Goal: Task Accomplishment & Management: Complete application form

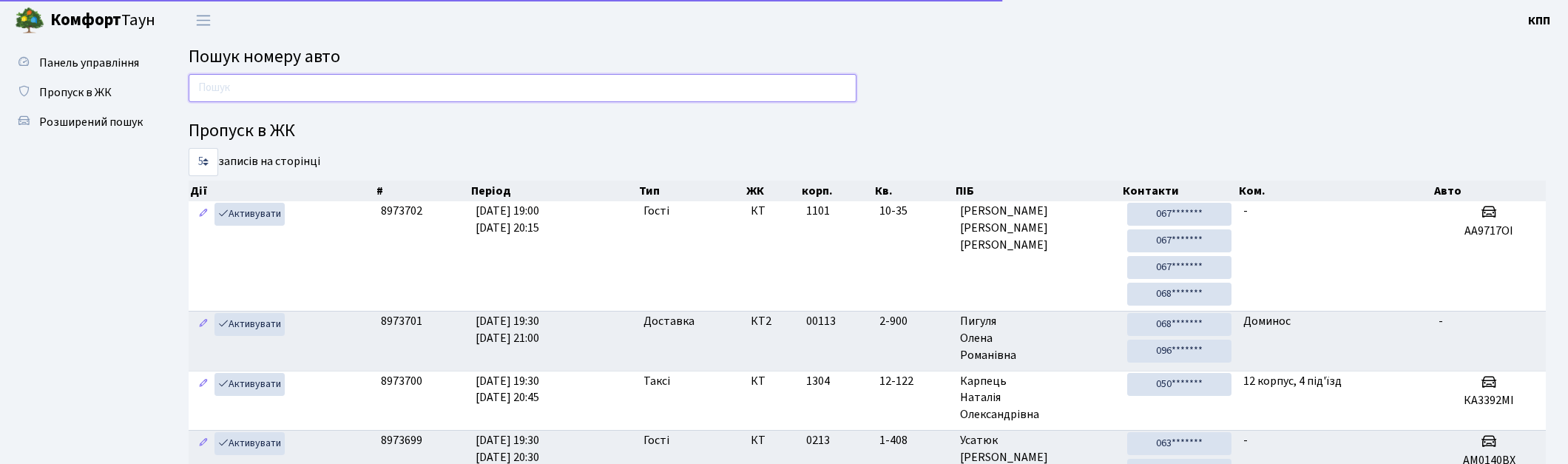
click at [367, 75] on input "text" at bounding box center [522, 88] width 668 height 28
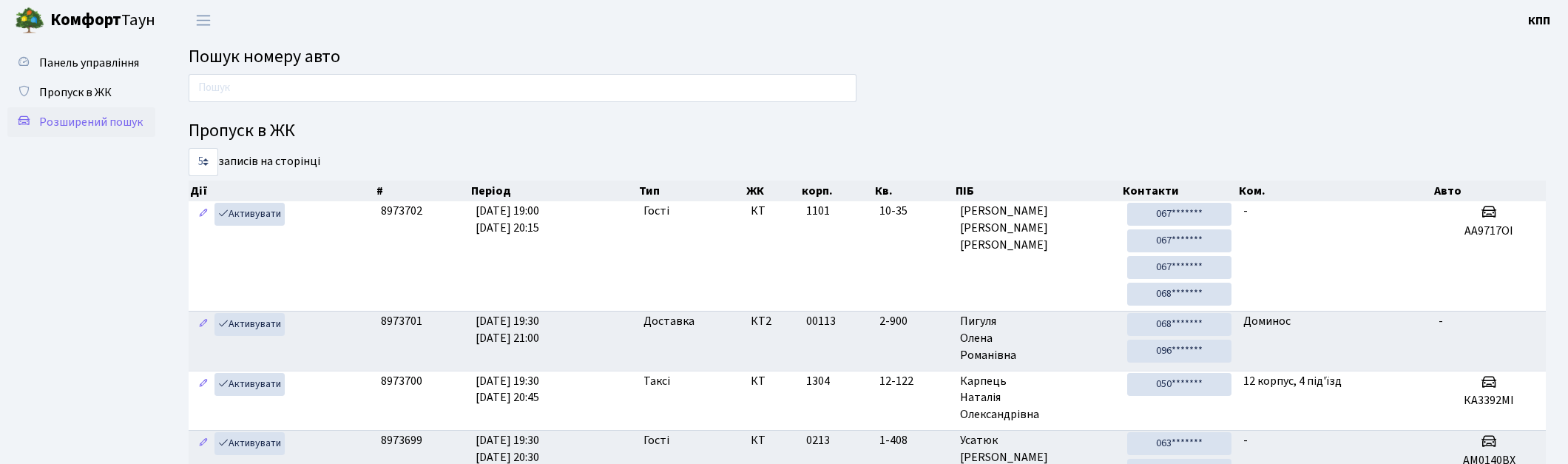
click at [102, 126] on span "Розширений пошук" at bounding box center [91, 121] width 104 height 16
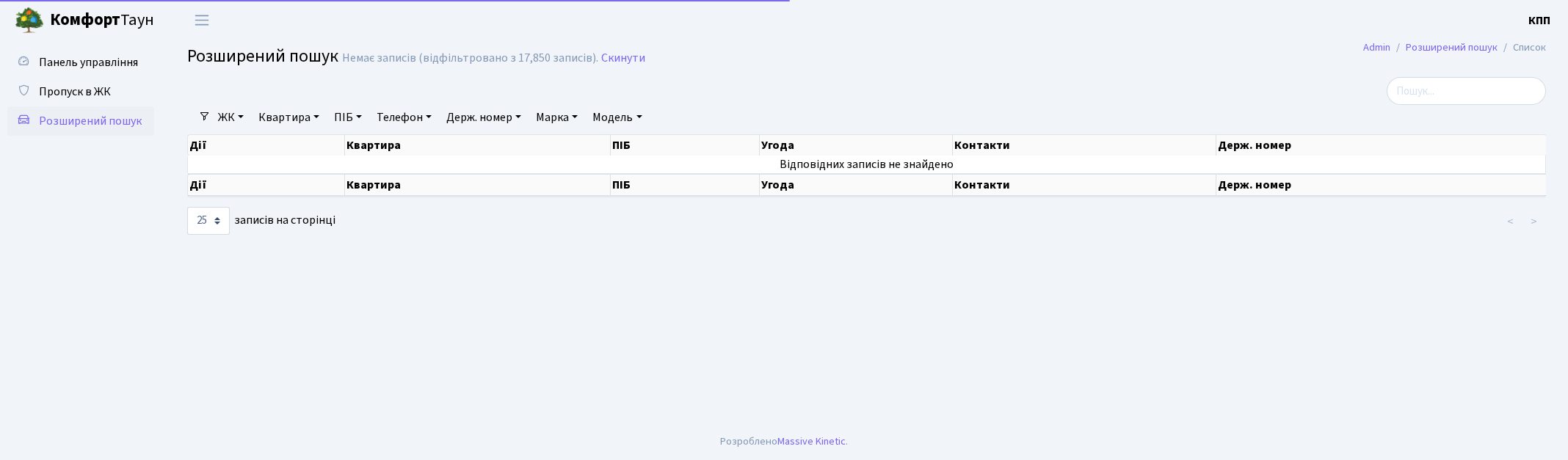
select select "25"
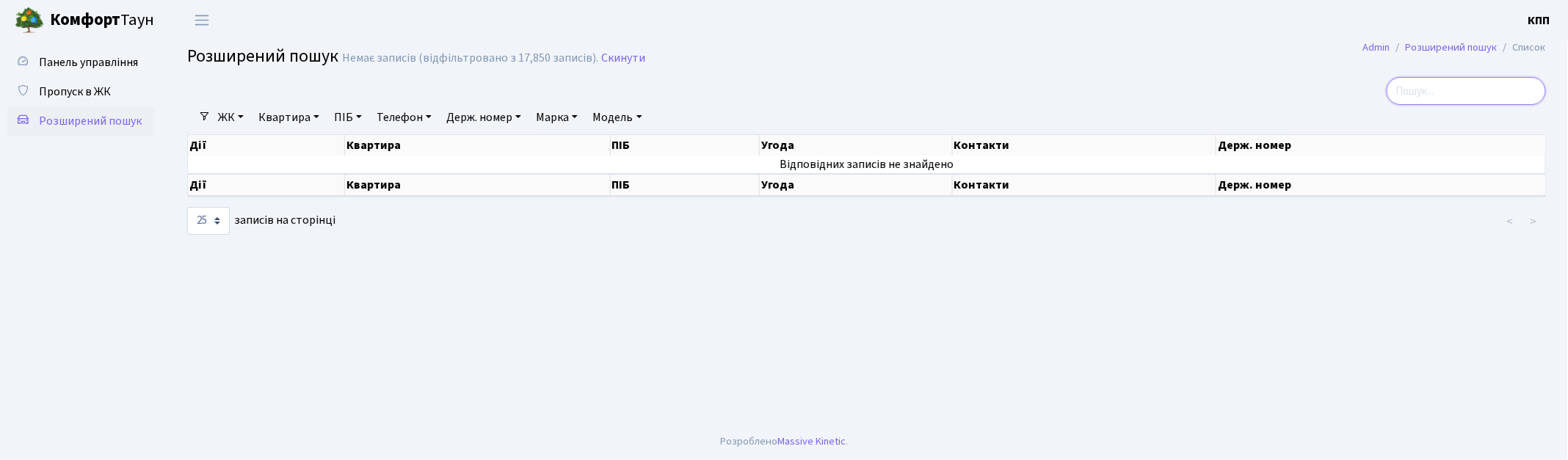
click at [1486, 84] on input "search" at bounding box center [1467, 91] width 159 height 28
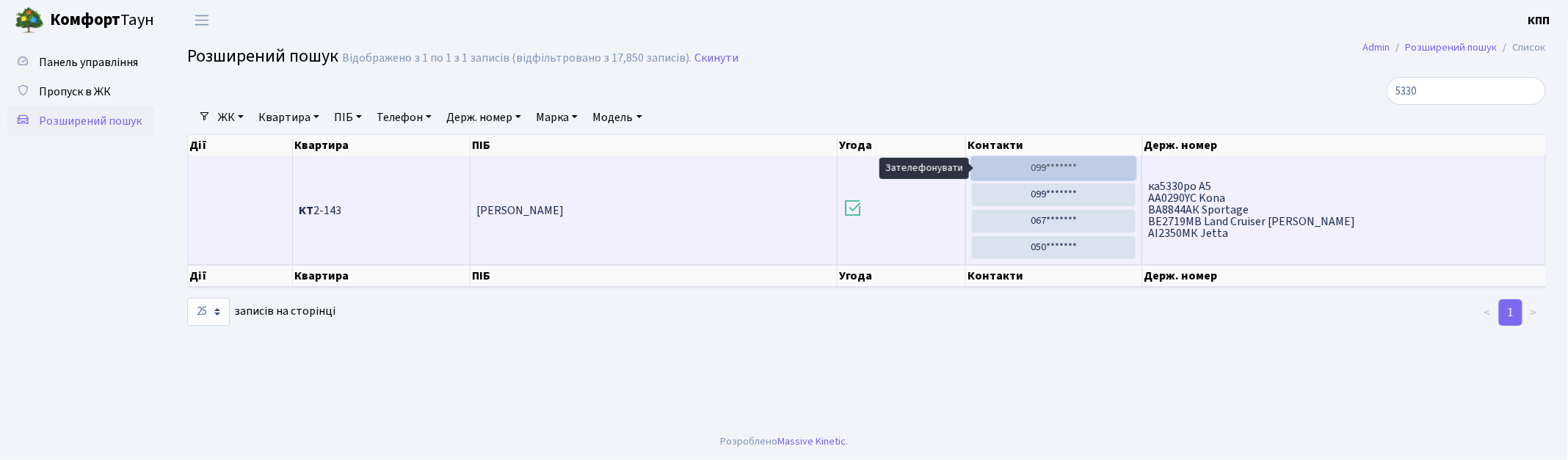
click at [1054, 170] on link "099*******" at bounding box center [1054, 167] width 163 height 22
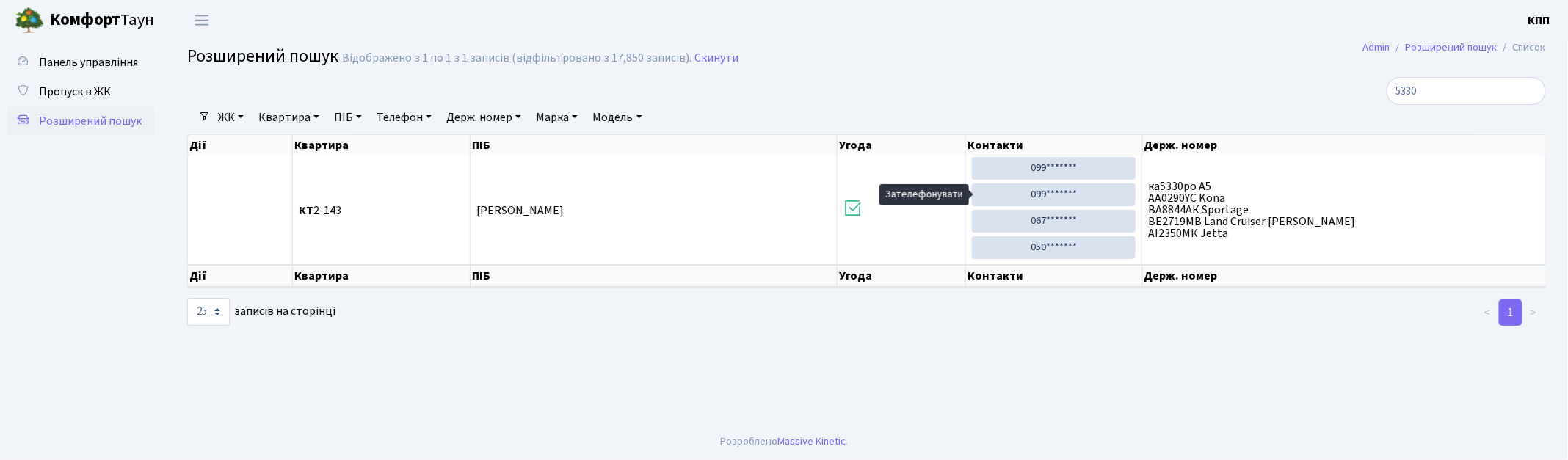
drag, startPoint x: 1075, startPoint y: 187, endPoint x: 1051, endPoint y: 83, distance: 106.7
drag, startPoint x: 1051, startPoint y: 83, endPoint x: 1057, endPoint y: 64, distance: 19.9
click at [1057, 64] on h2 "Розширений пошук Відображено з 1 по 1 з 1 записів (відфільтровано з 17,850 запи…" at bounding box center [867, 59] width 1359 height 25
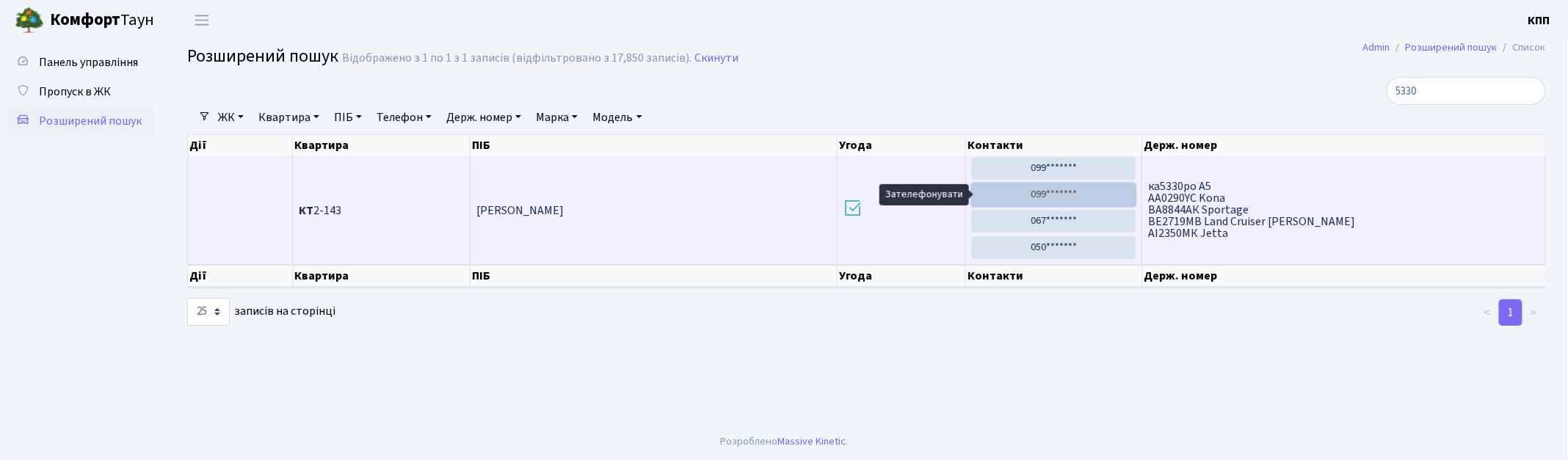
click at [1080, 193] on link "099*******" at bounding box center [1054, 194] width 163 height 22
click at [1059, 199] on link "099*******" at bounding box center [1054, 194] width 163 height 22
click at [1069, 185] on link "099*******" at bounding box center [1054, 194] width 163 height 22
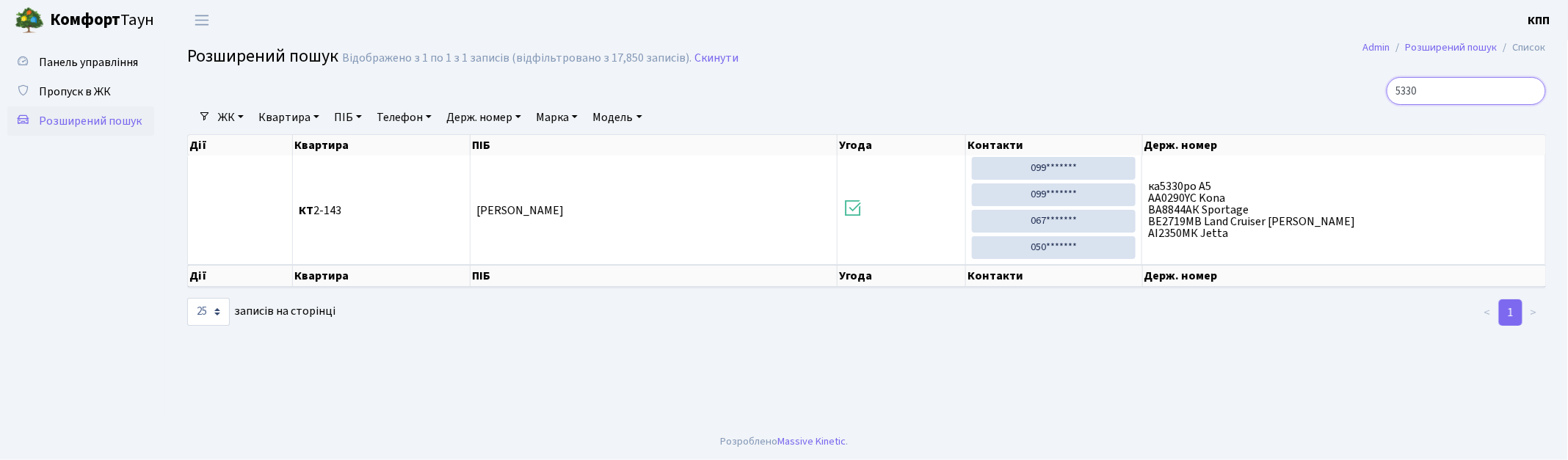
click at [1469, 88] on input "5330" at bounding box center [1467, 91] width 159 height 28
type input "5"
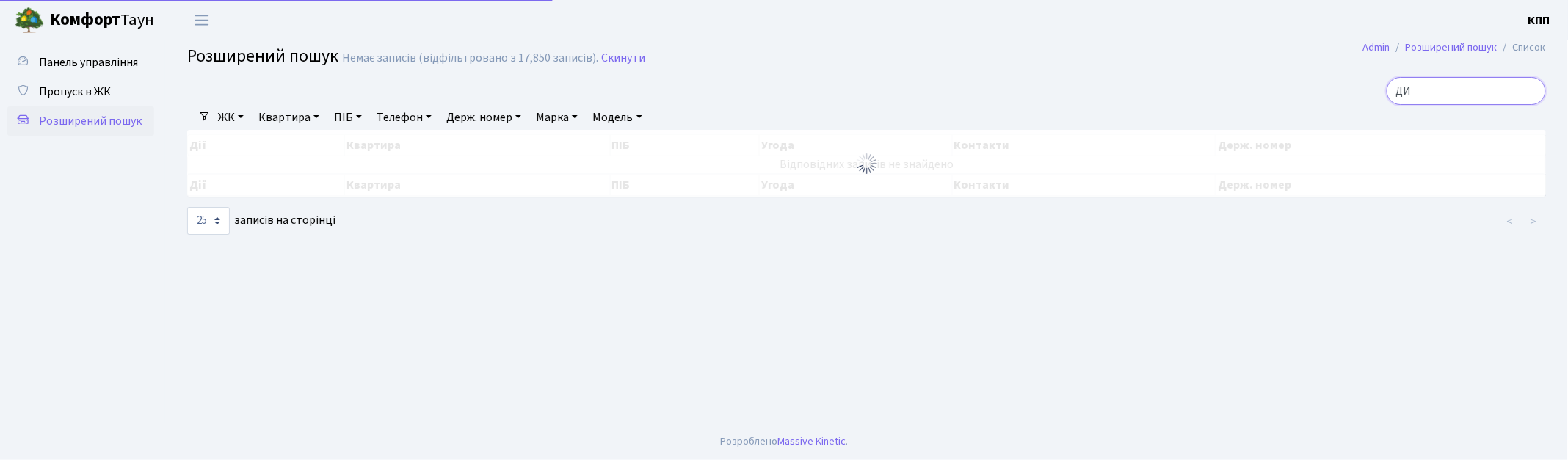
type input "Д"
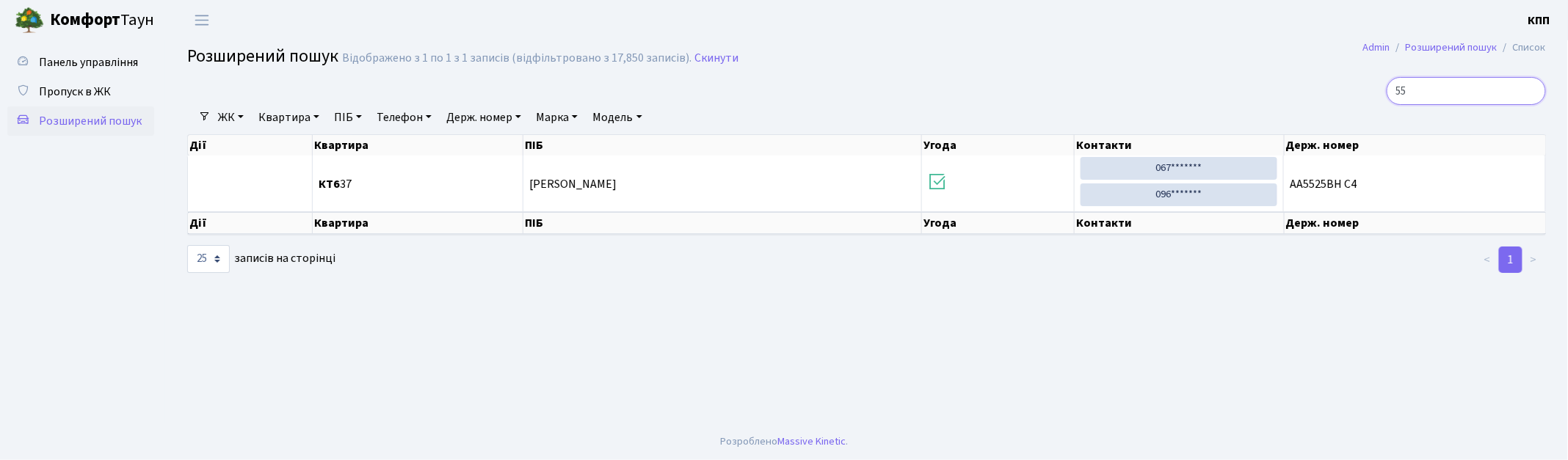
type input "5"
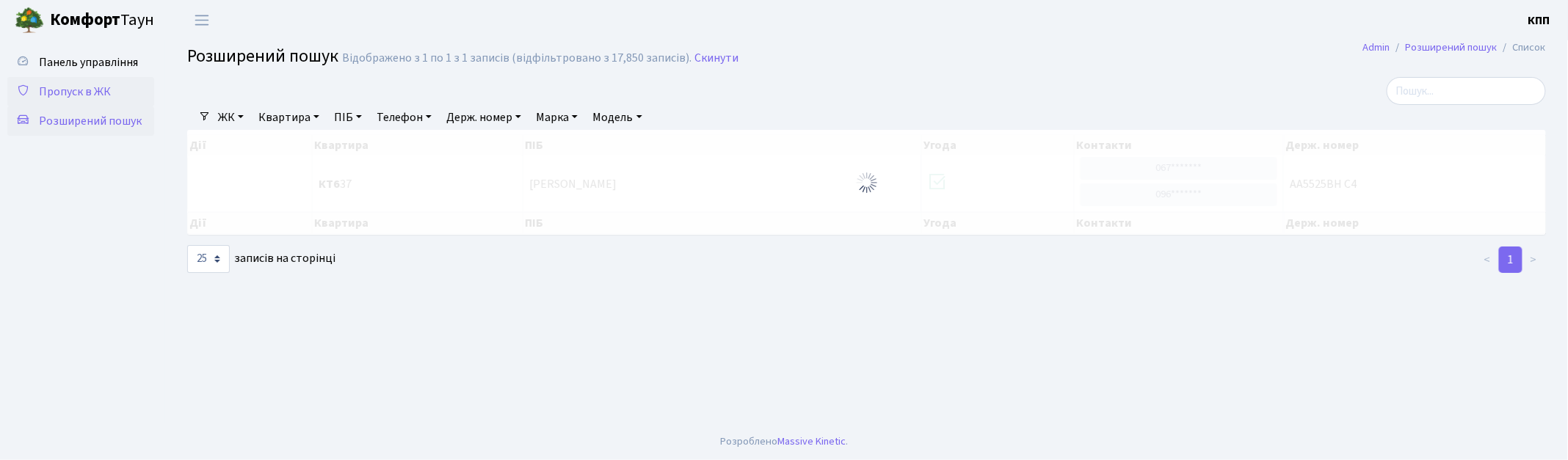
click at [99, 84] on span "Пропуск в ЖК" at bounding box center [75, 91] width 72 height 16
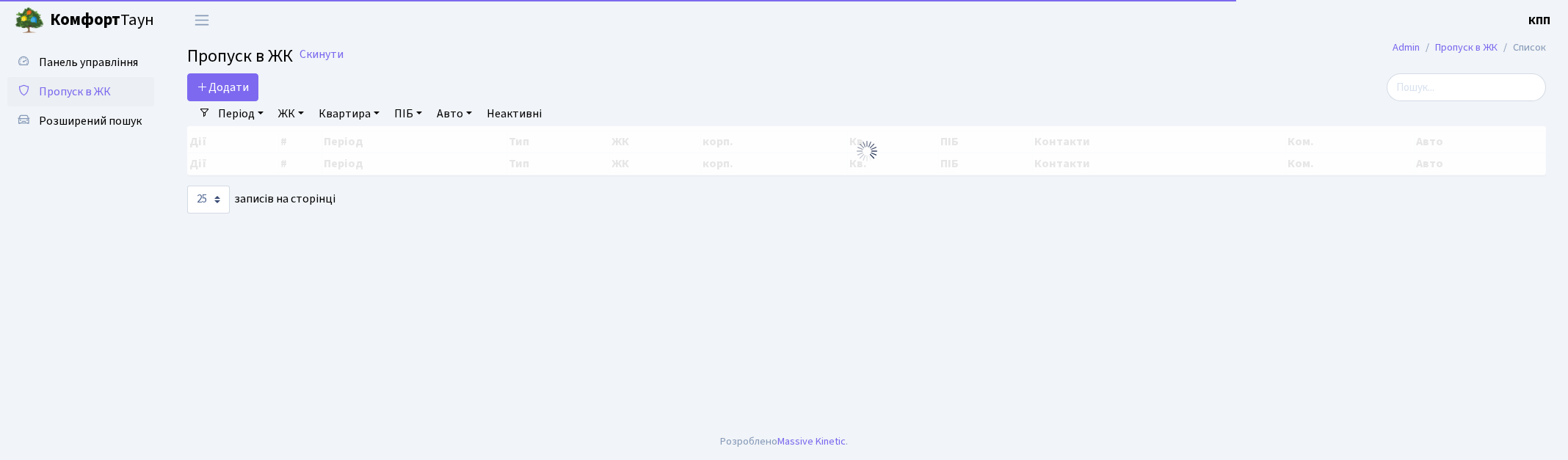
select select "25"
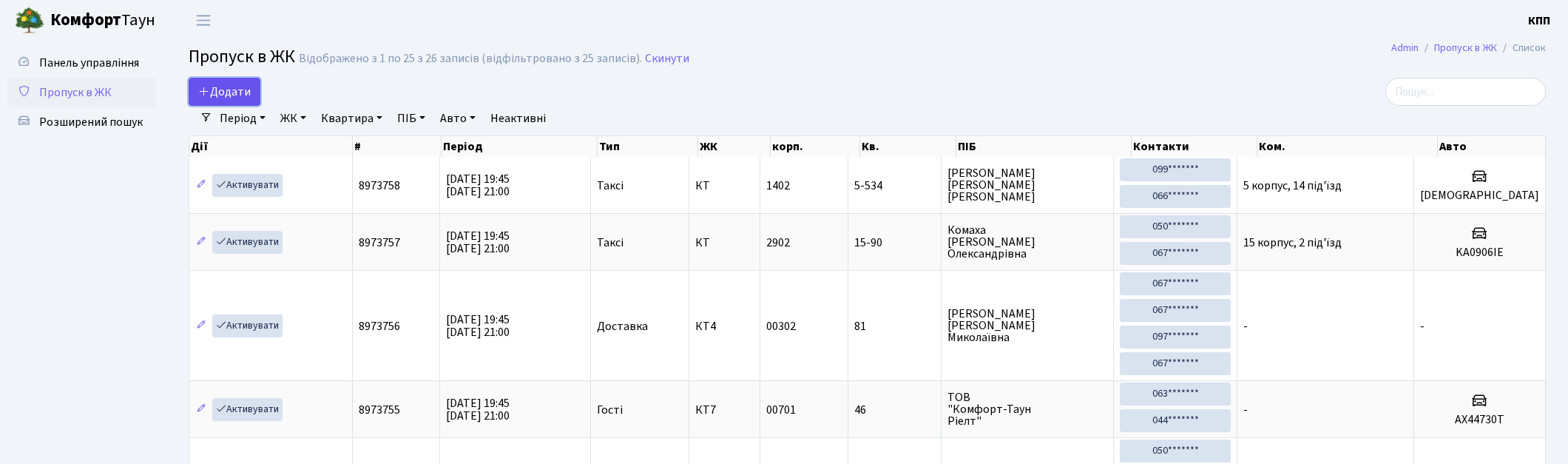
click at [246, 80] on link "Додати" at bounding box center [225, 92] width 72 height 28
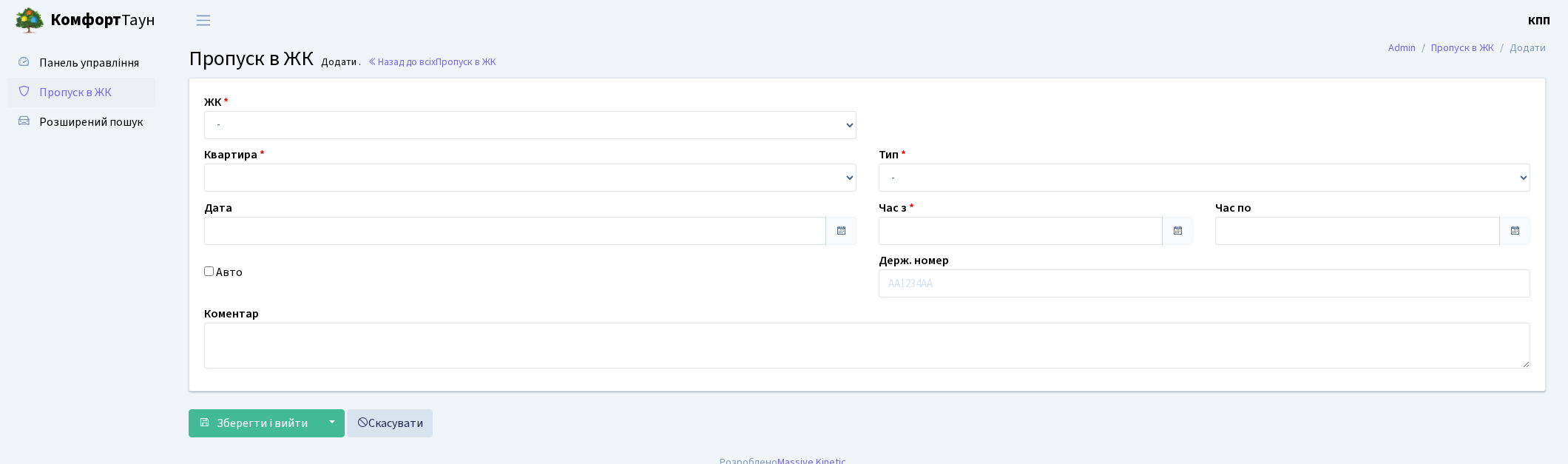
type input "[DATE]"
type input "19:45"
type input "20:45"
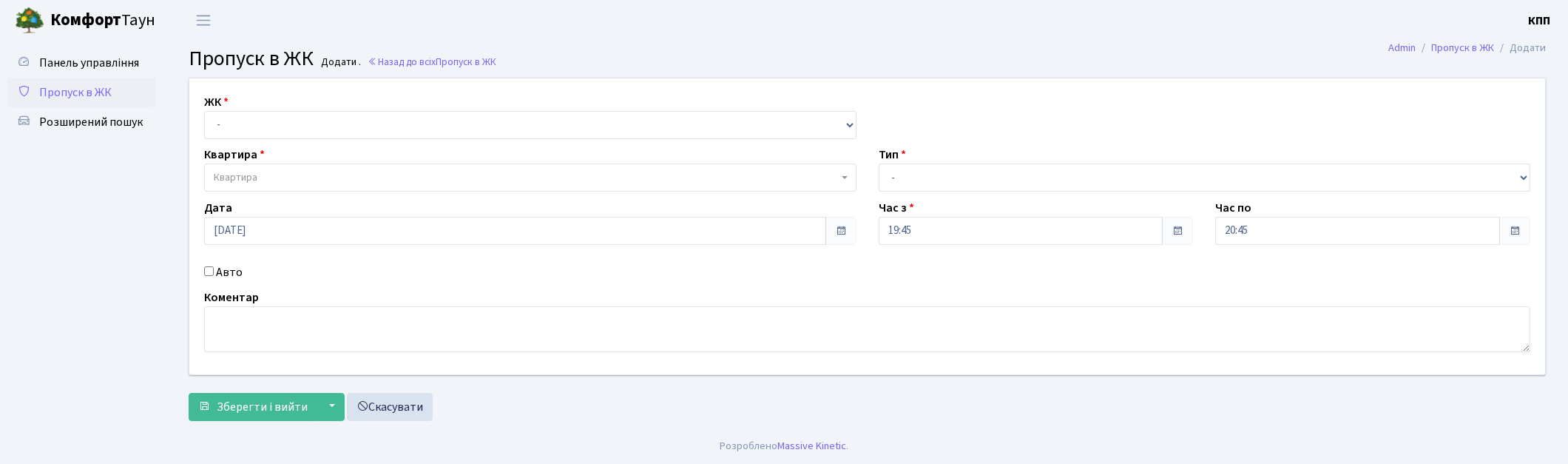
click at [206, 271] on input "Авто" at bounding box center [209, 272] width 10 height 10
checkbox input "true"
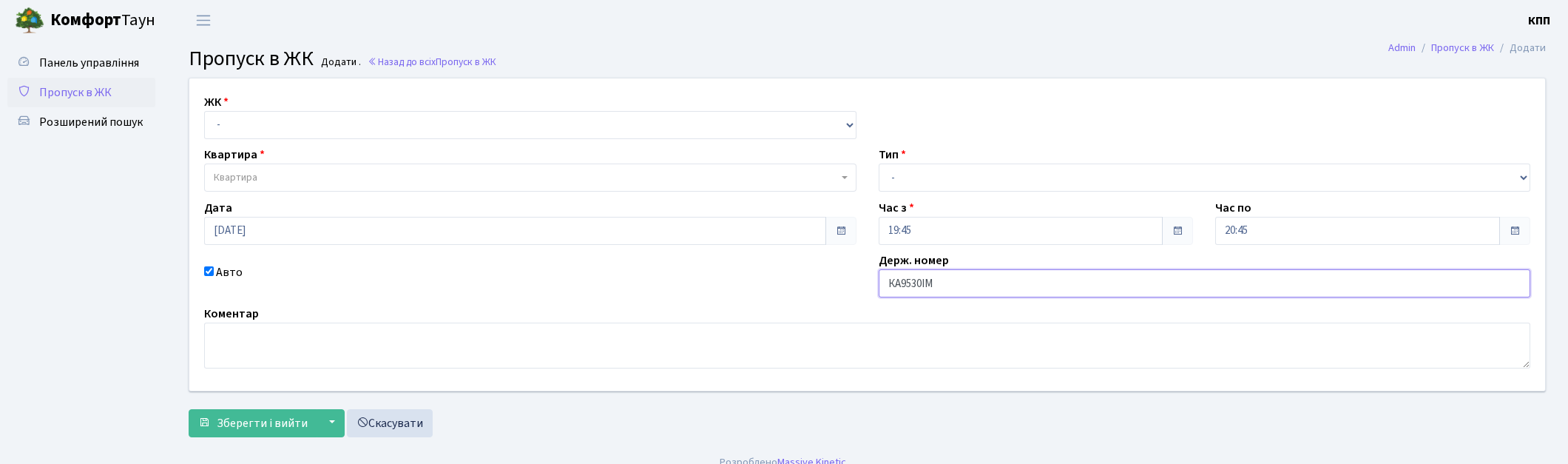
type input "КА9530ІМ"
click at [339, 190] on body "Комфорт Таун КПП Мій обліковий запис Вийти Панель управління Пропуск в ЖК Розши…" at bounding box center [784, 240] width 1568 height 481
click at [233, 138] on select "- КТ, вул. Регенераторна, 4 КТ2, просп. Соборності, 17 КТ3, вул. Березнева, 16 …" at bounding box center [530, 125] width 653 height 28
select select "271"
click at [204, 111] on select "- КТ, вул. Регенераторна, 4 КТ2, просп. Соборності, 17 КТ3, вул. Березнева, 16 …" at bounding box center [530, 125] width 653 height 28
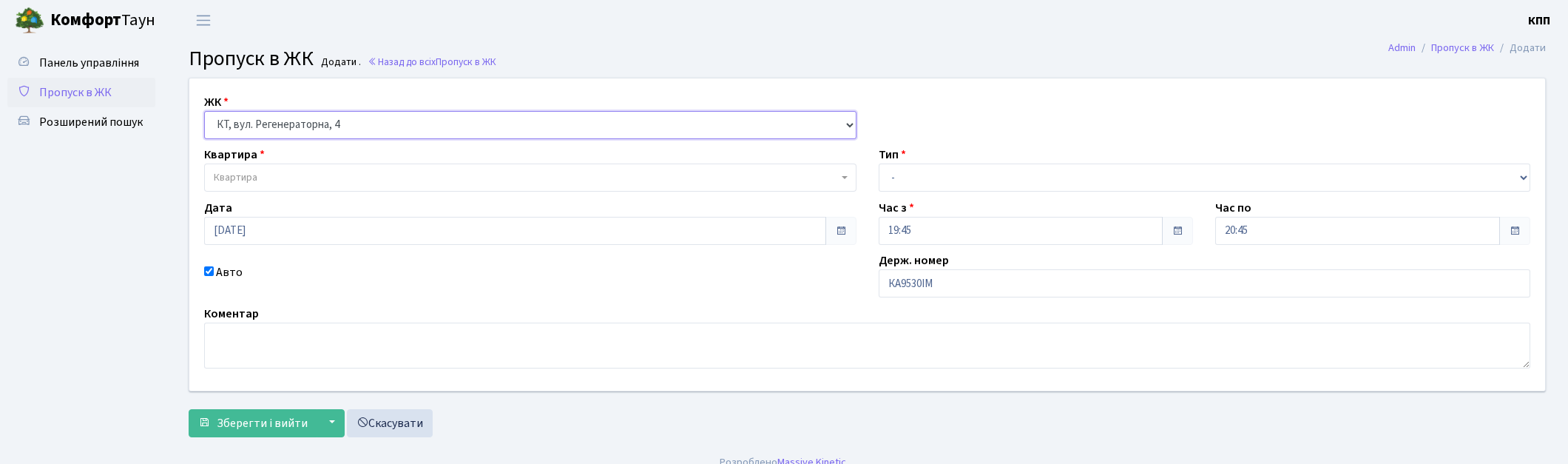
select select
click at [263, 173] on span "Квартира" at bounding box center [526, 178] width 624 height 15
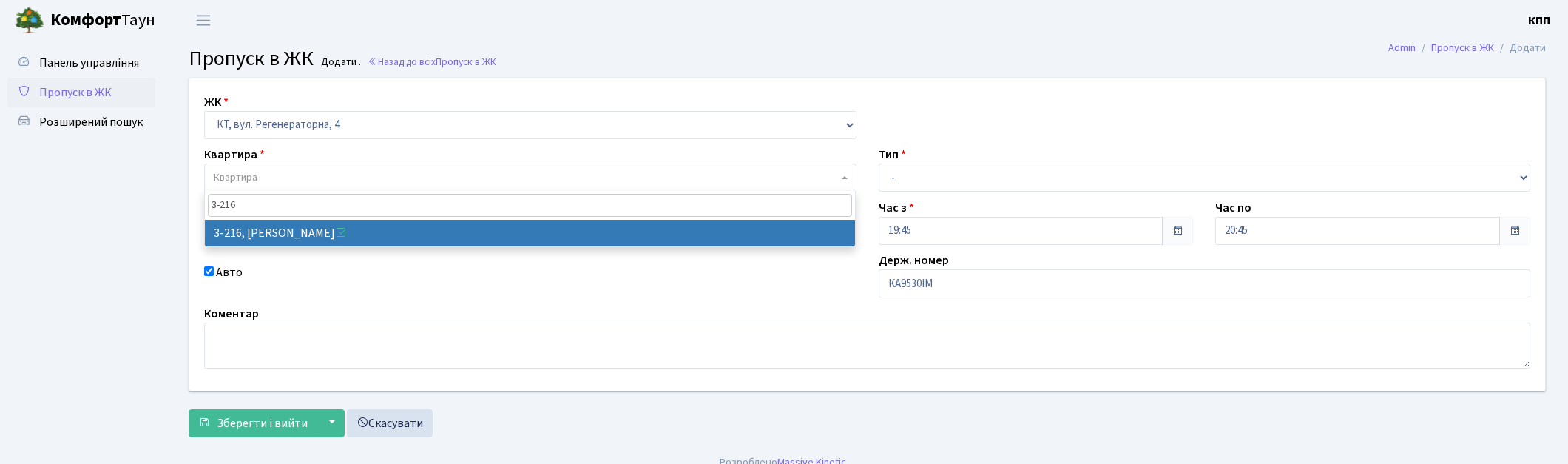
type input "3-216"
select select "785"
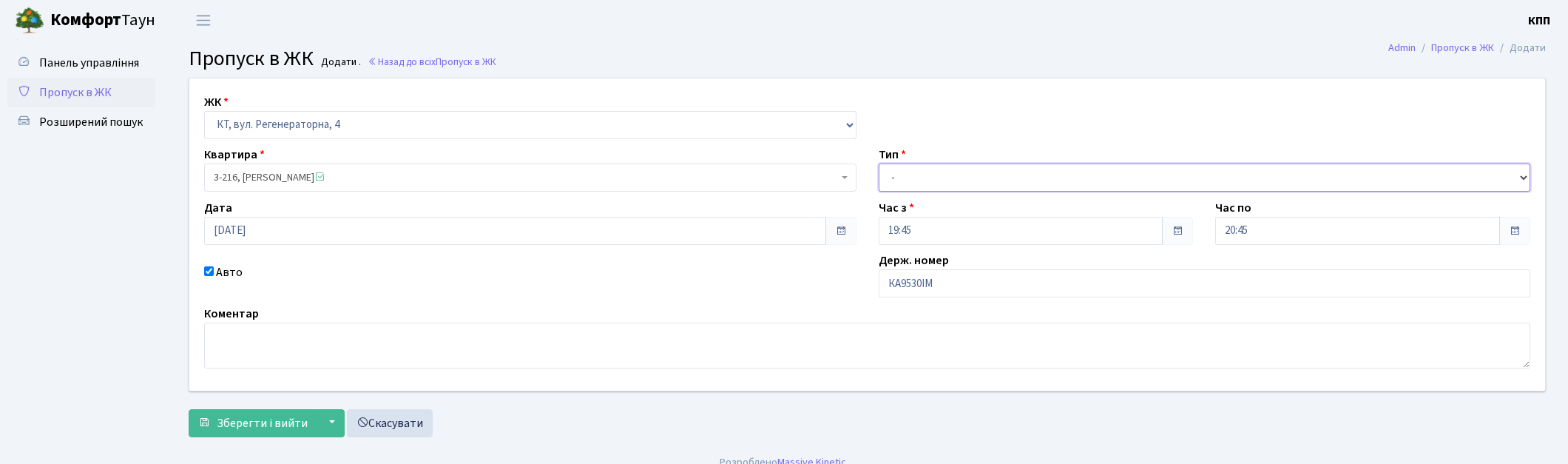
click at [919, 179] on select "- Доставка Таксі Гості Сервіс" at bounding box center [1204, 178] width 653 height 28
click at [878, 164] on select "- Доставка Таксі Гості Сервіс" at bounding box center [1204, 178] width 653 height 28
click at [1005, 183] on select "- Доставка Таксі Гості Сервіс" at bounding box center [1204, 178] width 653 height 28
select select "2"
click at [878, 164] on select "- Доставка Таксі Гості Сервіс" at bounding box center [1204, 178] width 653 height 28
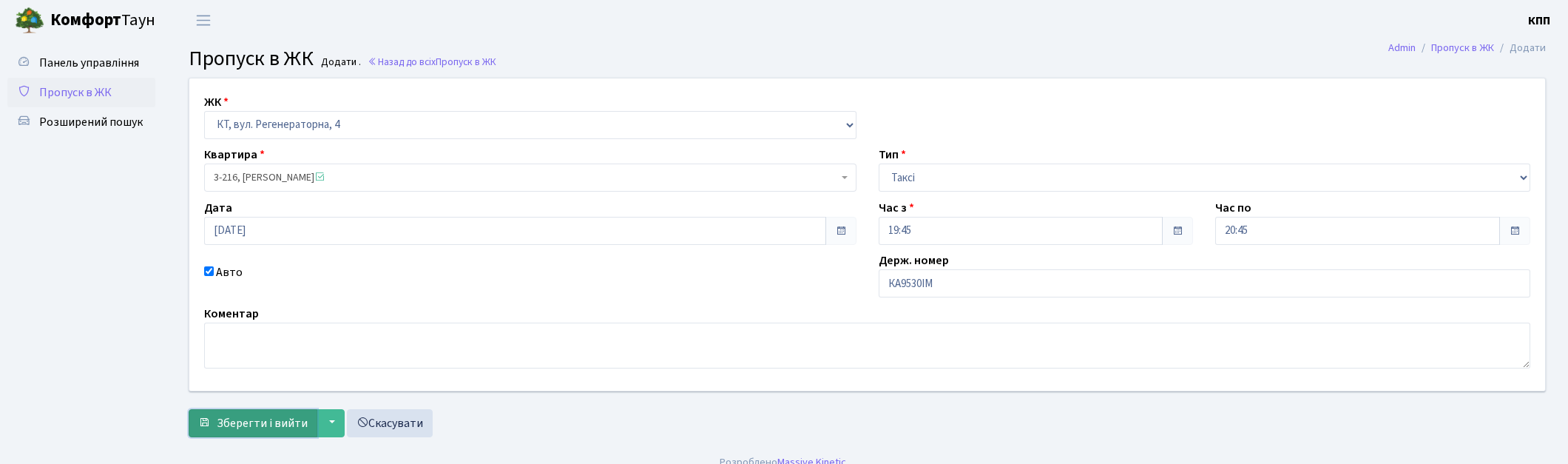
click at [210, 424] on button "Зберегти і вийти" at bounding box center [253, 423] width 129 height 28
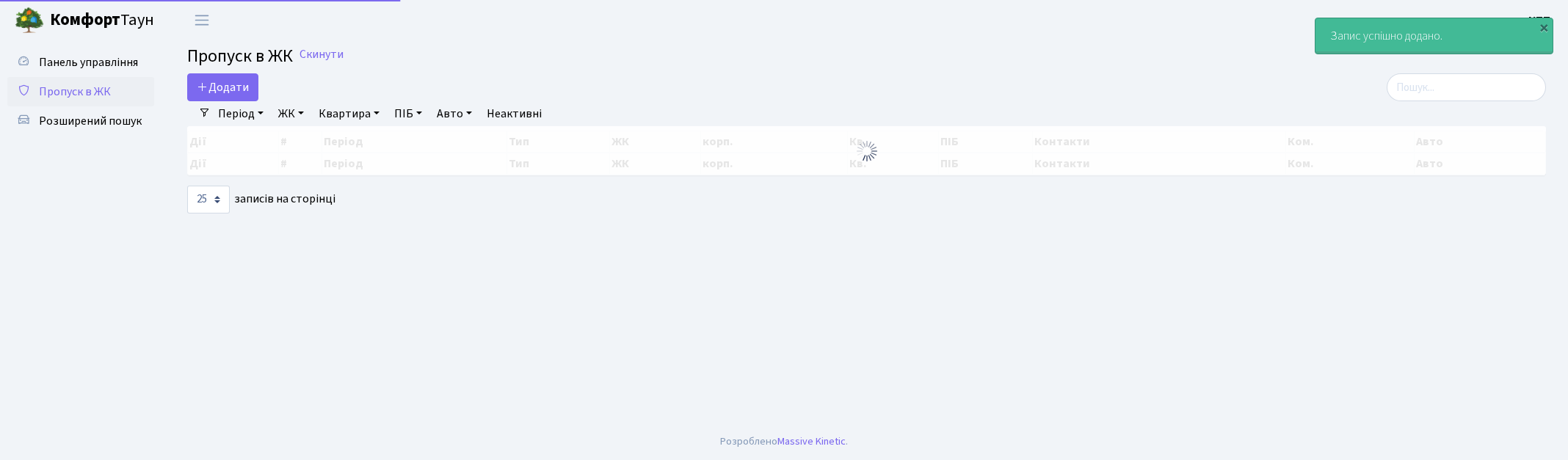
select select "25"
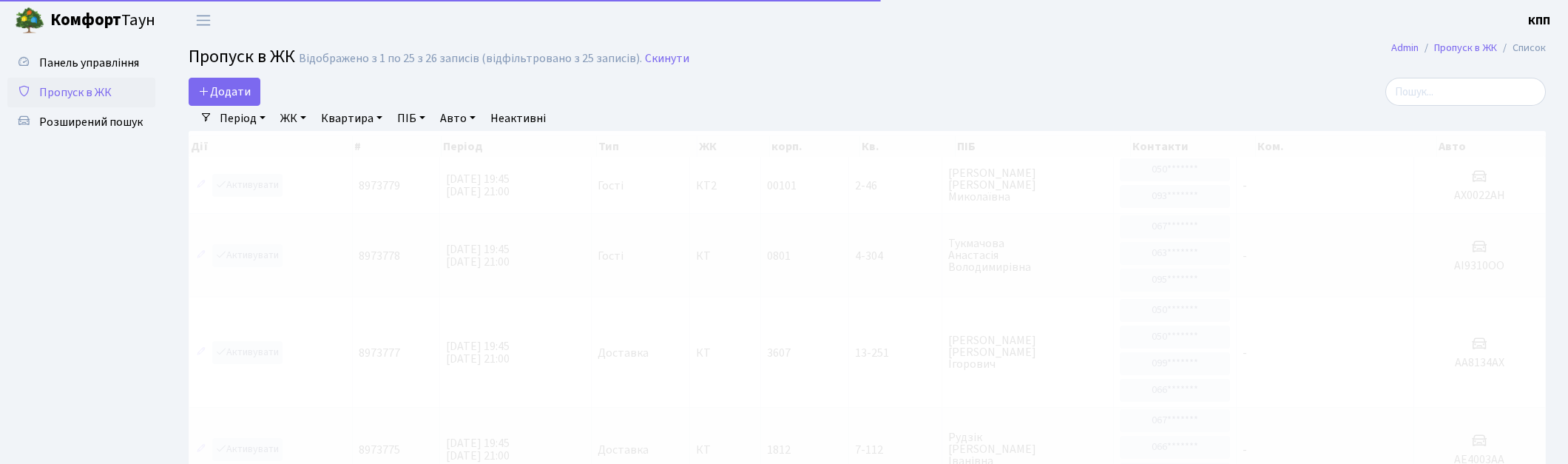
drag, startPoint x: 403, startPoint y: 3, endPoint x: 589, endPoint y: 26, distance: 187.4
click at [589, 26] on header "Комфорт Таун КПП Мій обліковий запис Вийти" at bounding box center [784, 20] width 1568 height 41
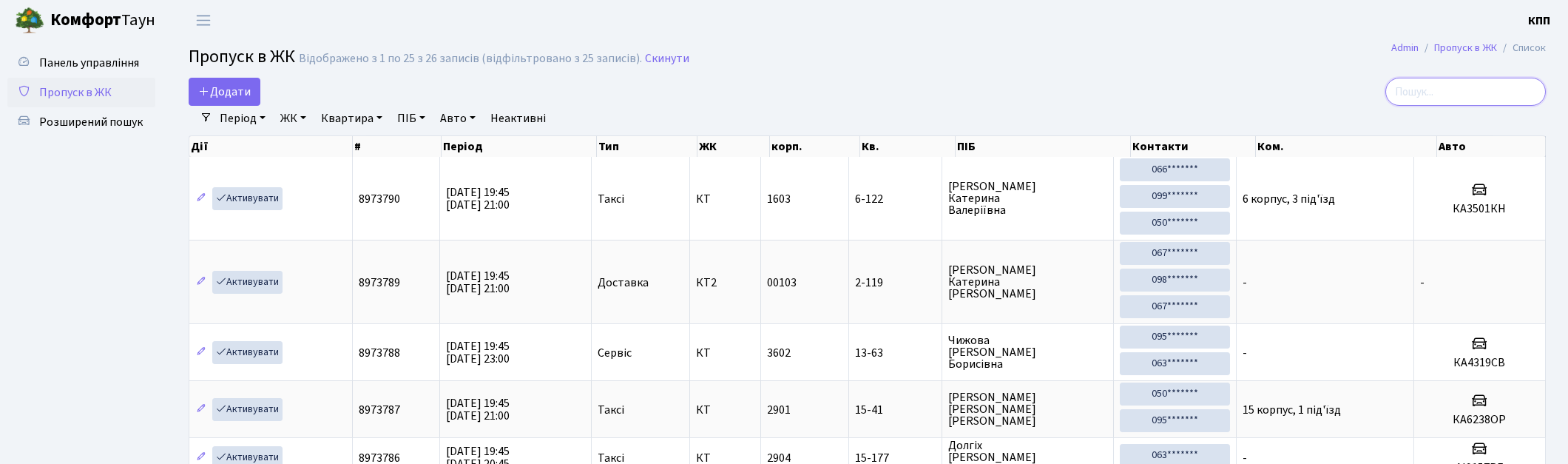
click at [1456, 90] on input "search" at bounding box center [1466, 92] width 160 height 28
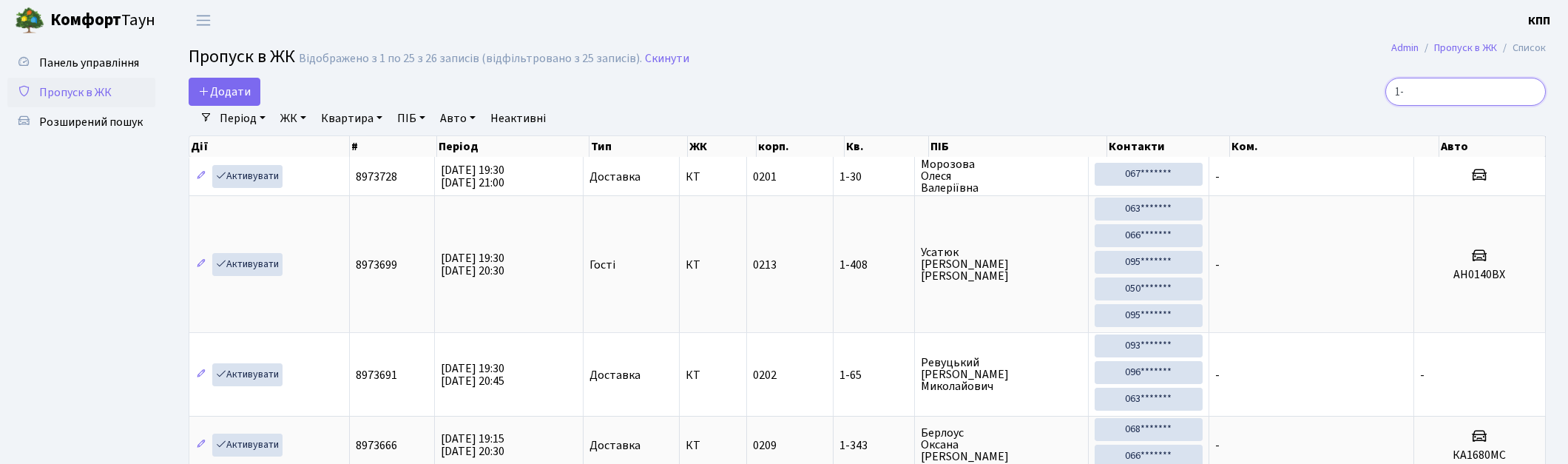
type input "1"
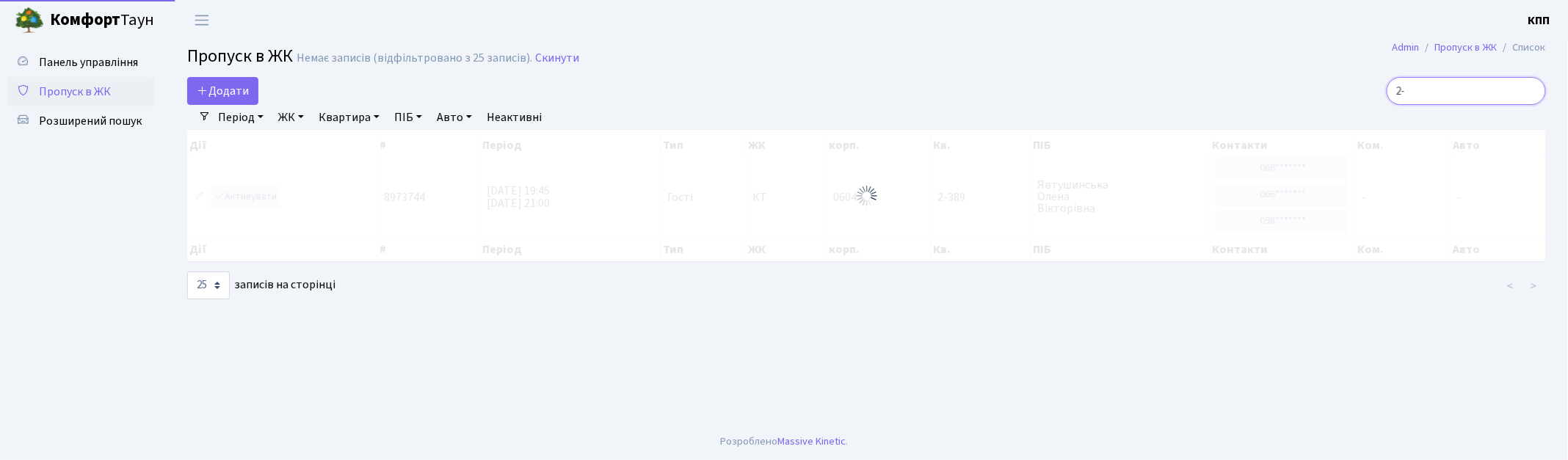
type input "2"
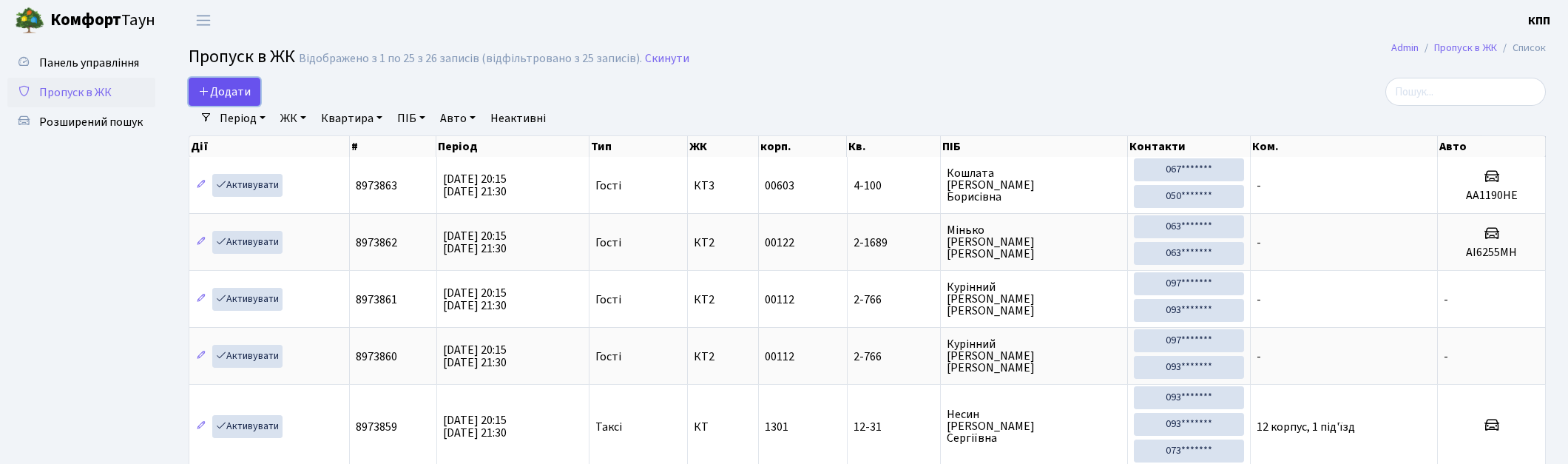
click at [216, 97] on span "Додати" at bounding box center [224, 91] width 53 height 16
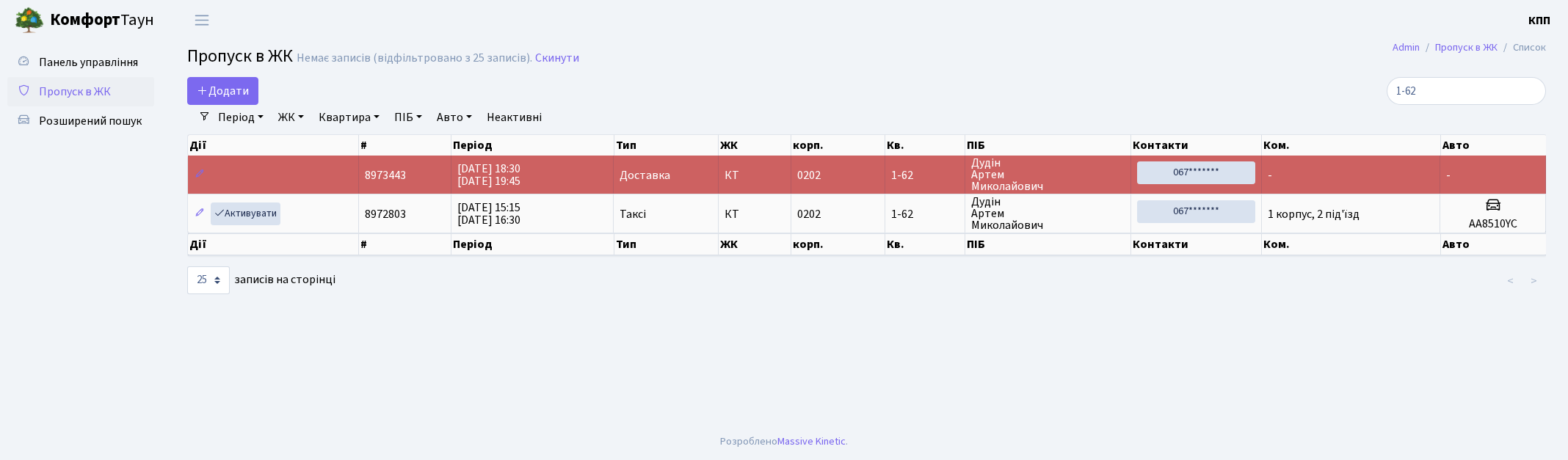
select select "25"
click at [63, 67] on span "Панель управління" at bounding box center [88, 61] width 99 height 16
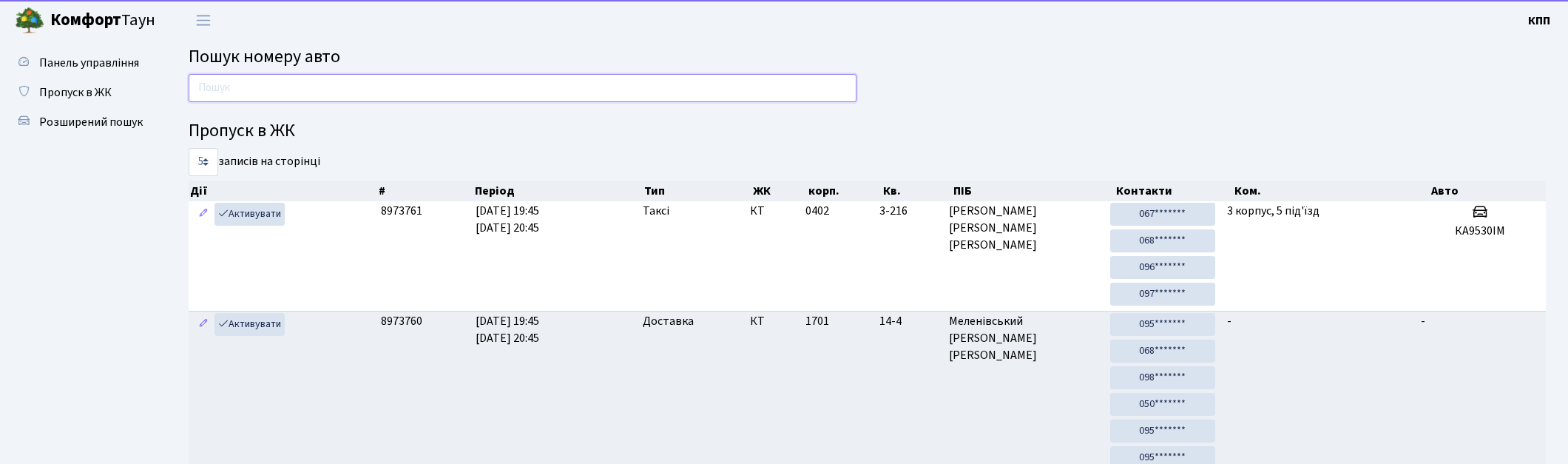
click at [300, 84] on input "text" at bounding box center [522, 88] width 668 height 28
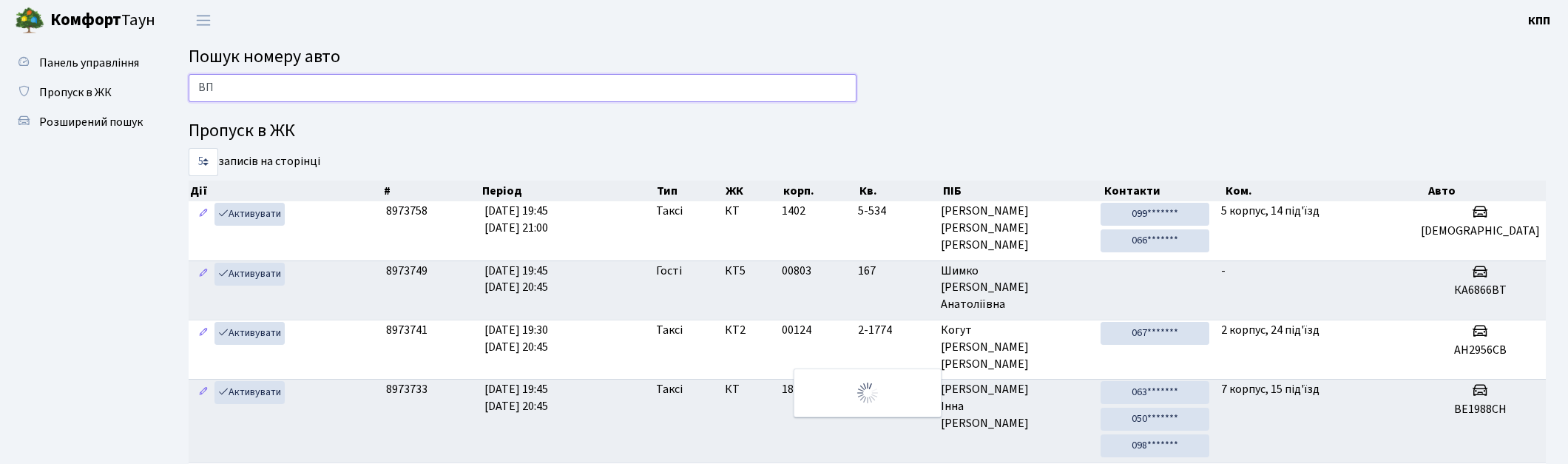
type input "В"
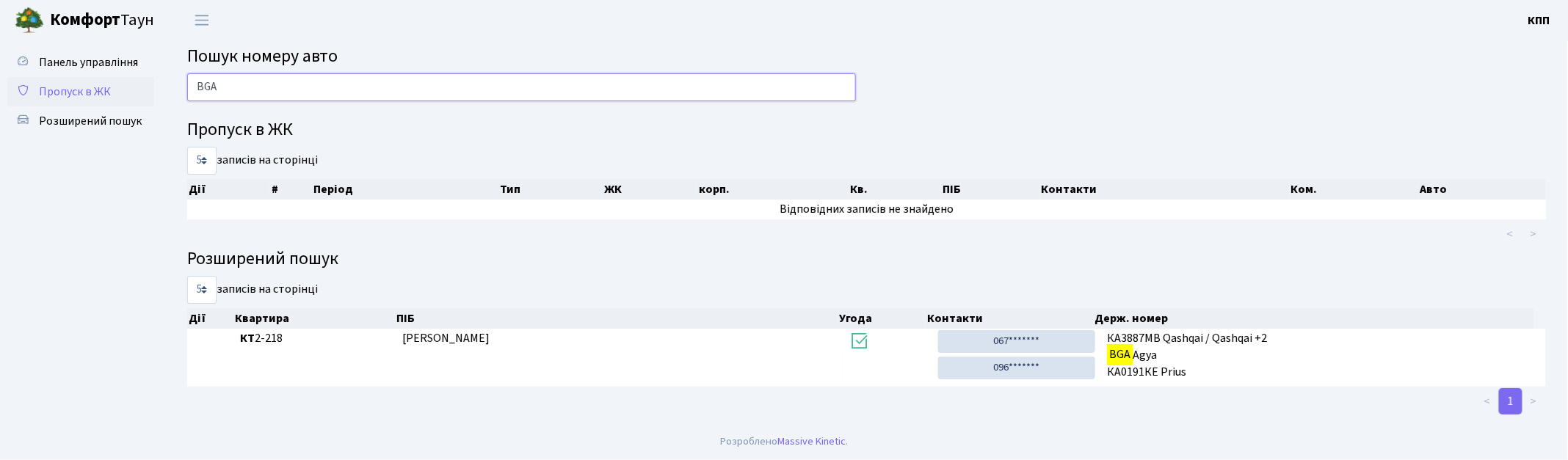
type input "BGA"
click at [41, 90] on span "Пропуск в ЖК" at bounding box center [75, 91] width 72 height 16
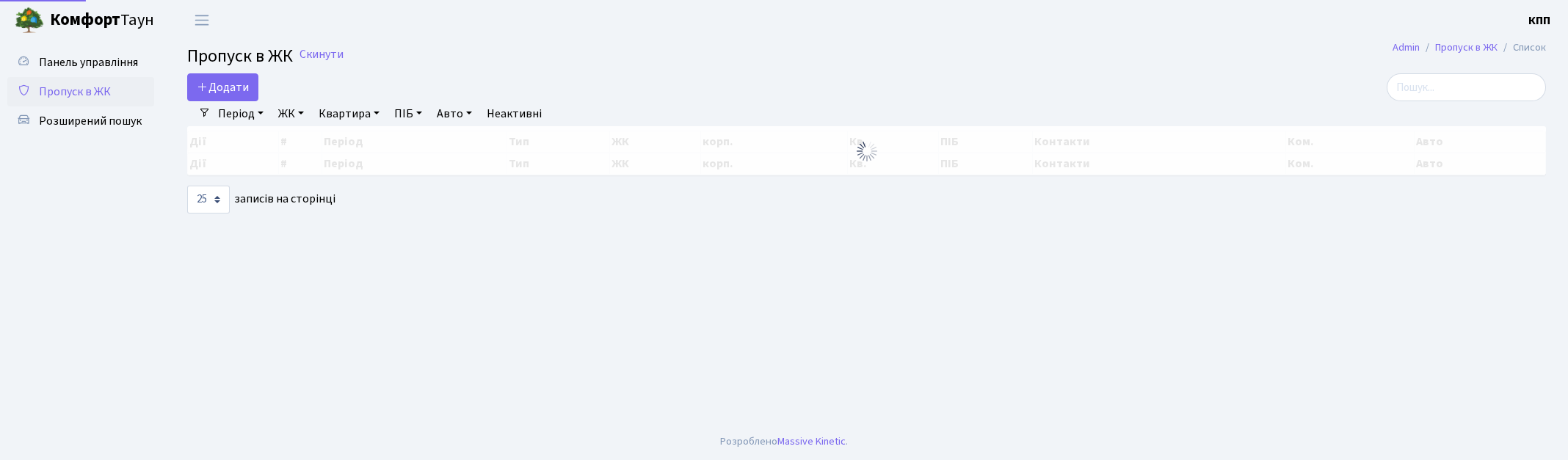
select select "25"
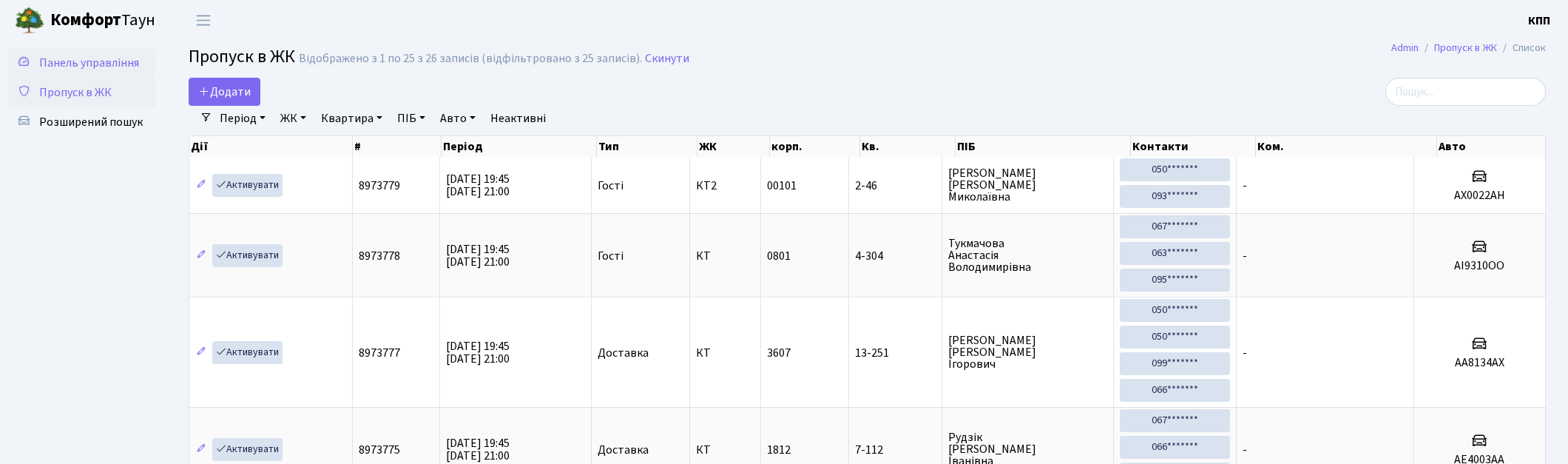
click at [79, 61] on span "Панель управління" at bounding box center [89, 62] width 99 height 16
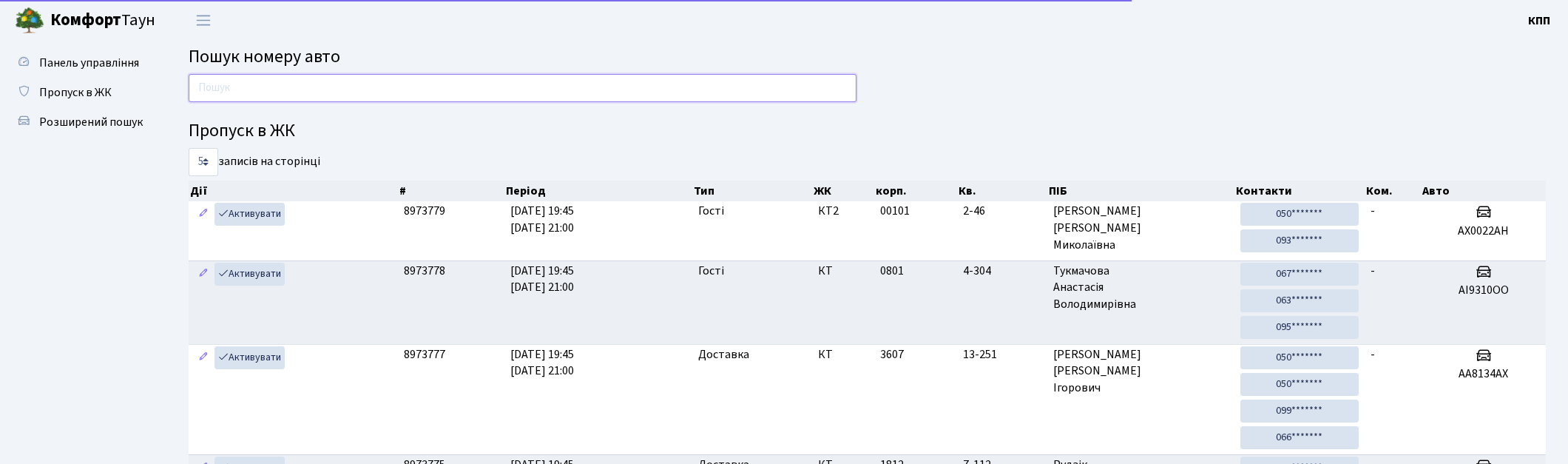
click at [242, 86] on input "text" at bounding box center [522, 88] width 668 height 28
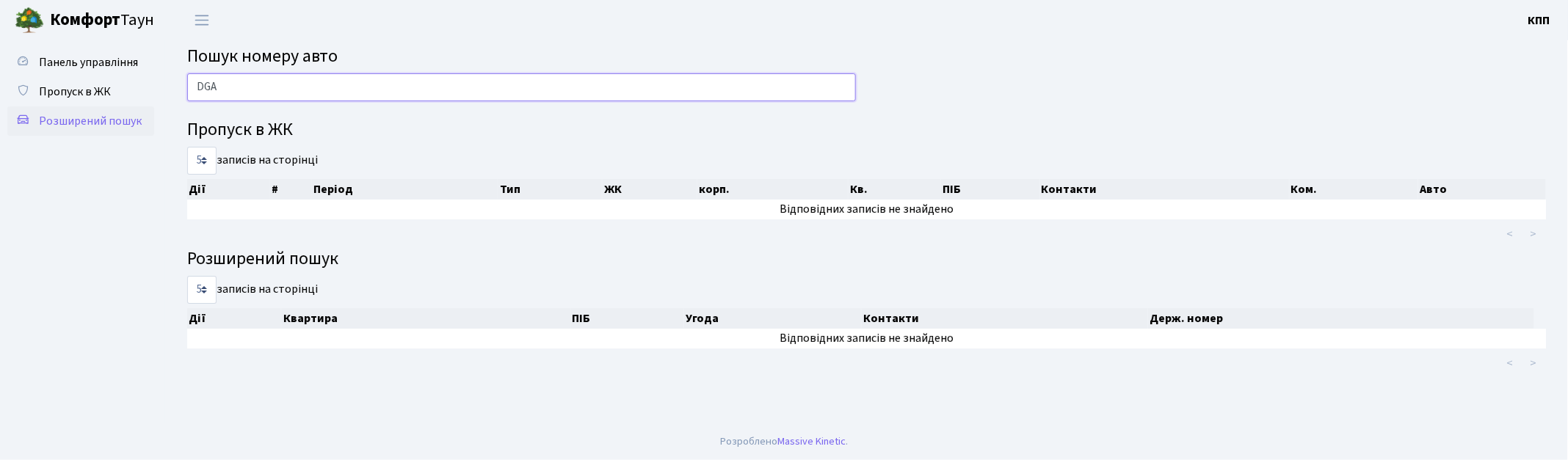
type input "DGA"
click at [106, 118] on span "Розширений пошук" at bounding box center [90, 120] width 103 height 16
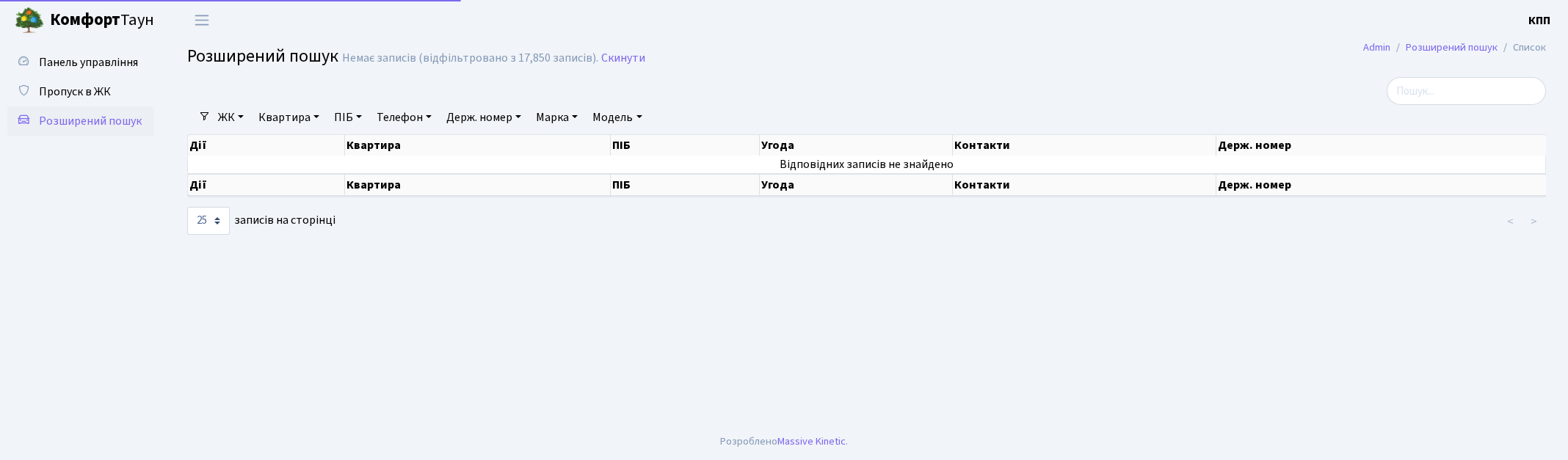
select select "25"
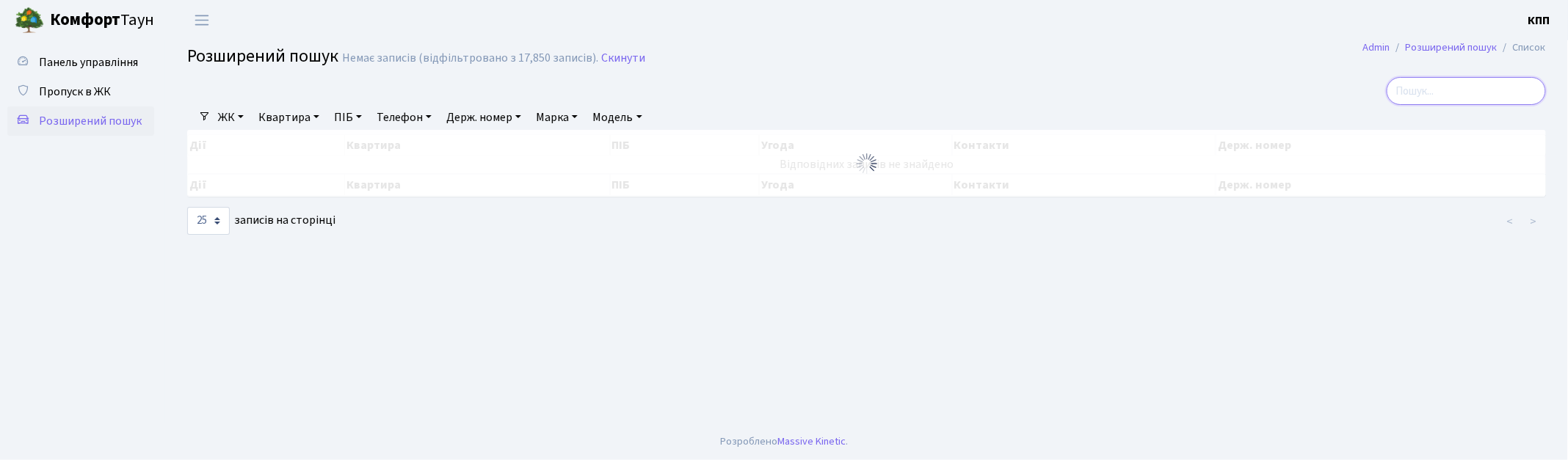
click at [1451, 99] on input "search" at bounding box center [1467, 91] width 159 height 28
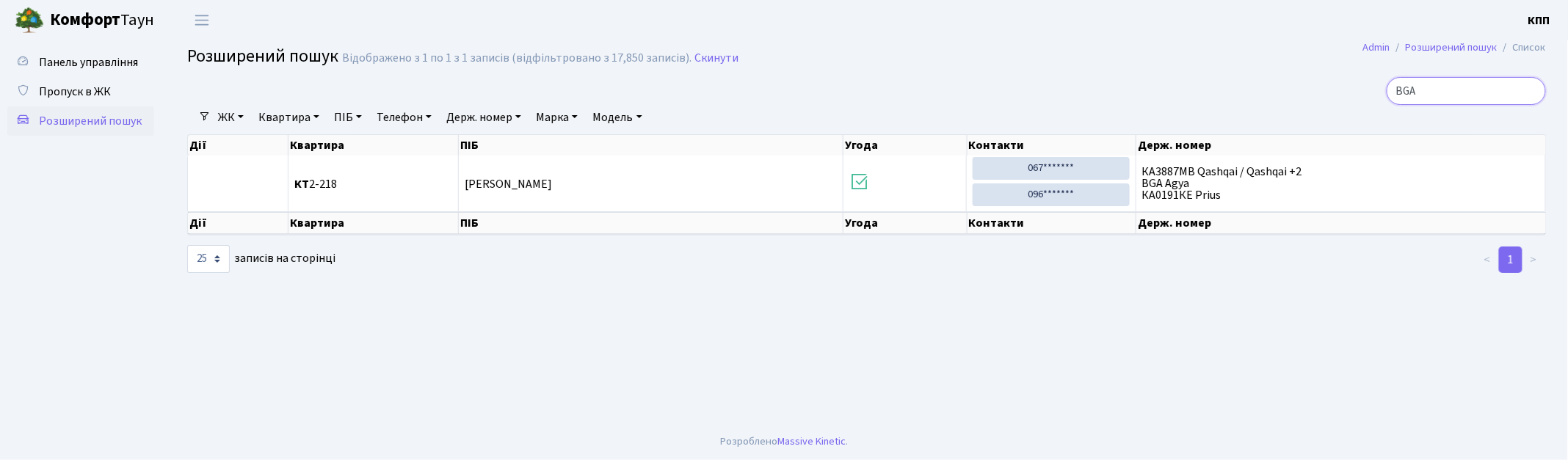
type input "BGA"
click at [105, 49] on link "Панель управління" at bounding box center [80, 62] width 147 height 29
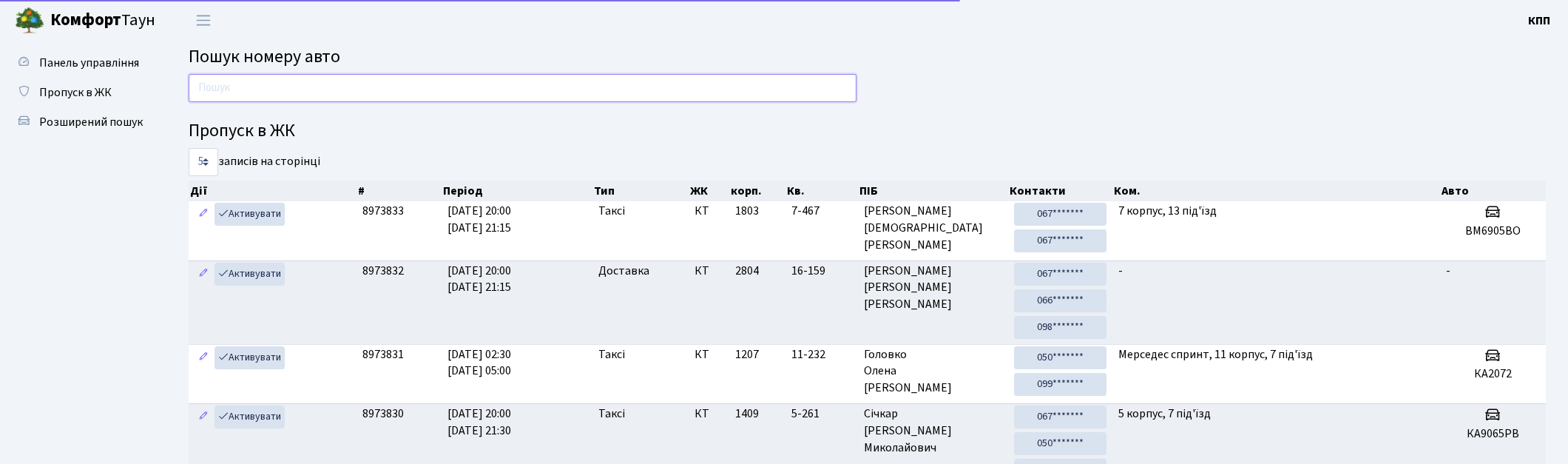
click at [357, 93] on input "text" at bounding box center [522, 88] width 668 height 28
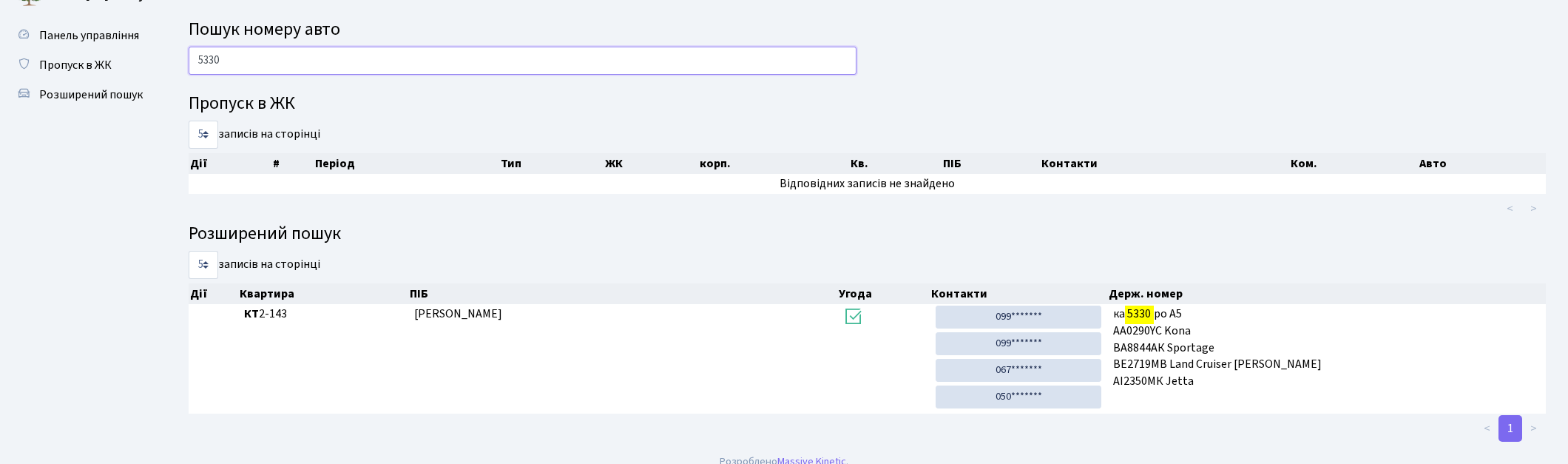
scroll to position [43, 0]
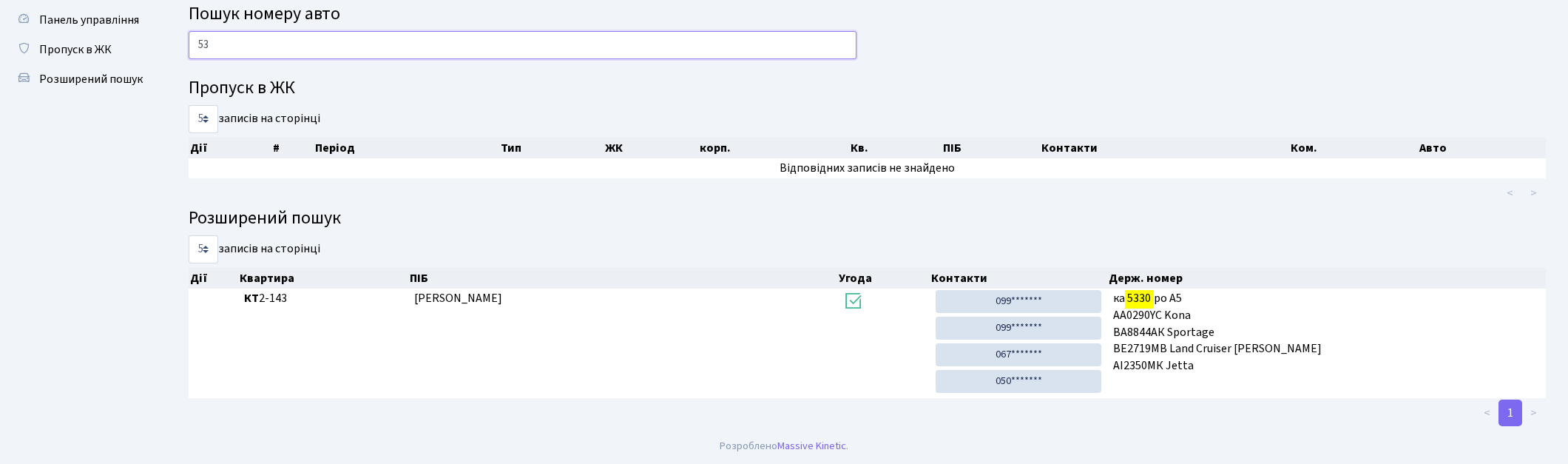
type input "5"
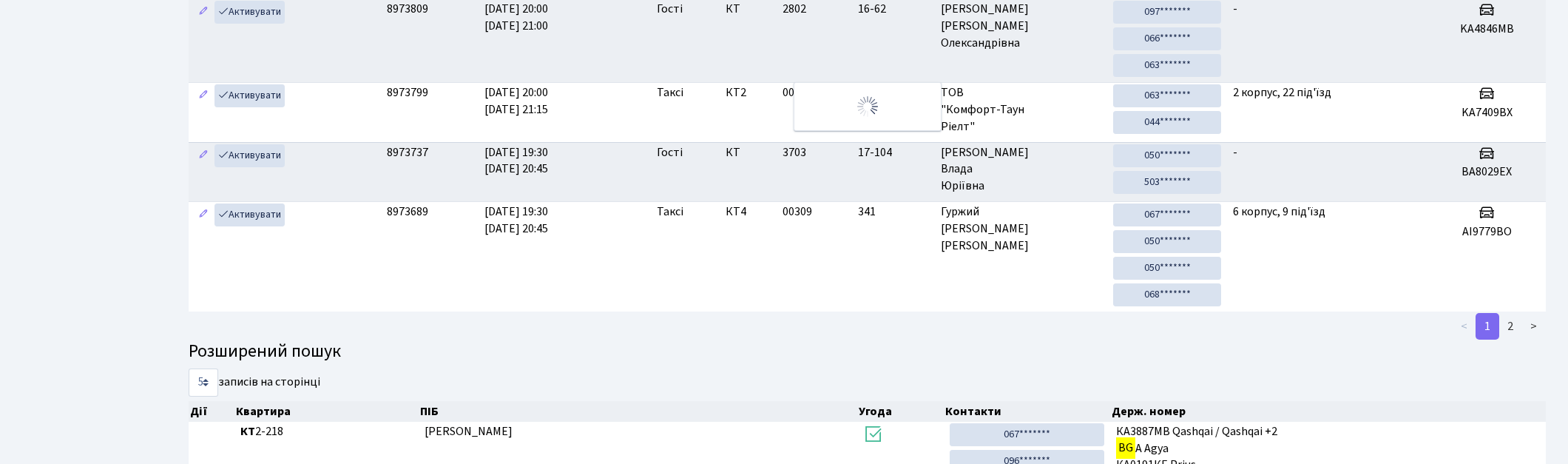
scroll to position [49, 0]
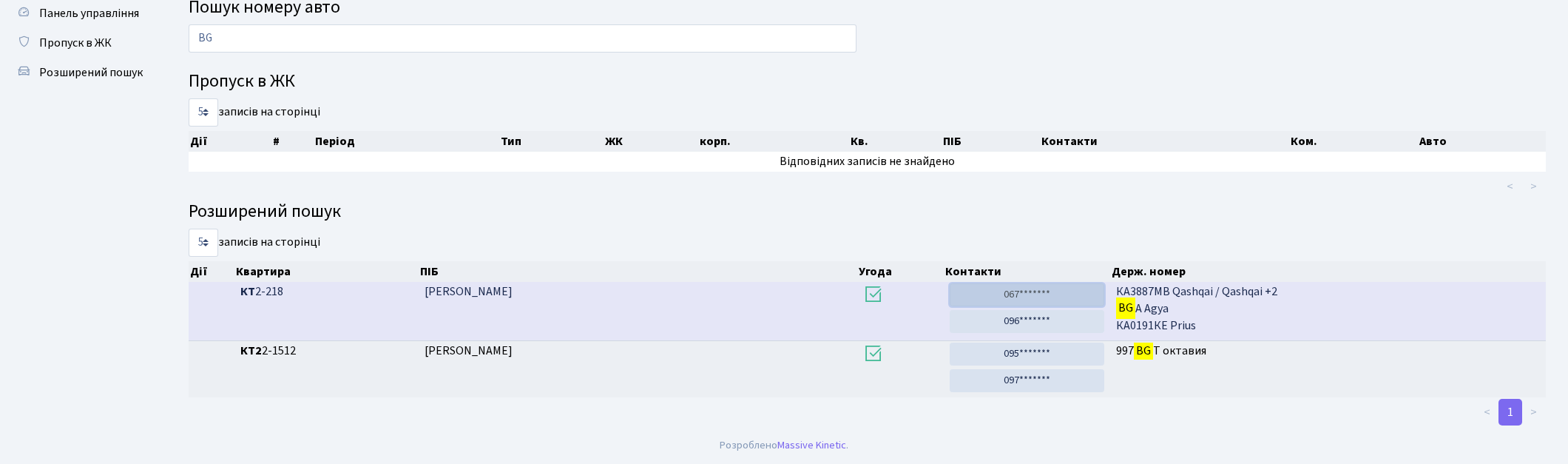
click at [1046, 293] on link "067*******" at bounding box center [1026, 294] width 154 height 23
click at [1037, 322] on link "096*******" at bounding box center [1026, 321] width 154 height 23
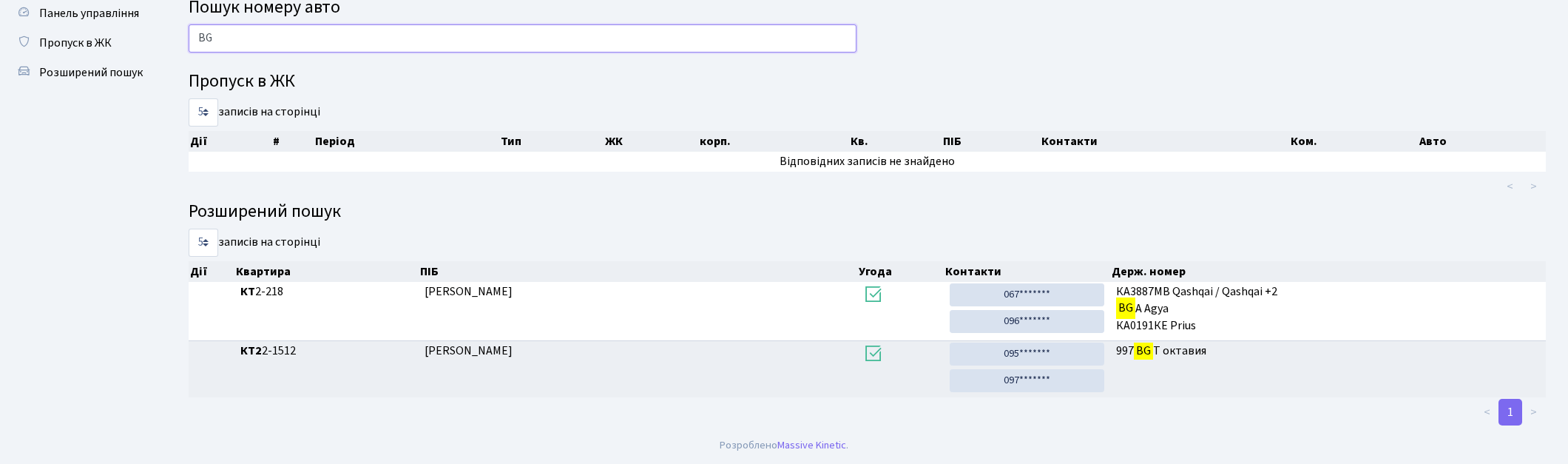
click at [349, 40] on input "BG" at bounding box center [522, 38] width 668 height 28
type input "B"
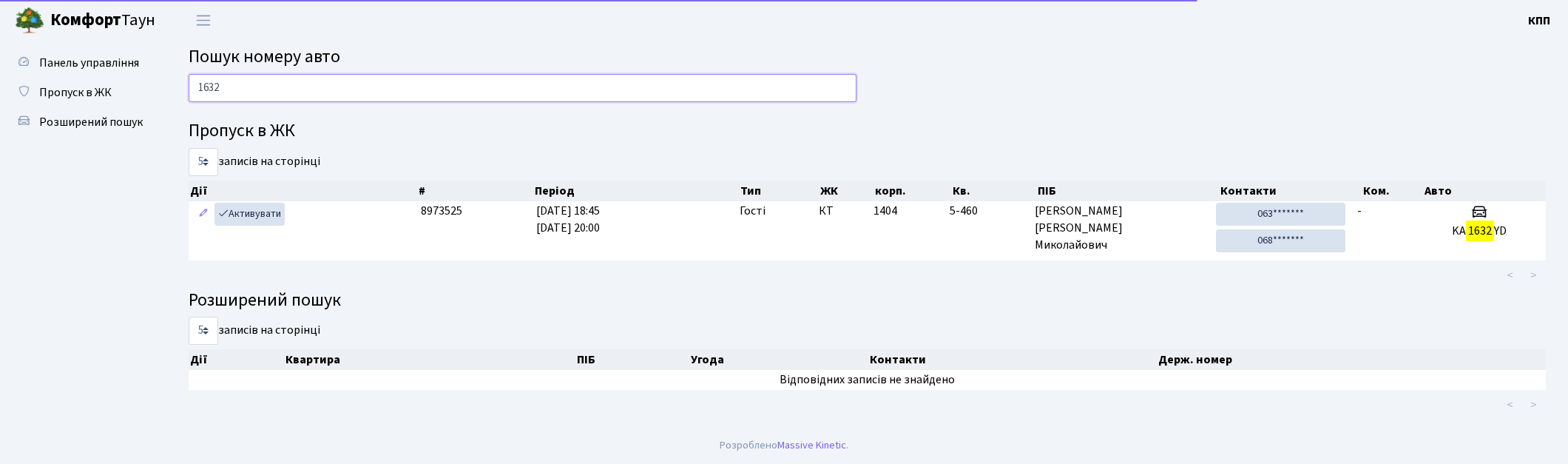
scroll to position [0, 0]
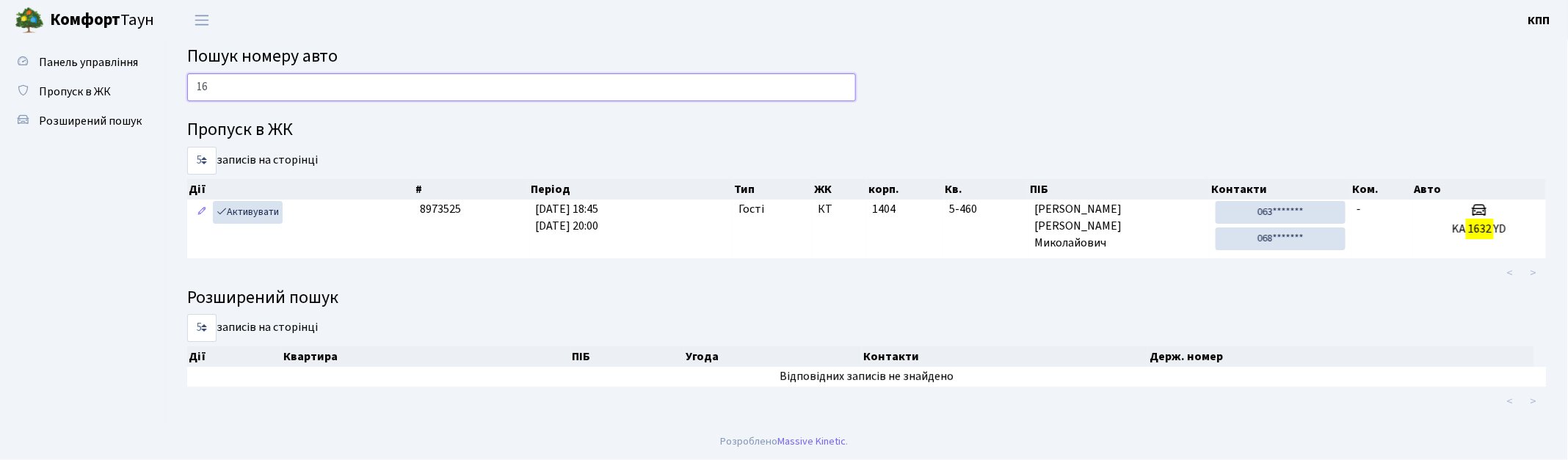
type input "1"
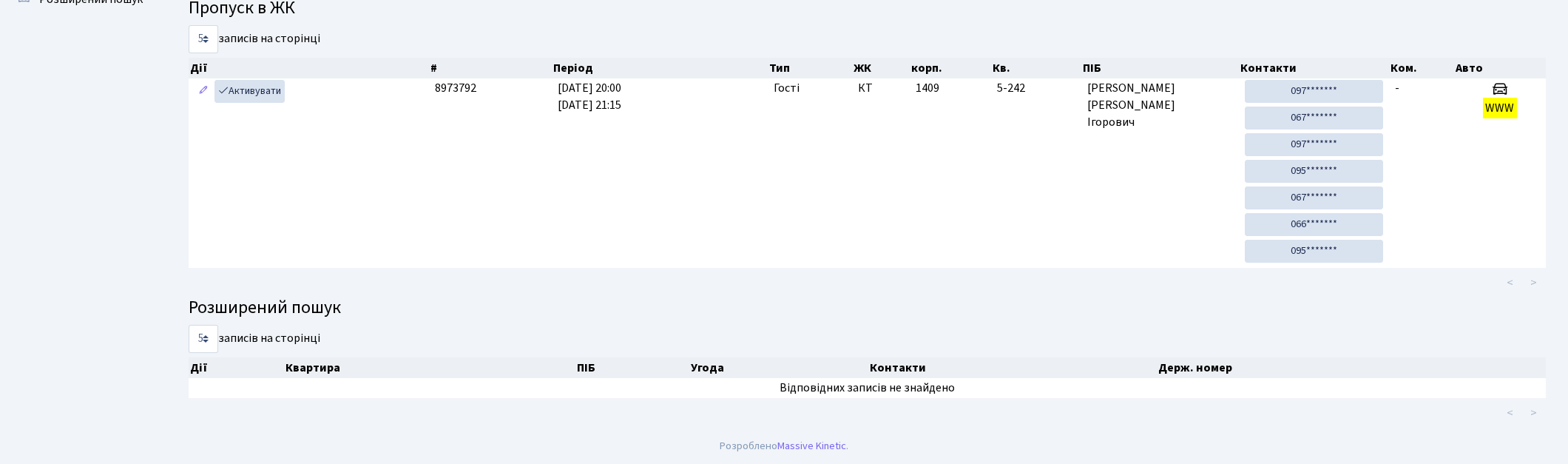
scroll to position [79, 0]
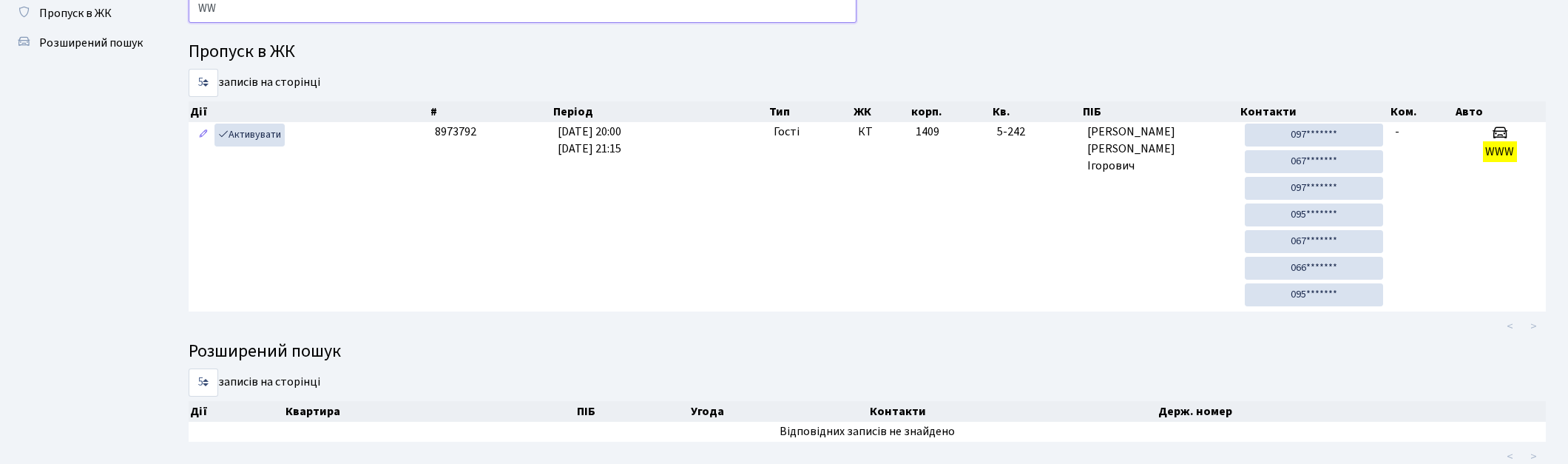
type input "W"
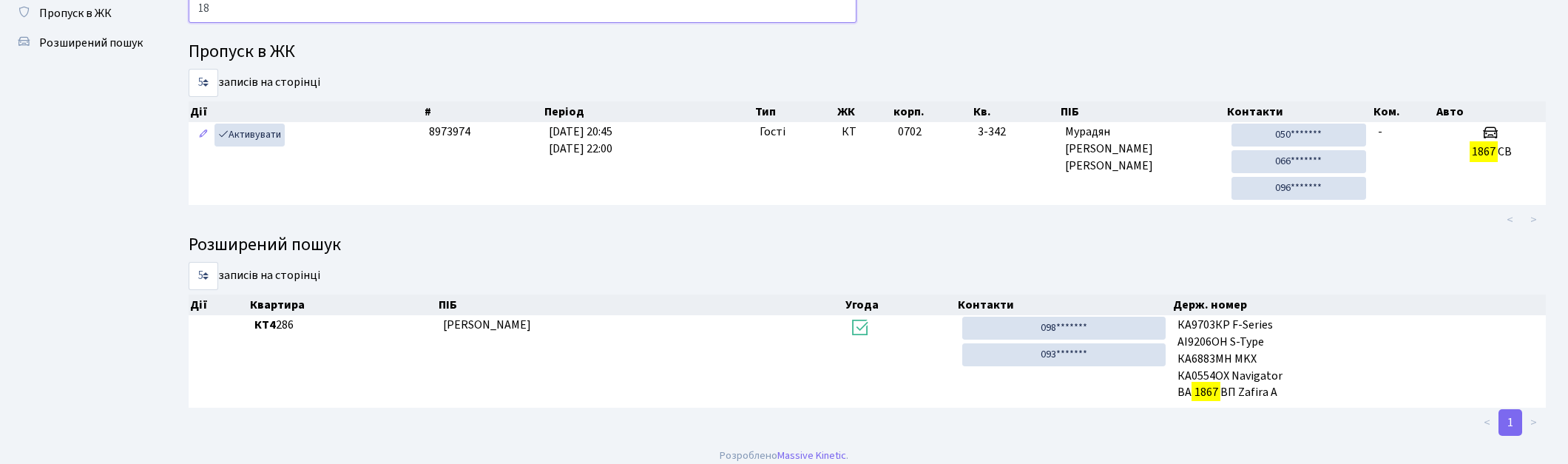
type input "1"
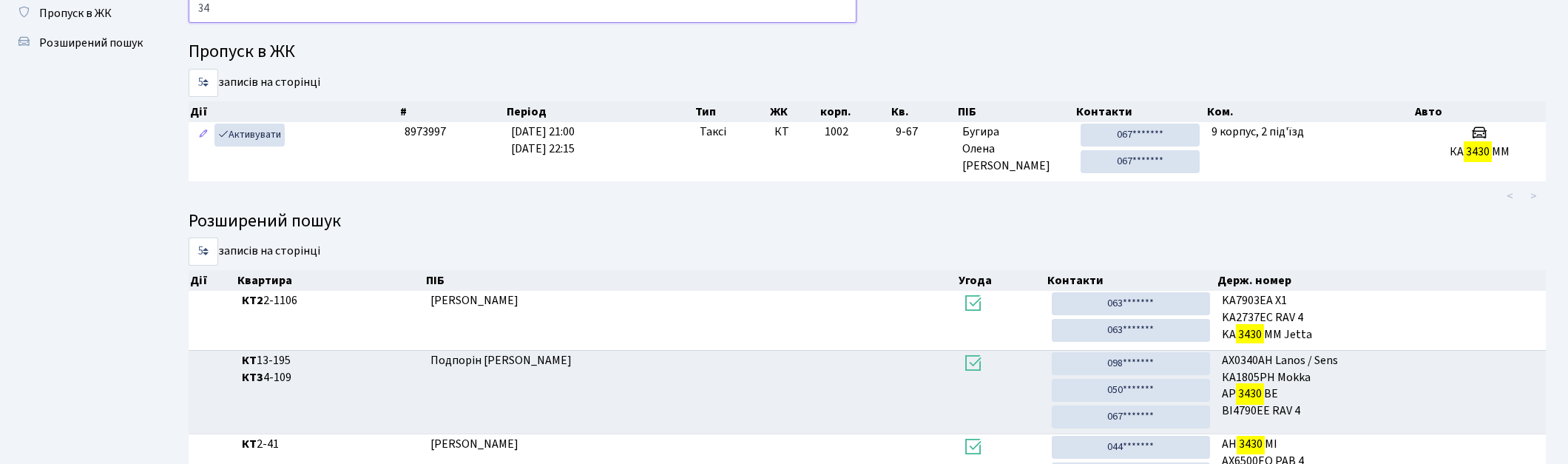
type input "3"
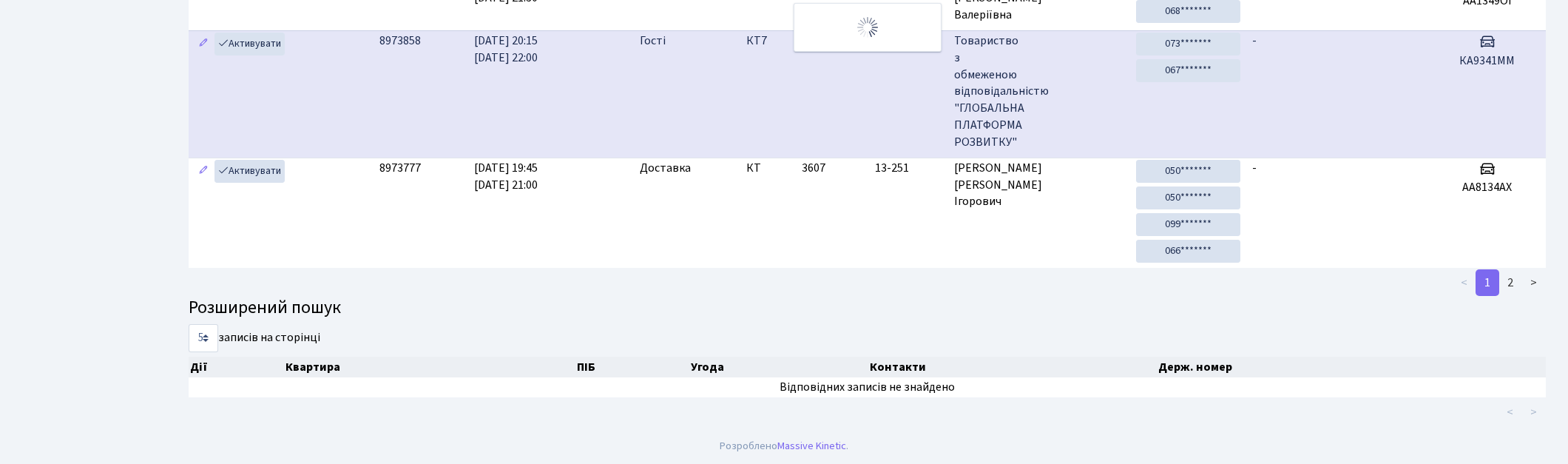
scroll to position [0, 0]
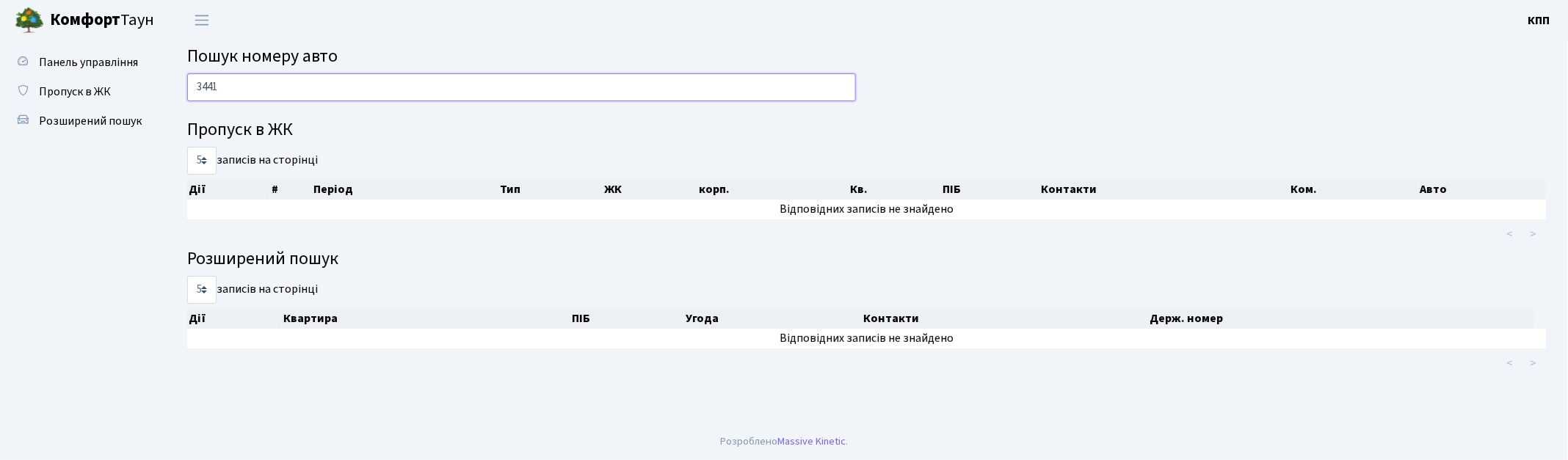
click at [207, 90] on input "3441" at bounding box center [522, 87] width 669 height 28
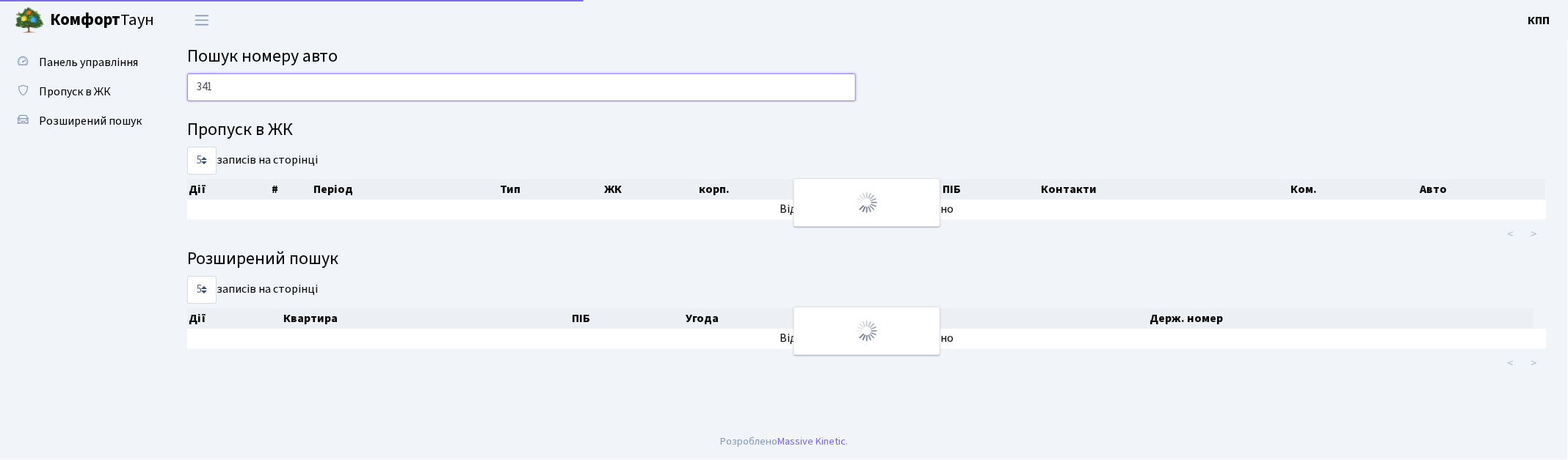
type input "3141"
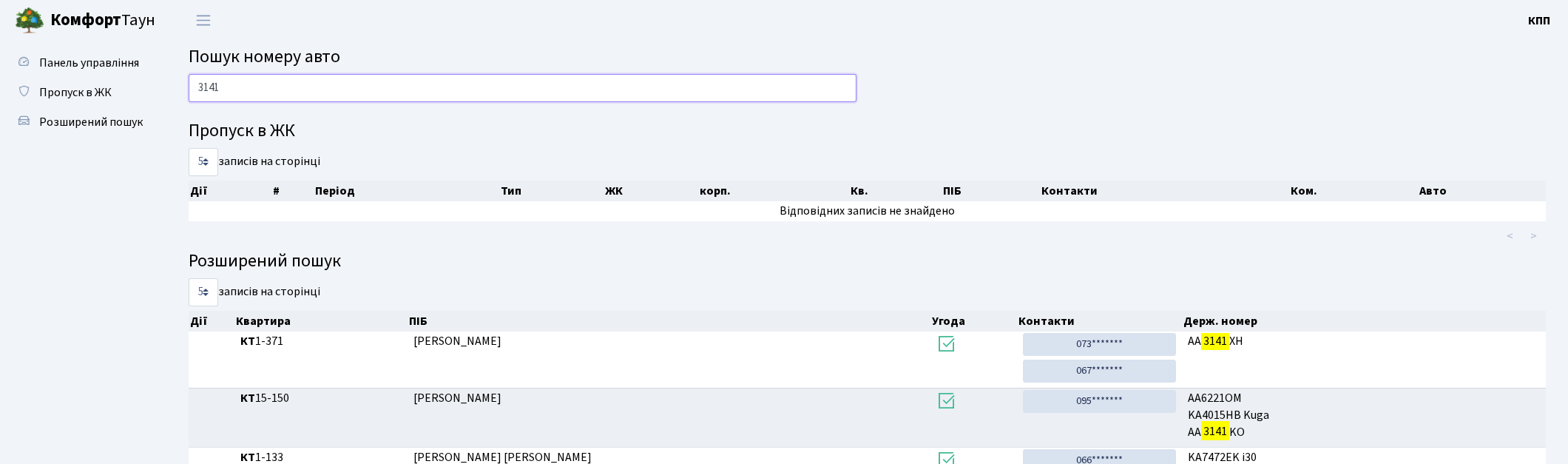
click at [278, 89] on input "3141" at bounding box center [522, 88] width 668 height 28
drag, startPoint x: 188, startPoint y: 94, endPoint x: 127, endPoint y: 99, distance: 61.2
click at [127, 99] on div "Панель управління Пропуск в ЖК Розширений пошук Пошук номеру авто 3141 Пропуск …" at bounding box center [784, 357] width 1568 height 633
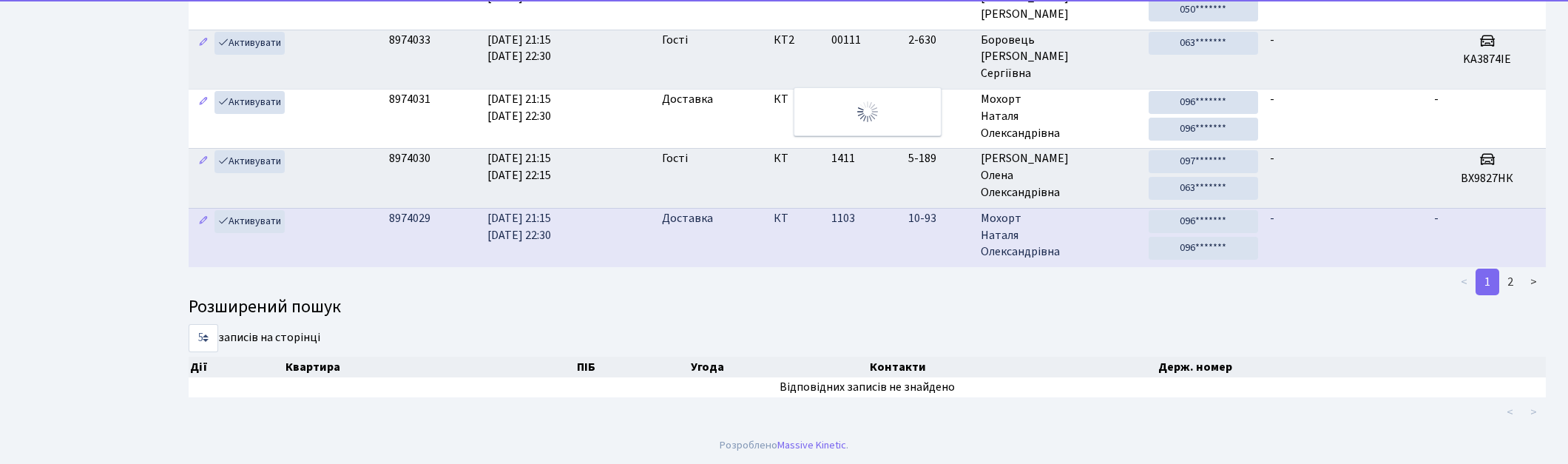
scroll to position [53, 0]
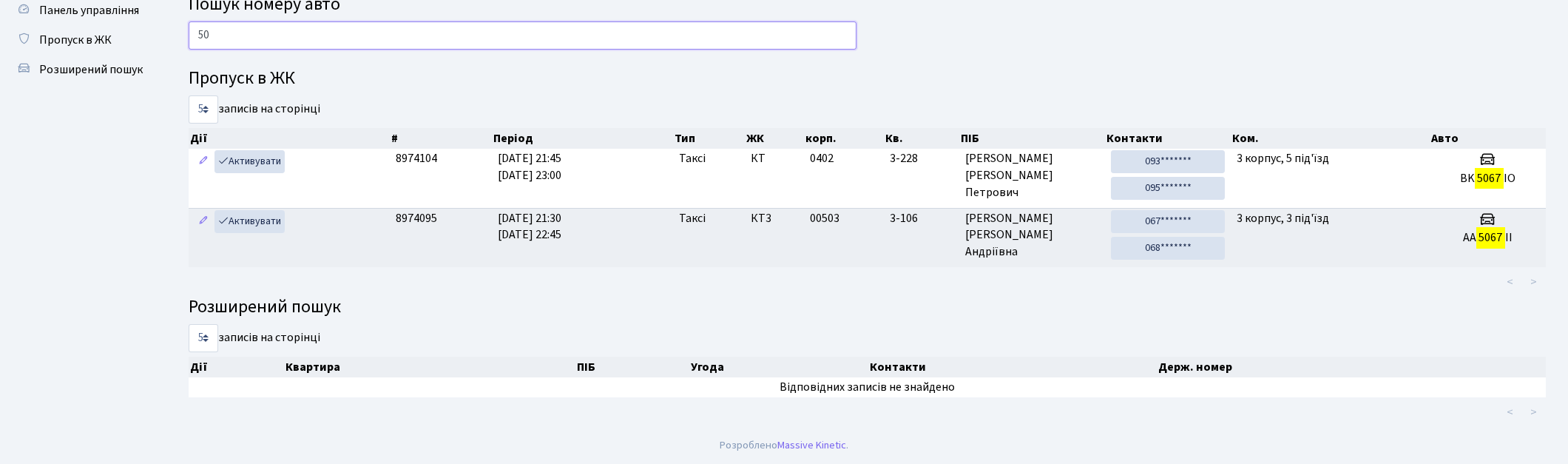
type input "5"
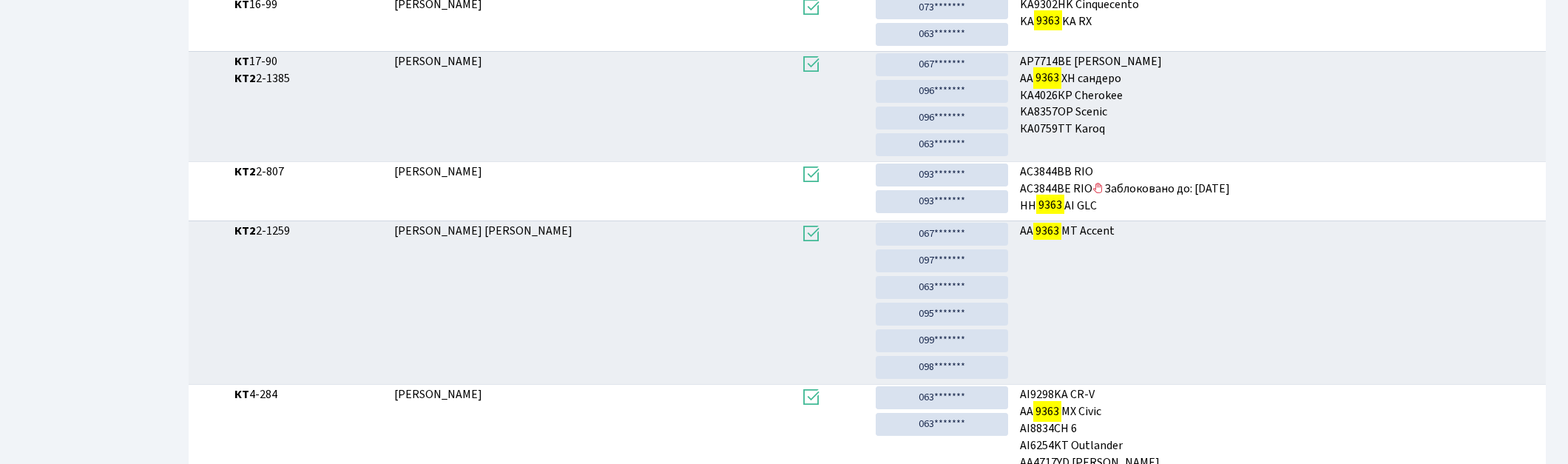
scroll to position [79, 0]
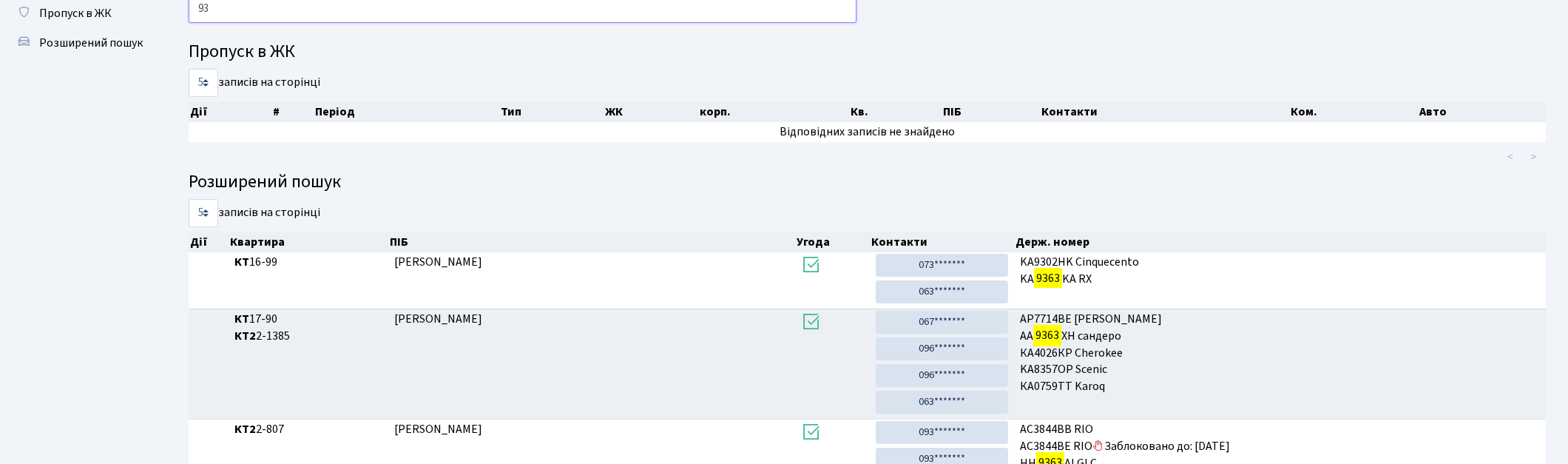
type input "9"
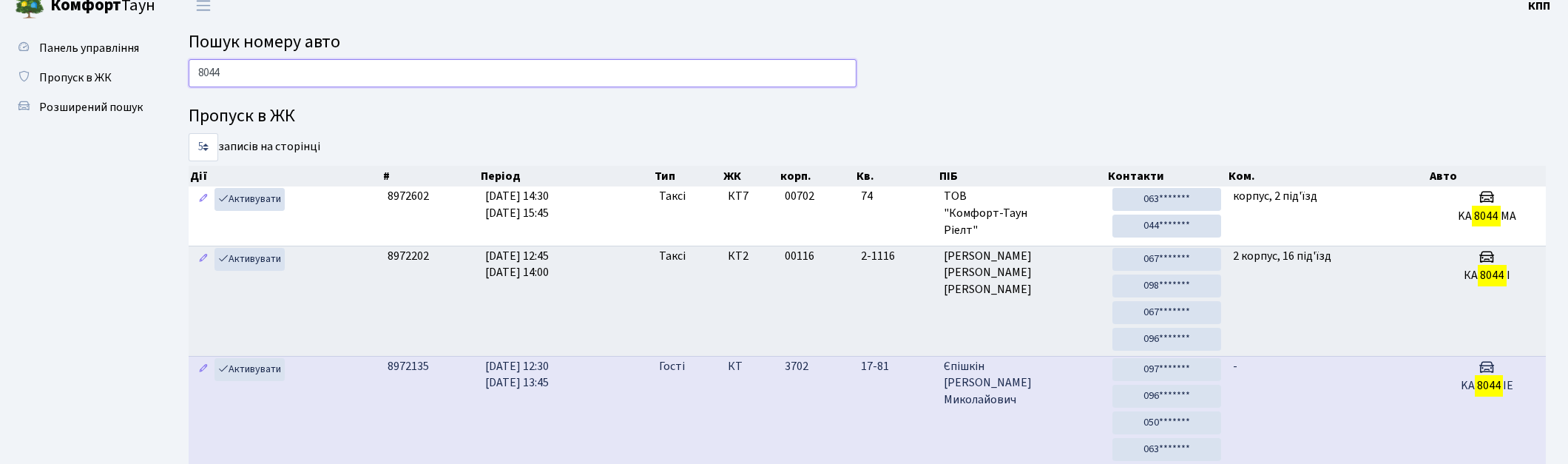
scroll to position [0, 0]
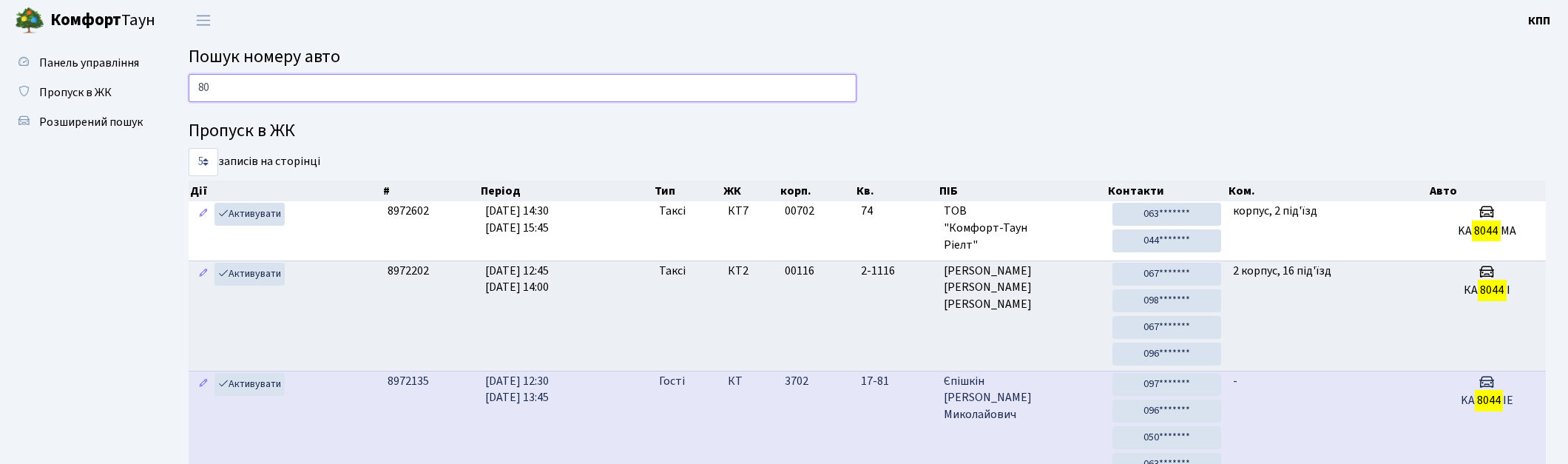
type input "8"
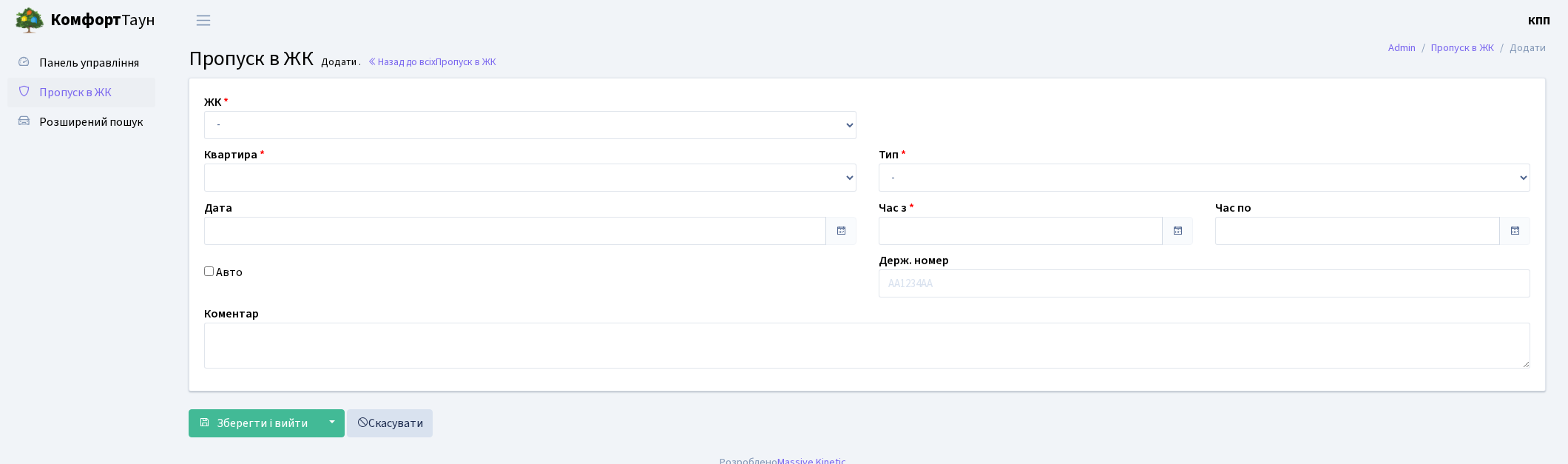
type input "12.09.2025"
type input "20:15"
type input "21:15"
select select "271"
click at [204, 111] on select "- КТ, вул. Регенераторна, 4 КТ2, просп. [STREET_ADDRESS] [STREET_ADDRESS] [PERS…" at bounding box center [530, 125] width 653 height 28
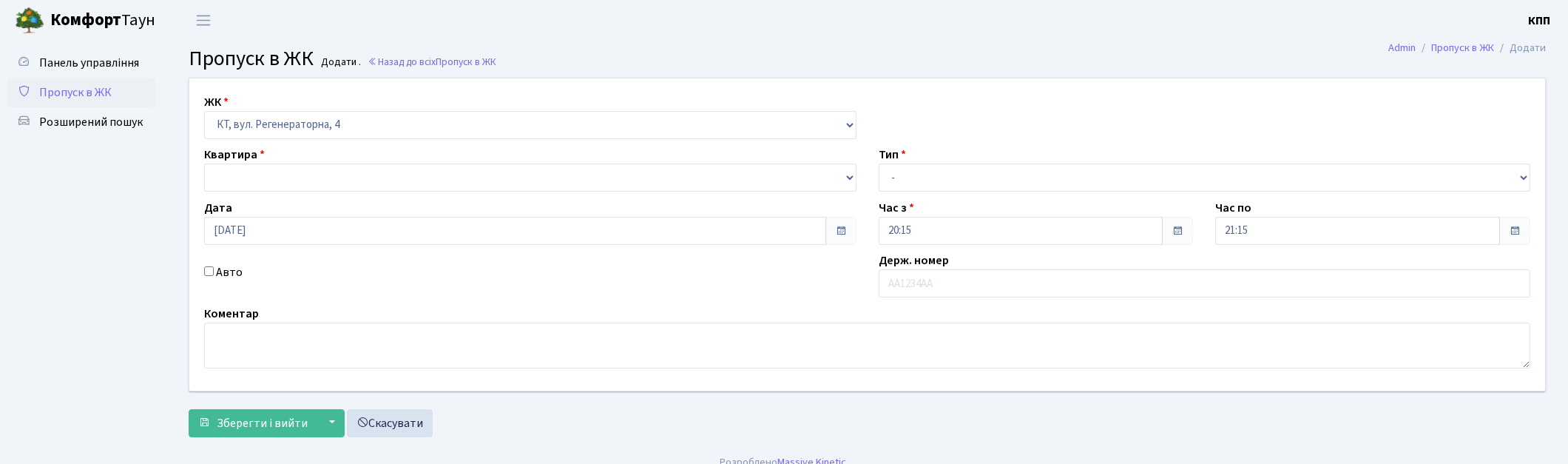
select select
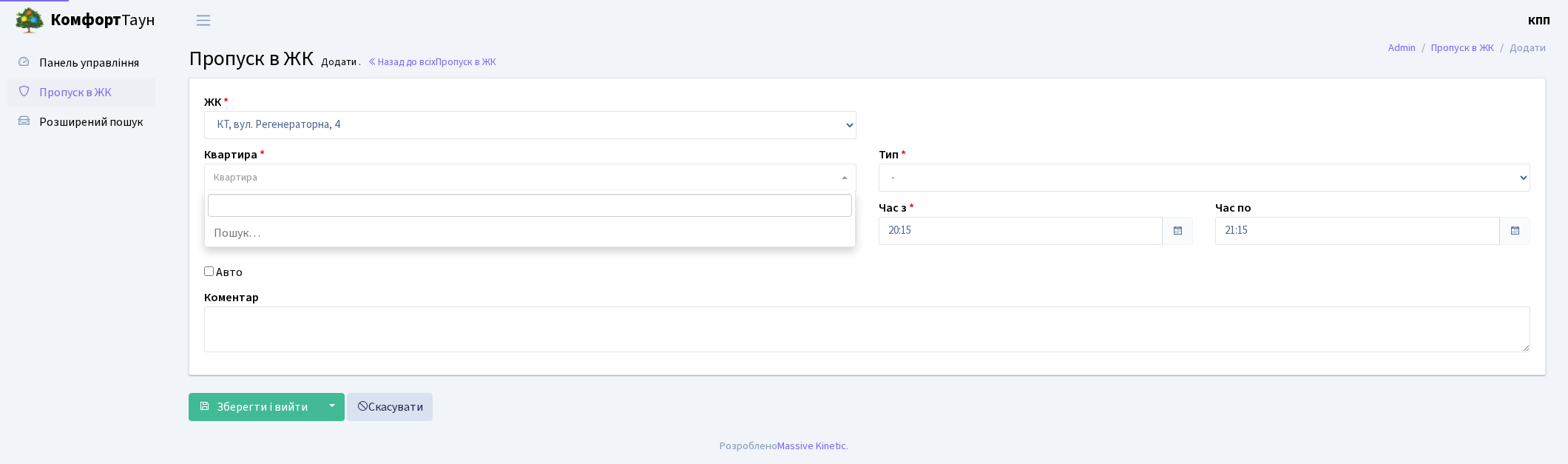
click at [272, 172] on span "Квартира" at bounding box center [526, 178] width 624 height 15
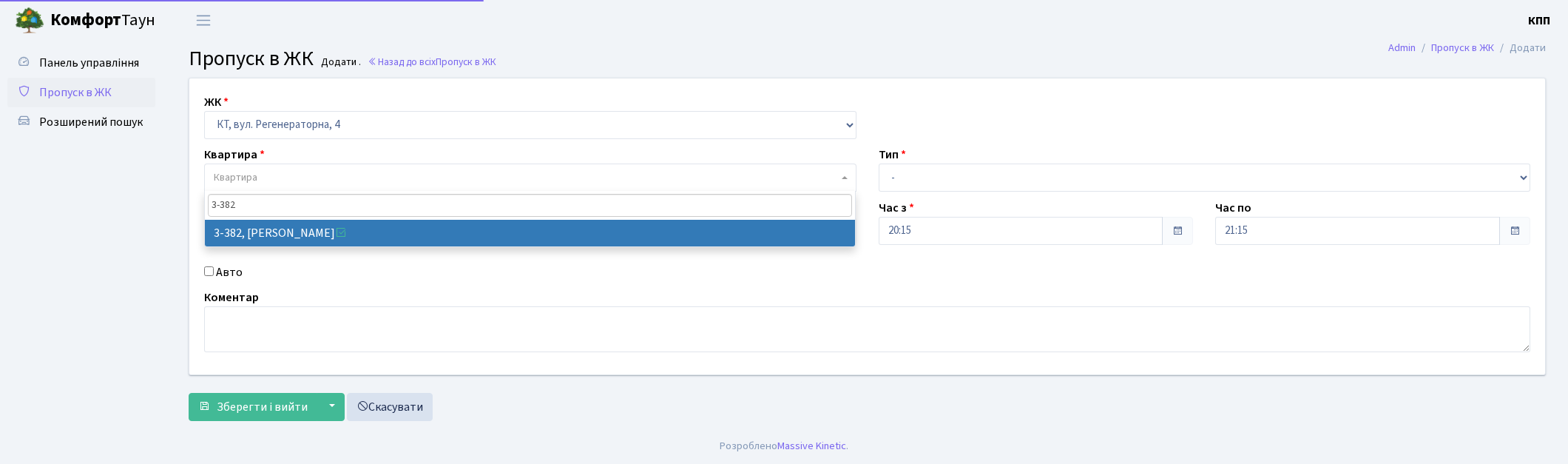
type input "3-382"
select select "1600"
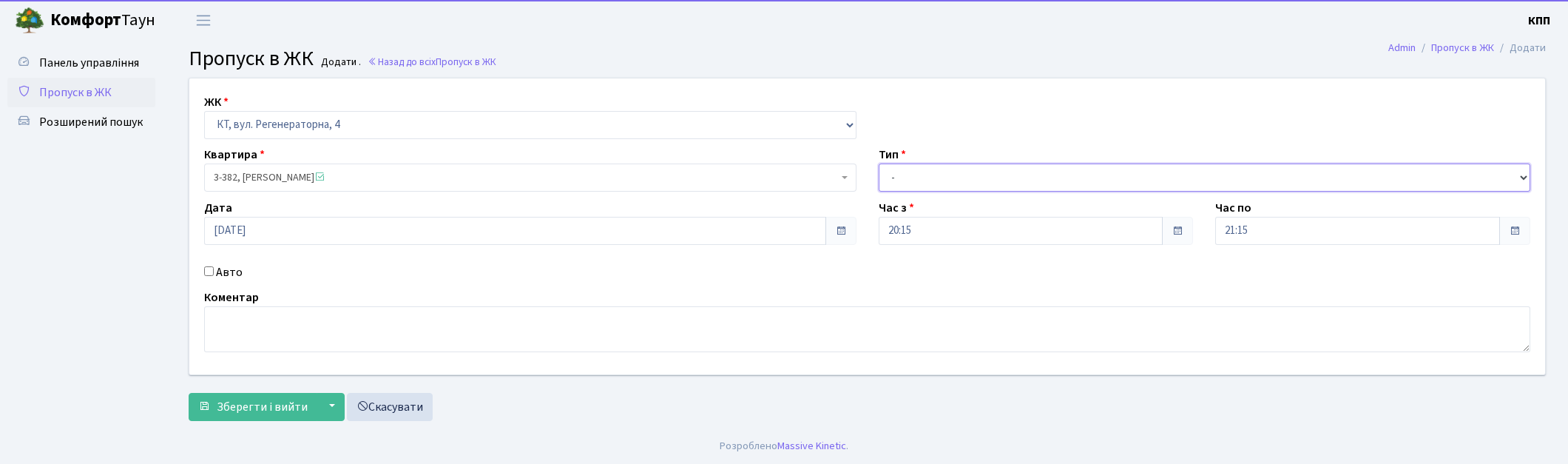
click at [908, 175] on select "- Доставка Таксі Гості Сервіс" at bounding box center [1204, 178] width 653 height 28
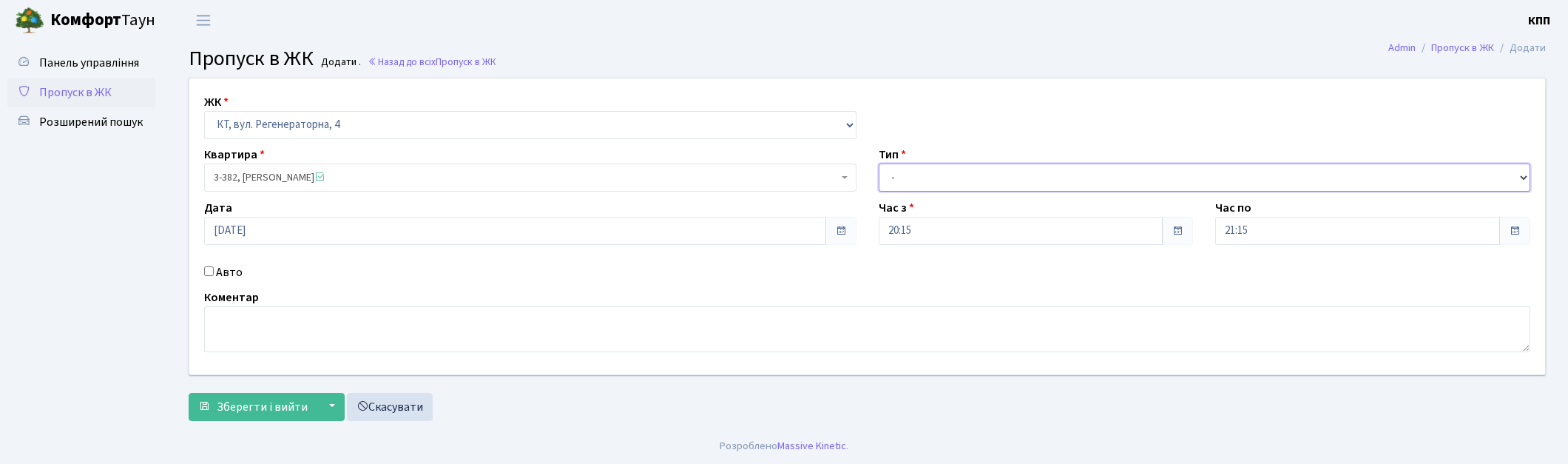
select select "1"
click at [878, 164] on select "- Доставка Таксі Гості Сервіс" at bounding box center [1204, 178] width 653 height 28
click at [239, 273] on label "Авто" at bounding box center [229, 272] width 27 height 18
click at [214, 273] on input "Авто" at bounding box center [209, 272] width 10 height 10
checkbox input "true"
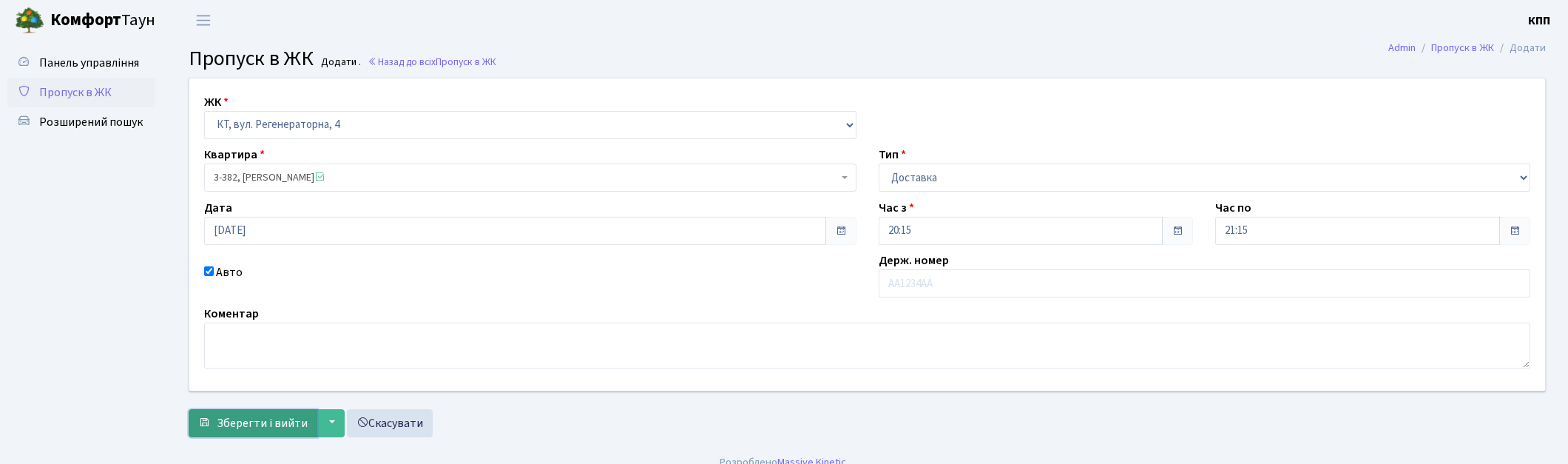
click at [227, 426] on span "Зберегти і вийти" at bounding box center [262, 422] width 91 height 16
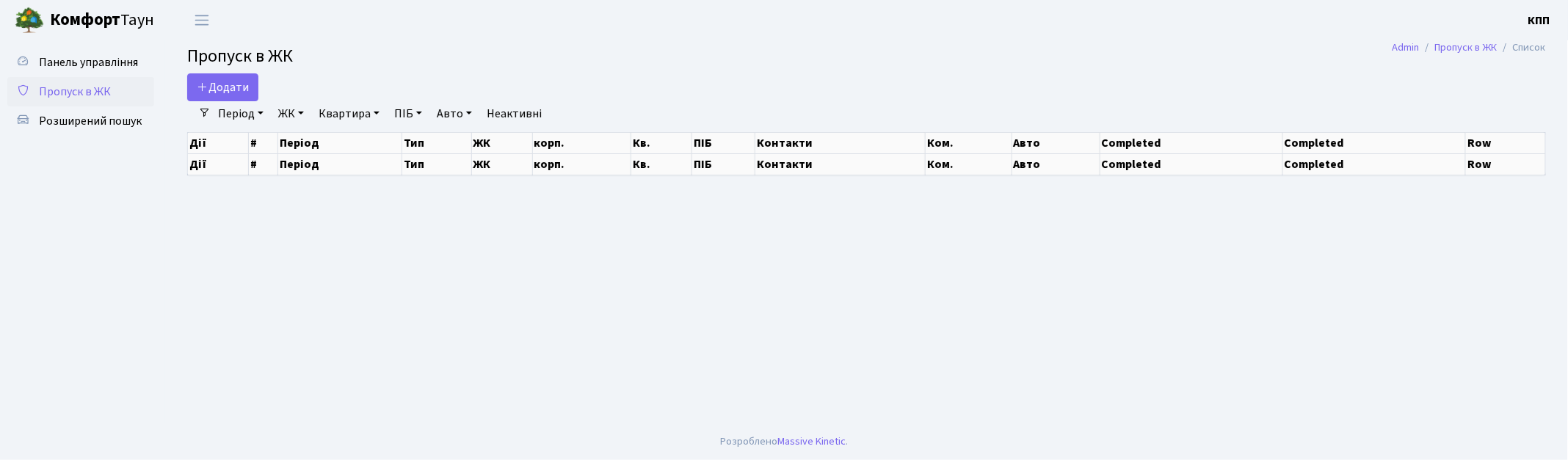
select select "25"
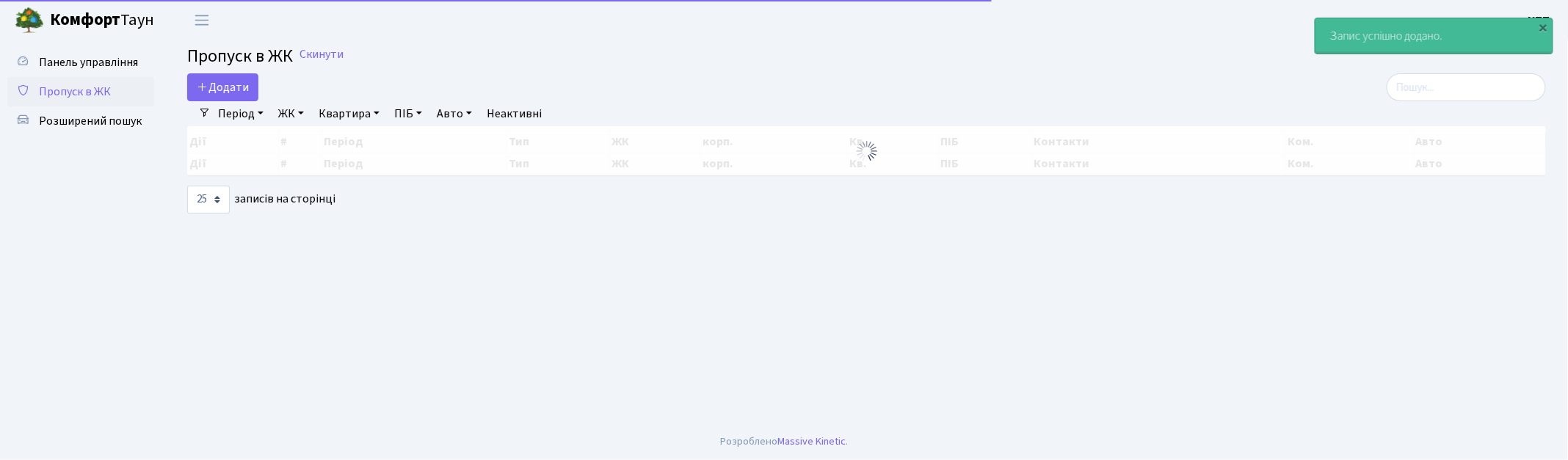
click at [1401, 61] on nav "Admin Пропуск в ЖК Список" at bounding box center [1469, 47] width 197 height 31
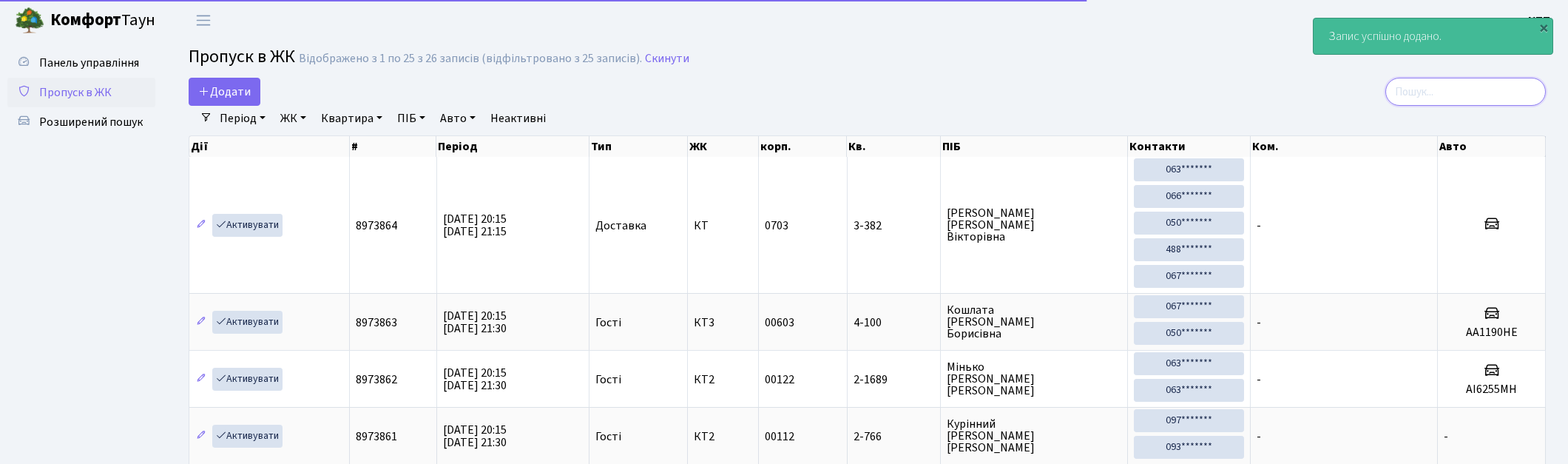
click at [1418, 84] on input "search" at bounding box center [1466, 92] width 160 height 28
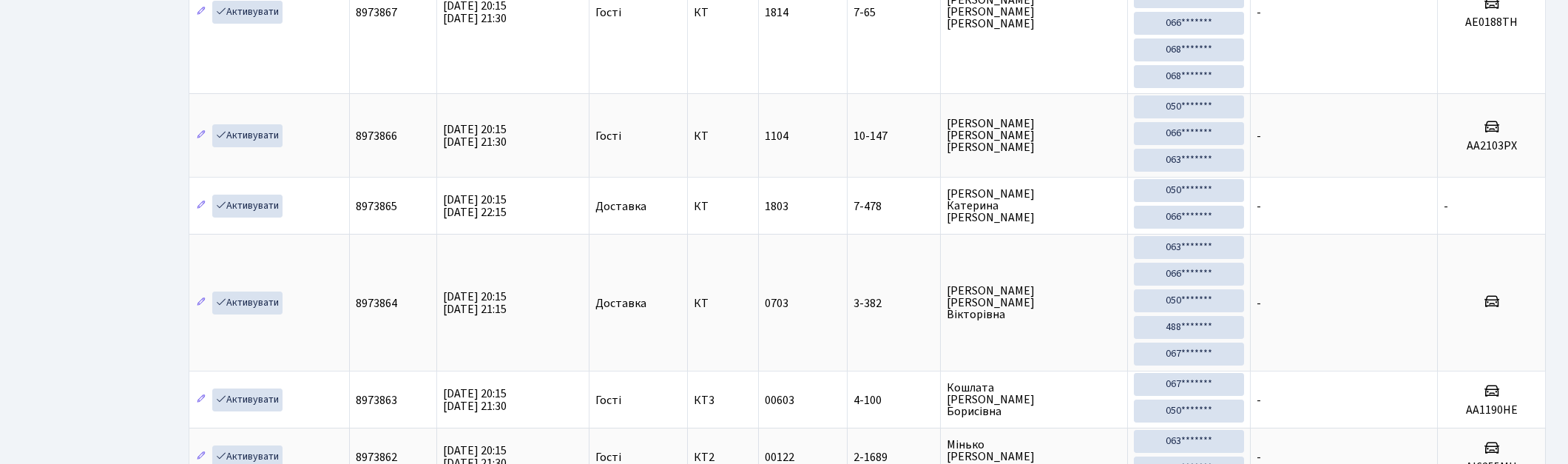
scroll to position [822, 0]
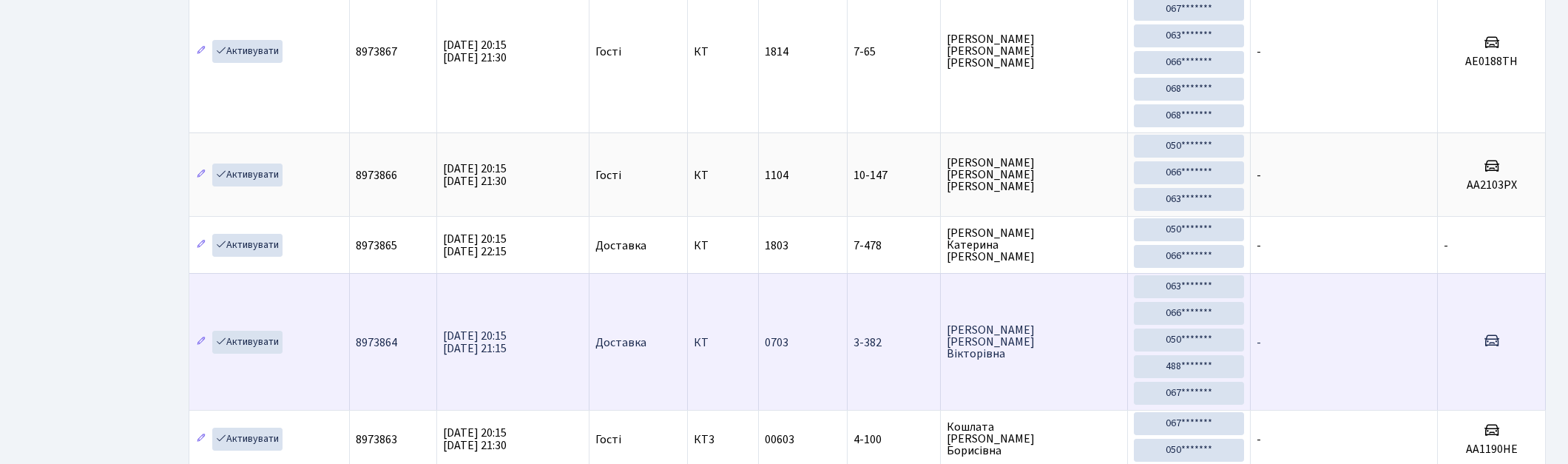
click at [900, 324] on td "3-382" at bounding box center [894, 342] width 94 height 137
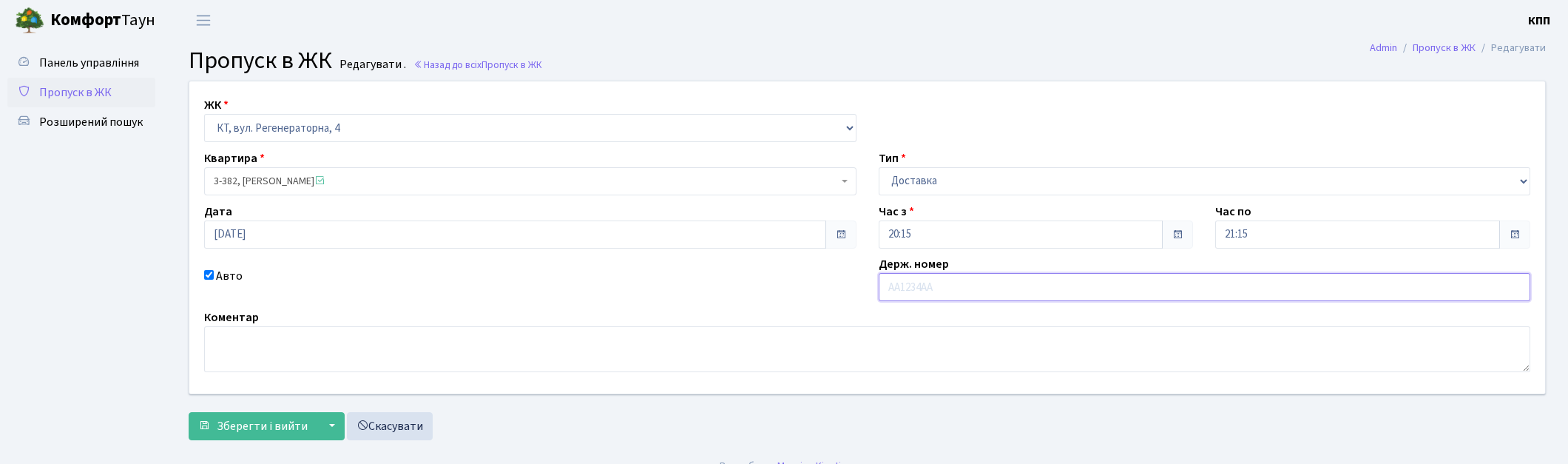
click at [916, 274] on input "text" at bounding box center [1204, 288] width 653 height 28
click at [897, 287] on input "RF3682ЕТ" at bounding box center [1204, 288] width 653 height 28
type input "КА3682ЕТ"
click at [274, 416] on button "Зберегти і вийти" at bounding box center [253, 426] width 129 height 28
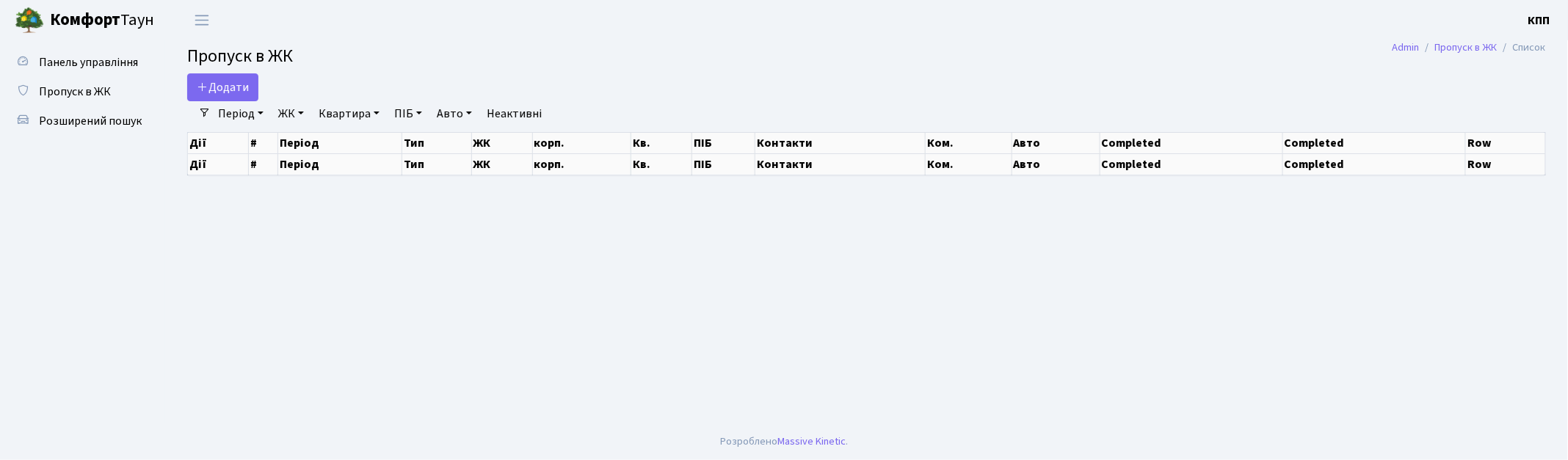
select select "25"
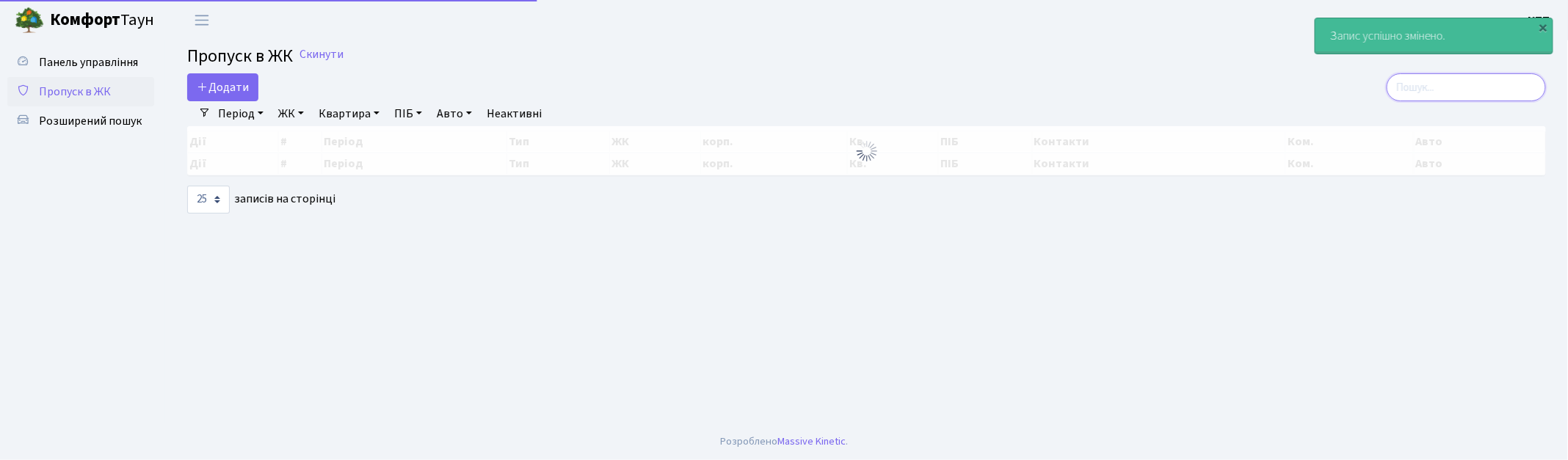
click at [1420, 93] on input "search" at bounding box center [1467, 87] width 159 height 28
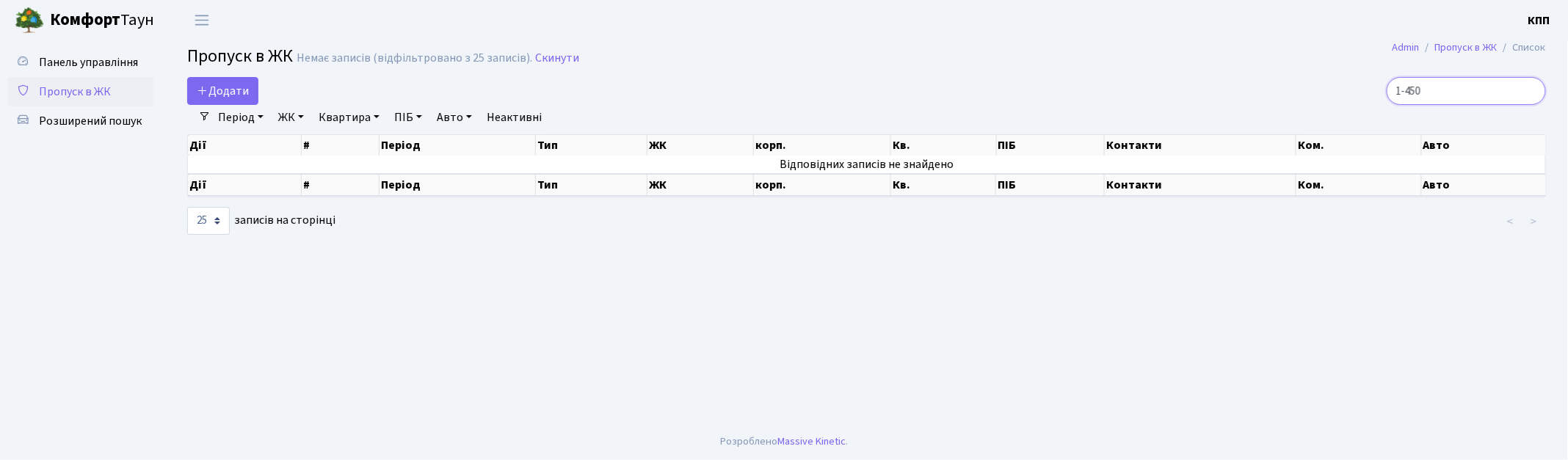
type input "1-450"
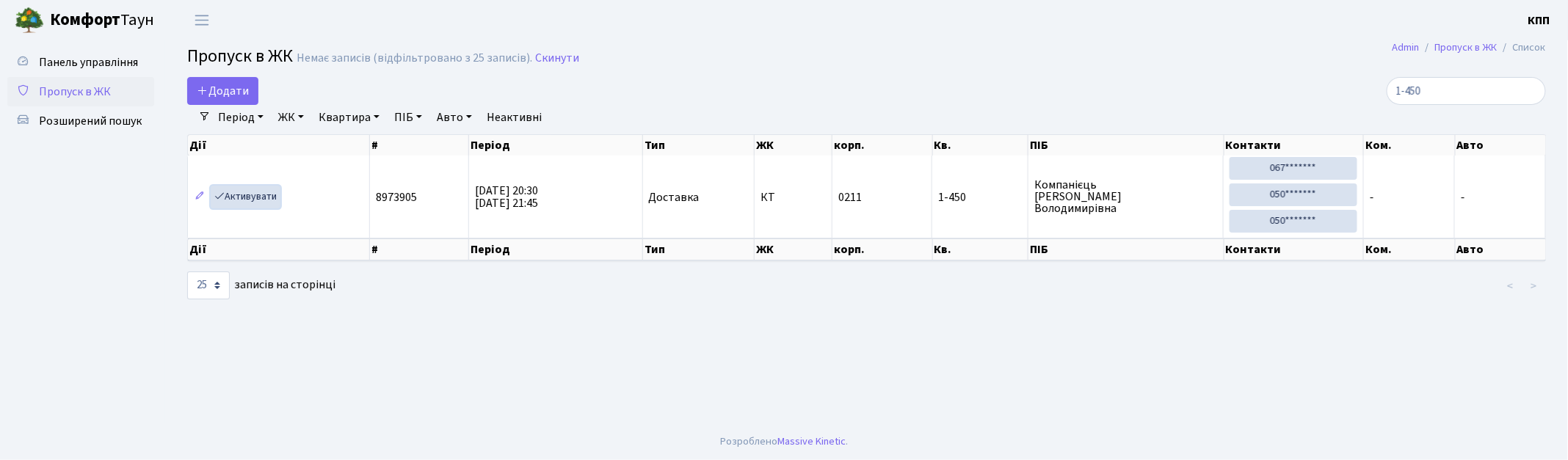
click at [252, 194] on link "Активувати" at bounding box center [246, 196] width 70 height 22
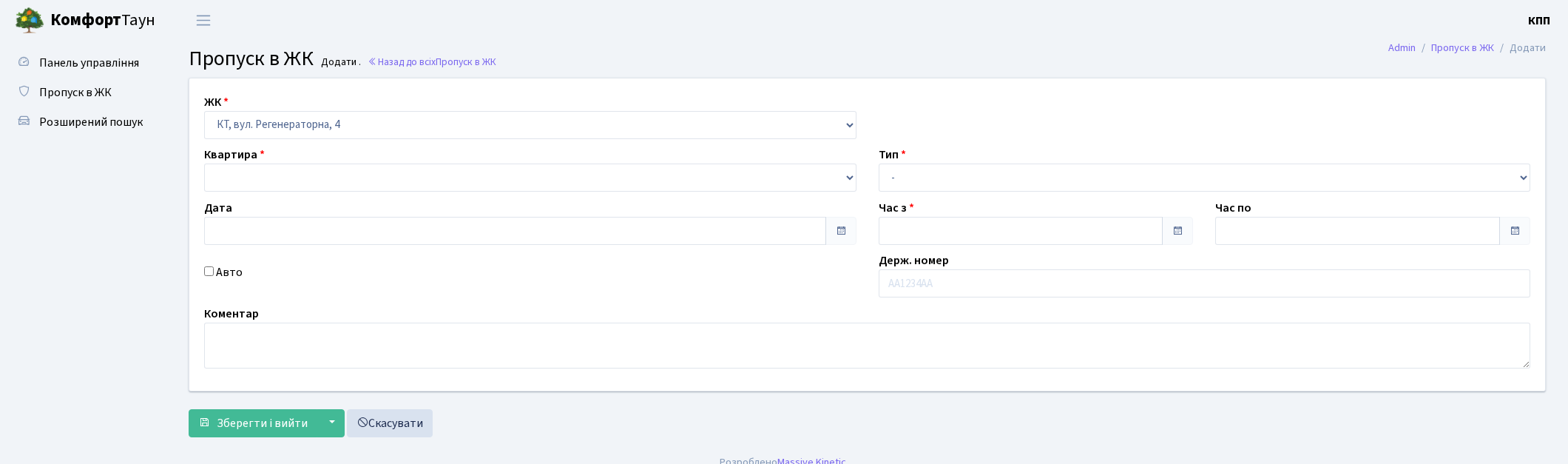
select select "271"
click at [261, 173] on select at bounding box center [530, 178] width 653 height 28
type input "[DATE]"
type input "20:30"
type input "21:30"
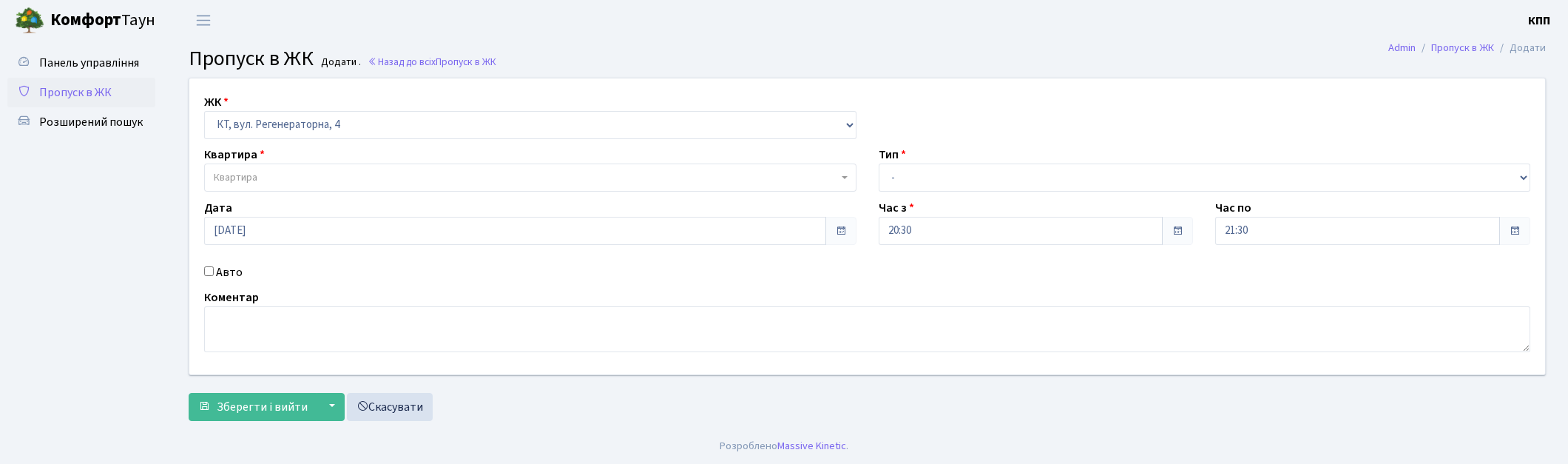
click at [248, 177] on span "Квартира" at bounding box center [236, 178] width 43 height 15
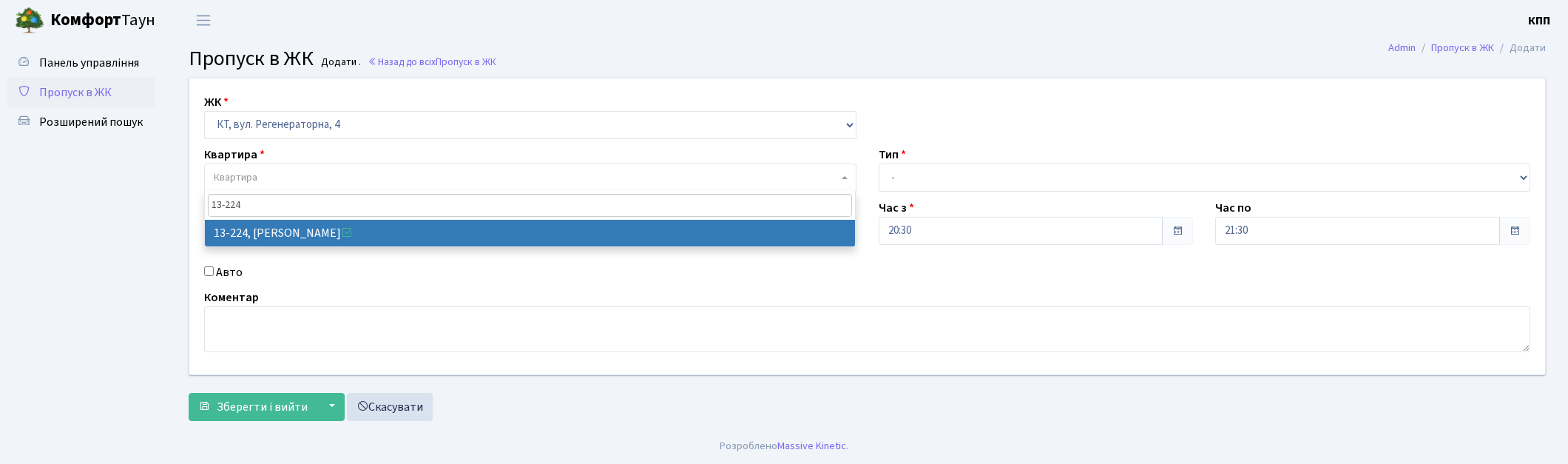
type input "13-224"
select select "7870"
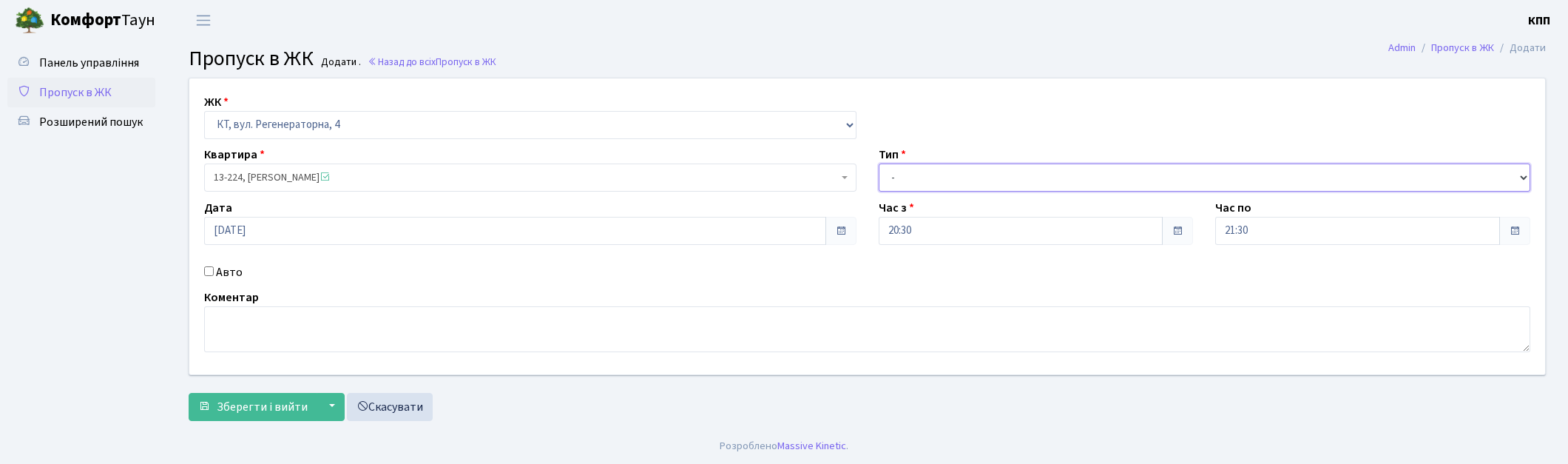
click at [950, 180] on select "- Доставка Таксі Гості Сервіс" at bounding box center [1204, 178] width 653 height 28
select select "1"
click at [878, 164] on select "- Доставка Таксі Гості Сервіс" at bounding box center [1204, 178] width 653 height 28
click at [231, 403] on span "Зберегти і вийти" at bounding box center [262, 406] width 91 height 16
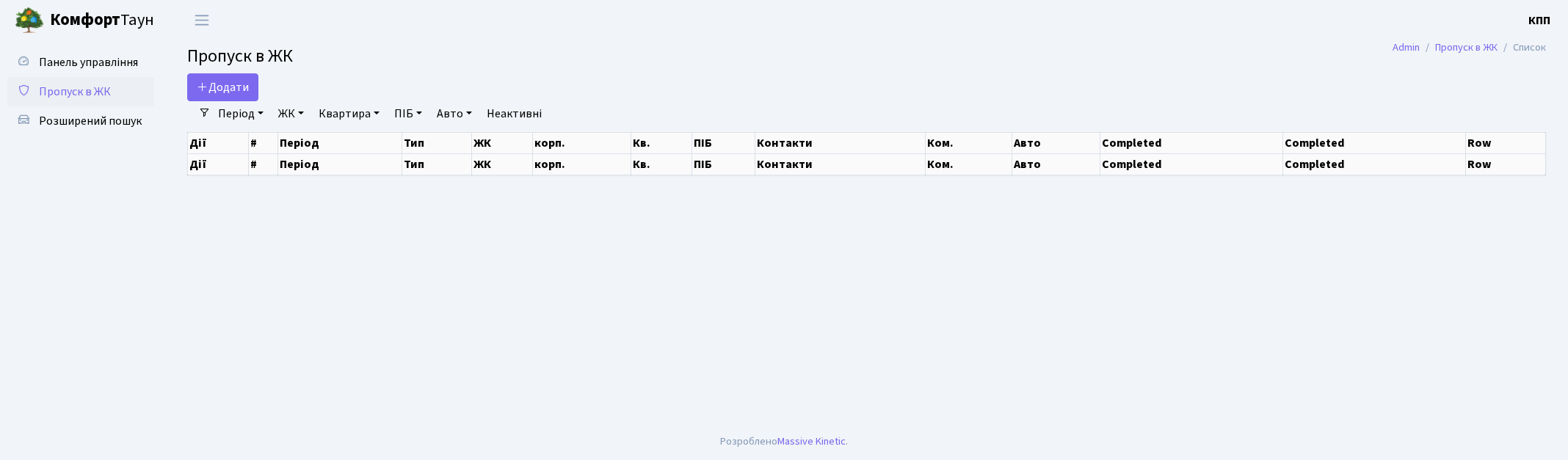
select select "25"
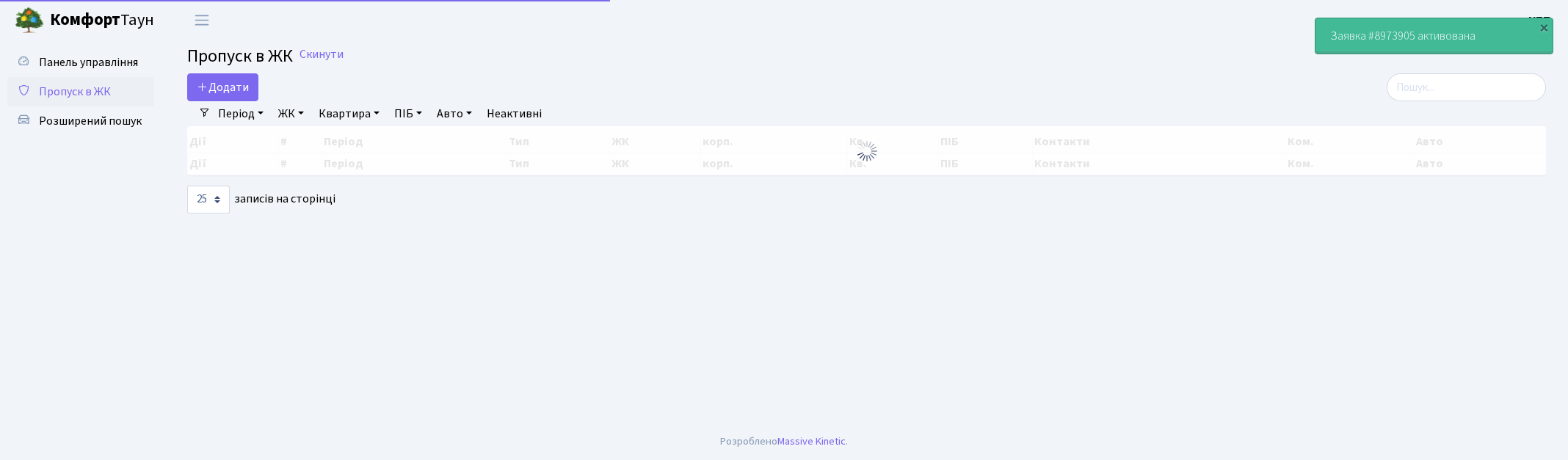
select select "25"
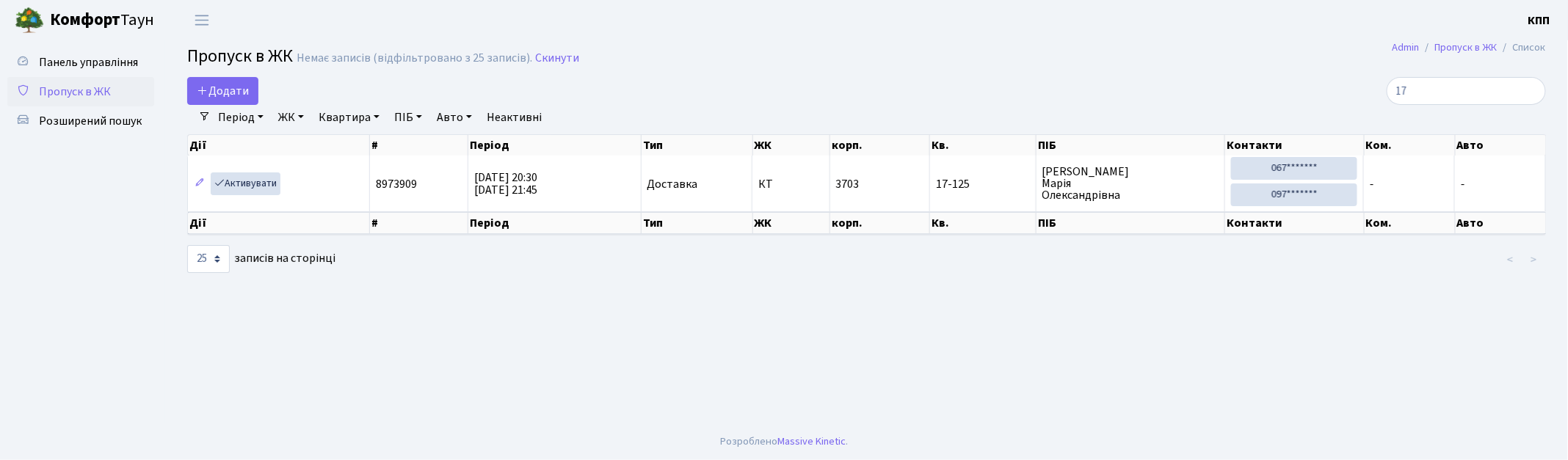
type input "1"
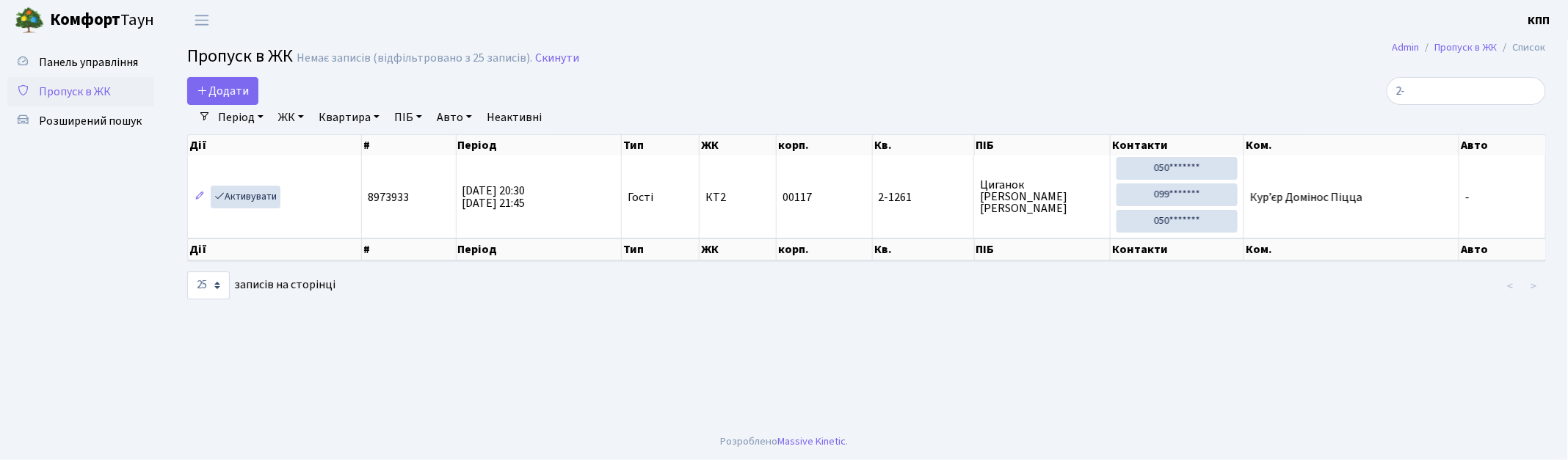
type input "2"
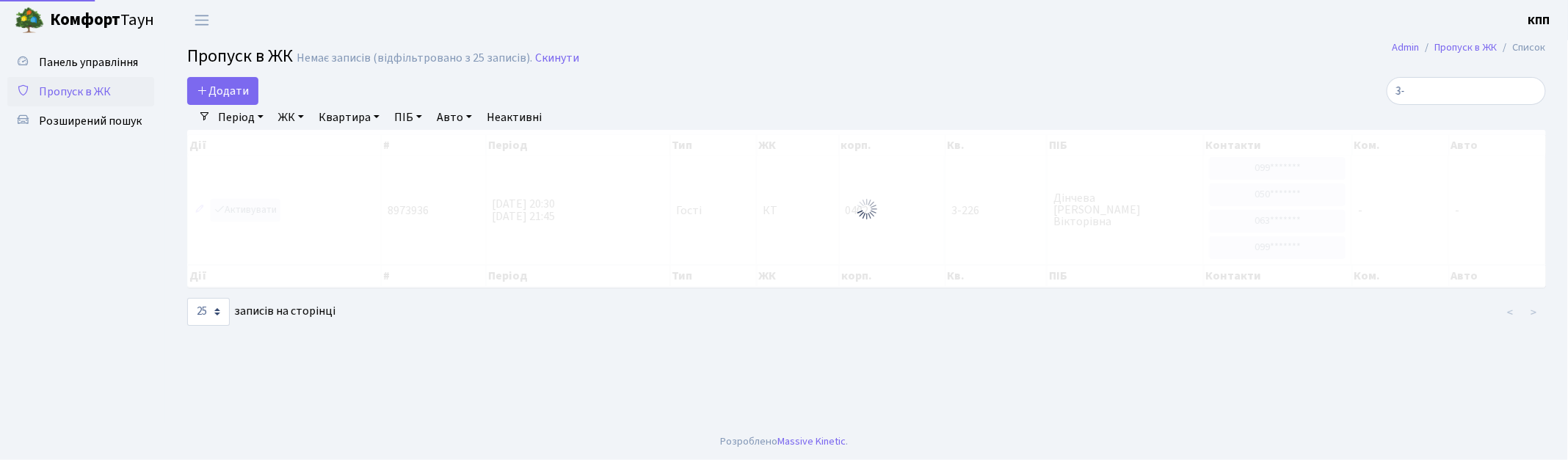
type input "3"
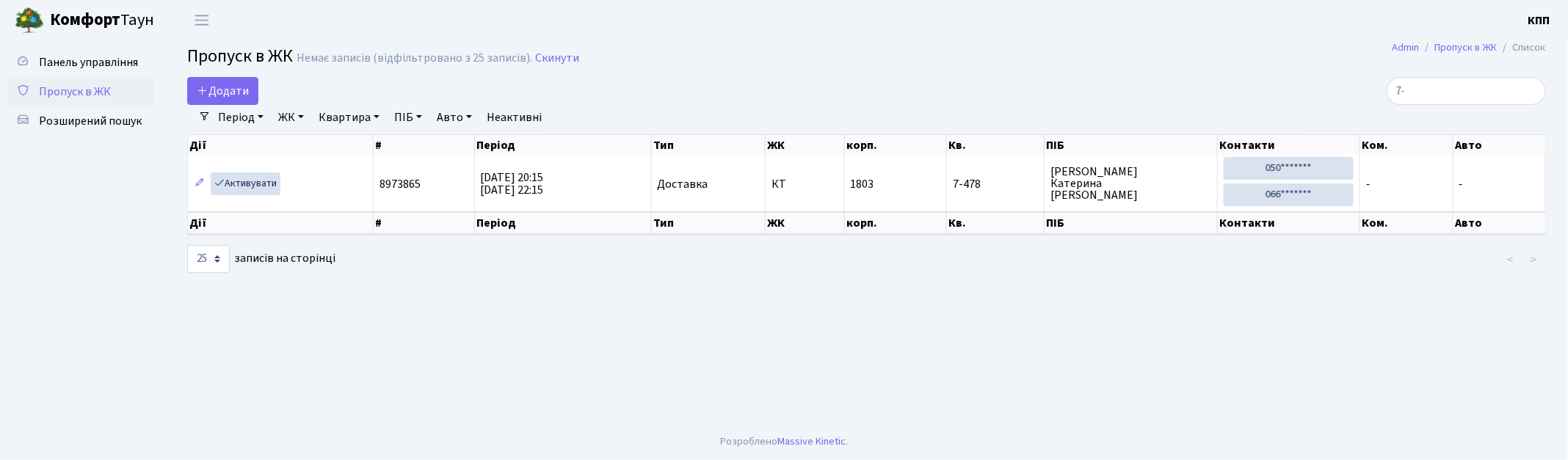
type input "7"
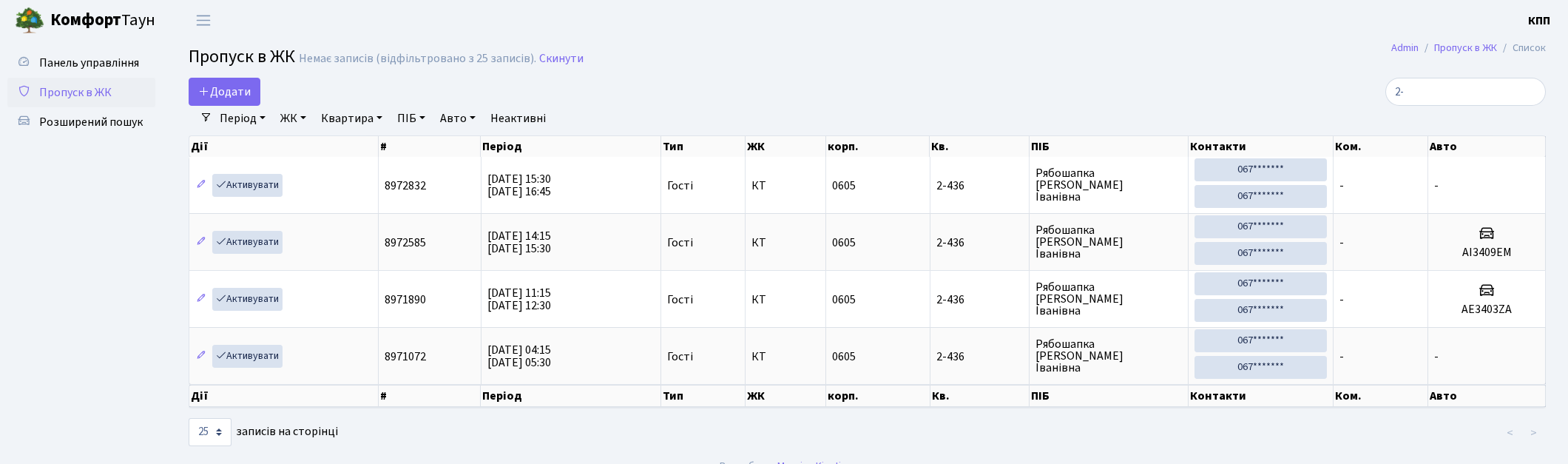
type input "2"
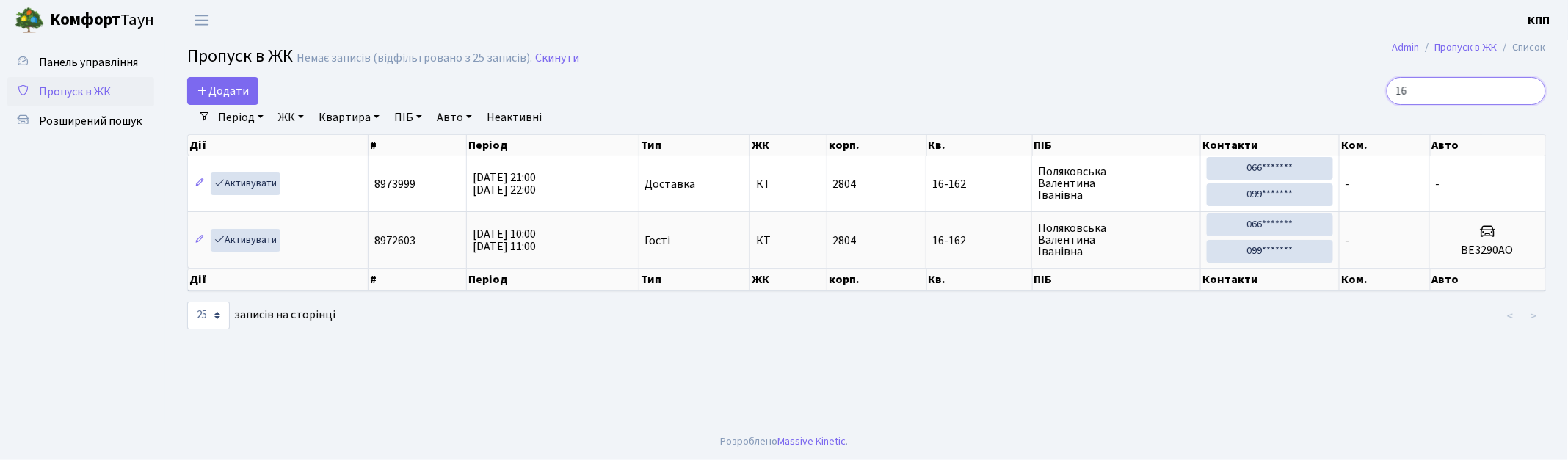
type input "1"
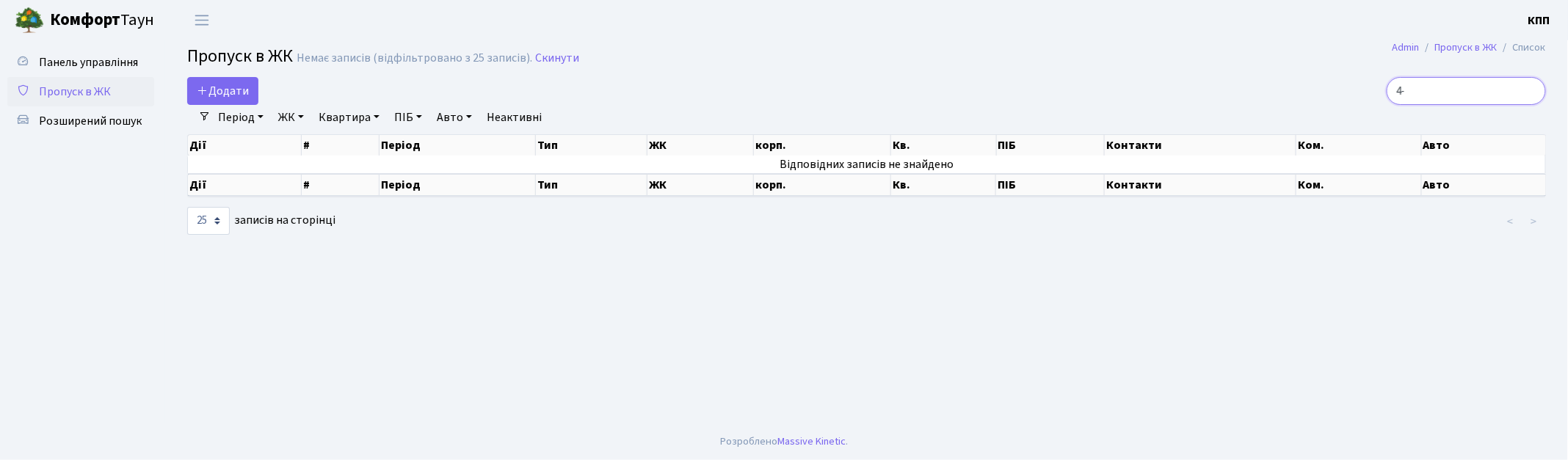
type input "4"
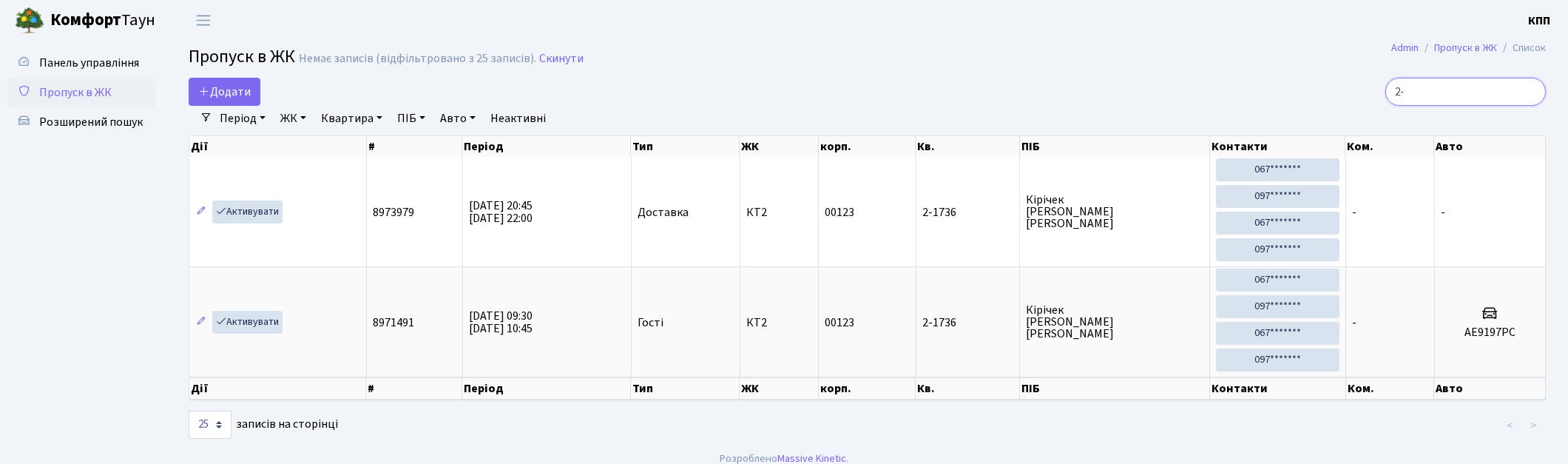
type input "2"
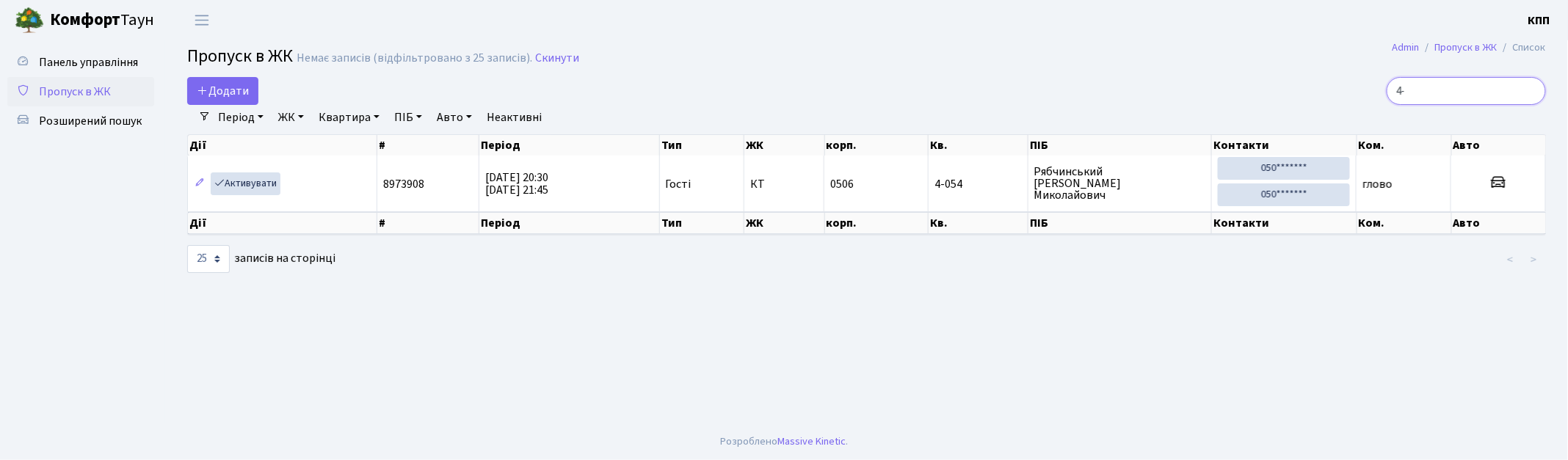
type input "4"
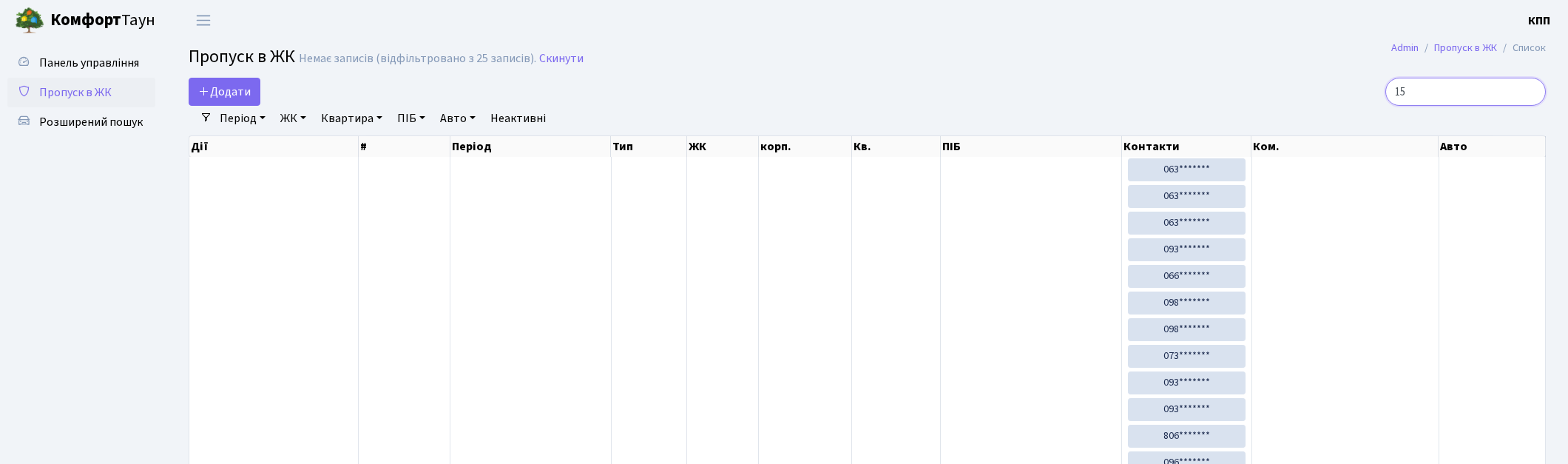
type input "1"
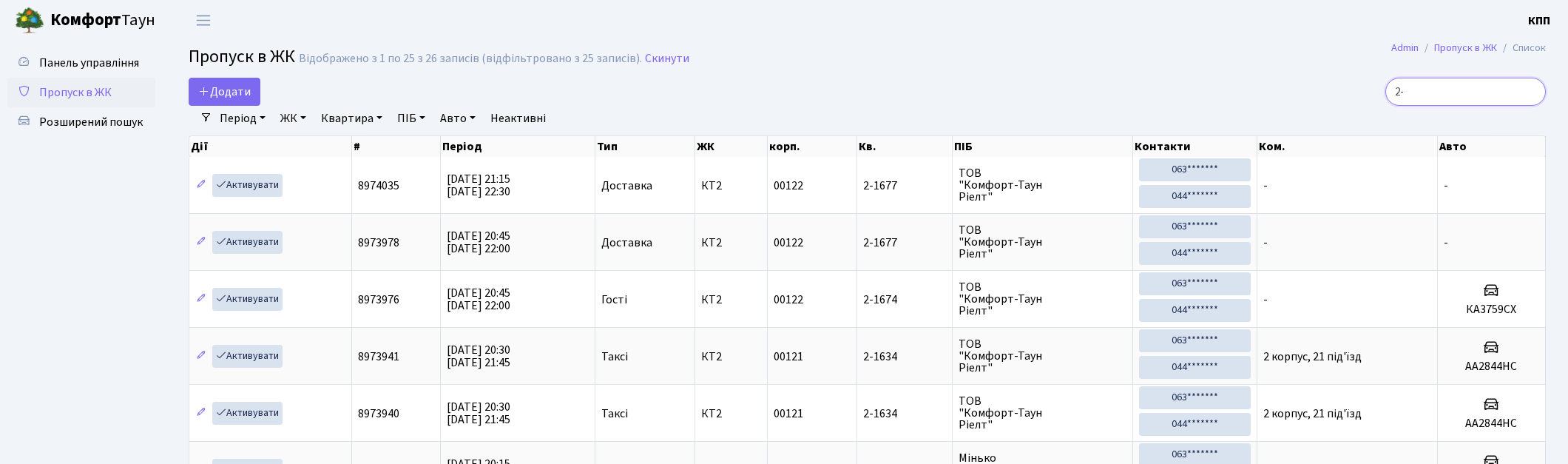
type input "2"
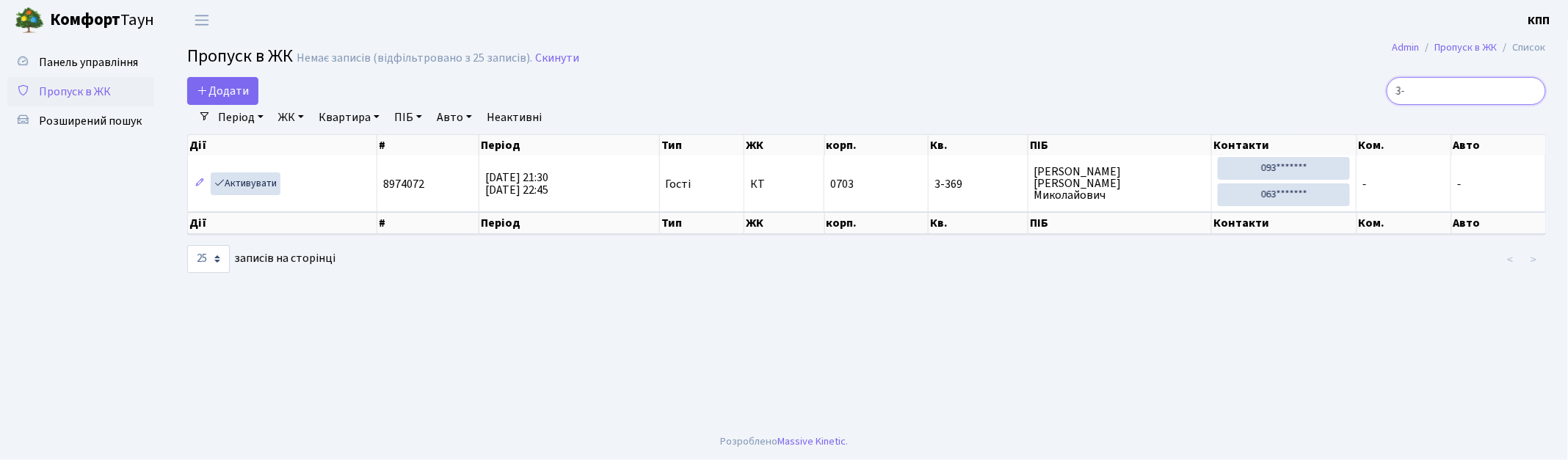
type input "3"
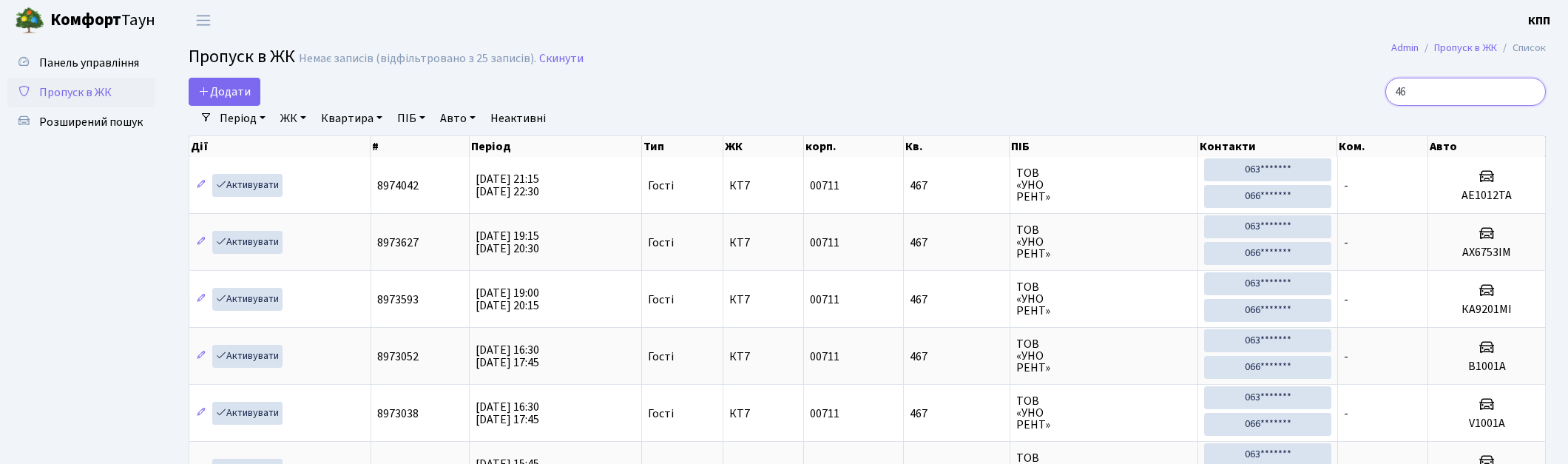
type input "4"
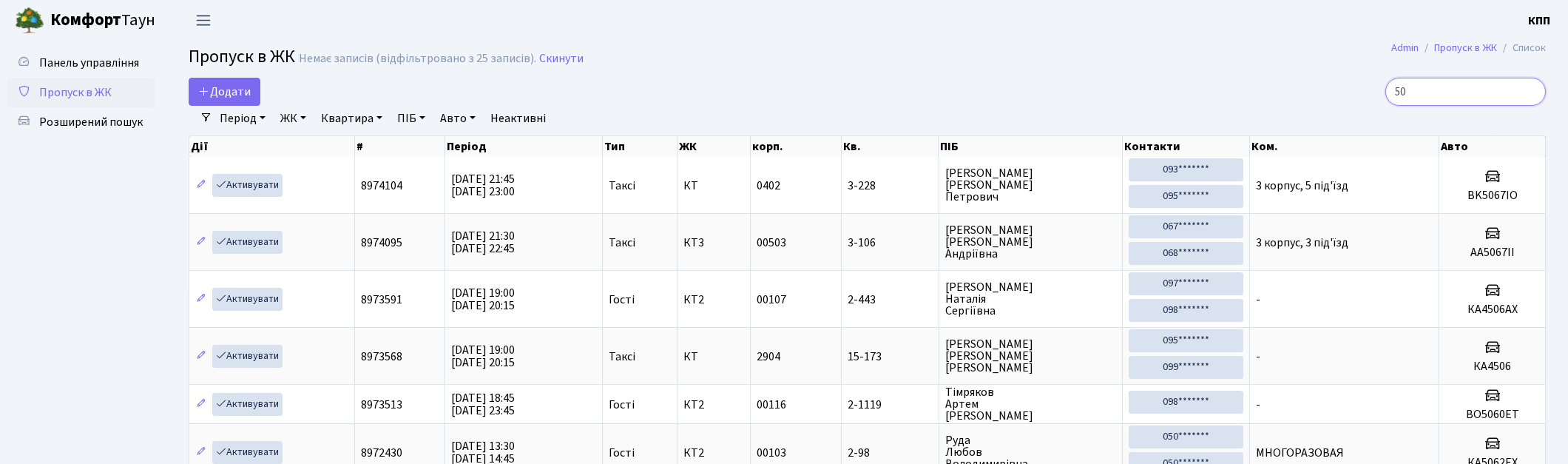
type input "5"
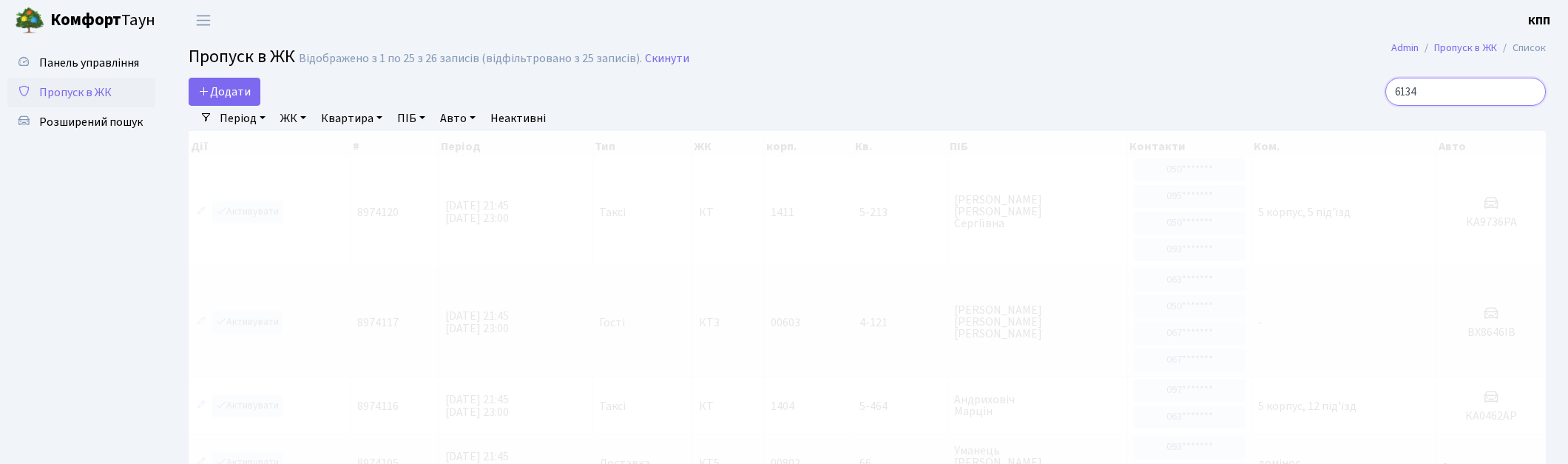
click at [1417, 89] on input "6134" at bounding box center [1466, 92] width 160 height 28
click at [1492, 94] on input "6-134" at bounding box center [1466, 92] width 160 height 28
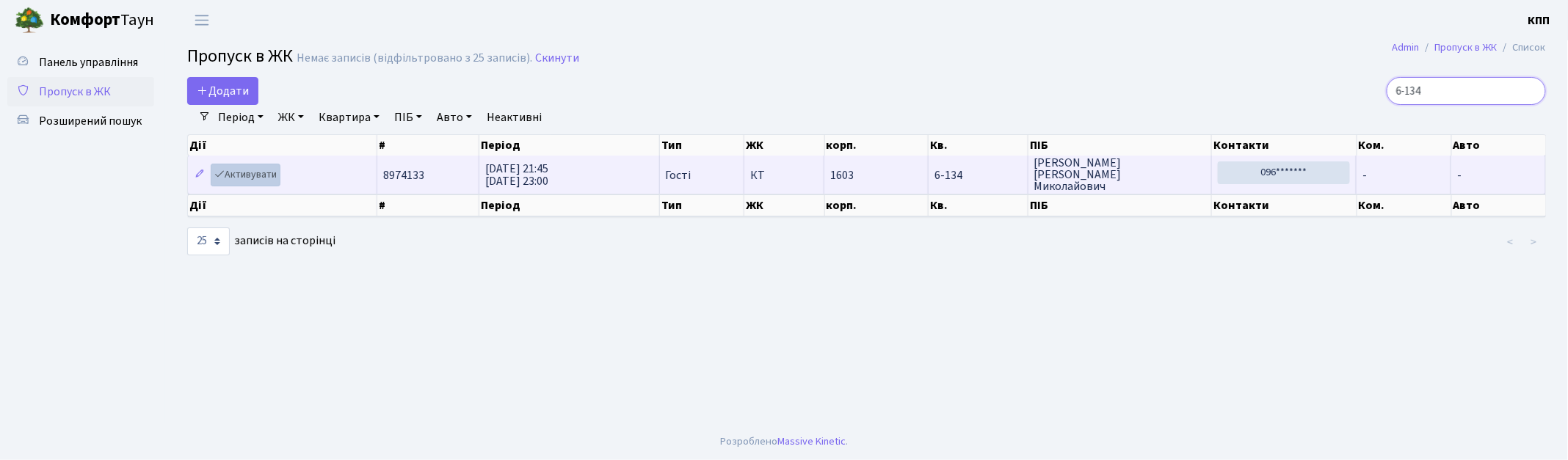
type input "6-134"
click at [228, 174] on link "Активувати" at bounding box center [246, 174] width 70 height 22
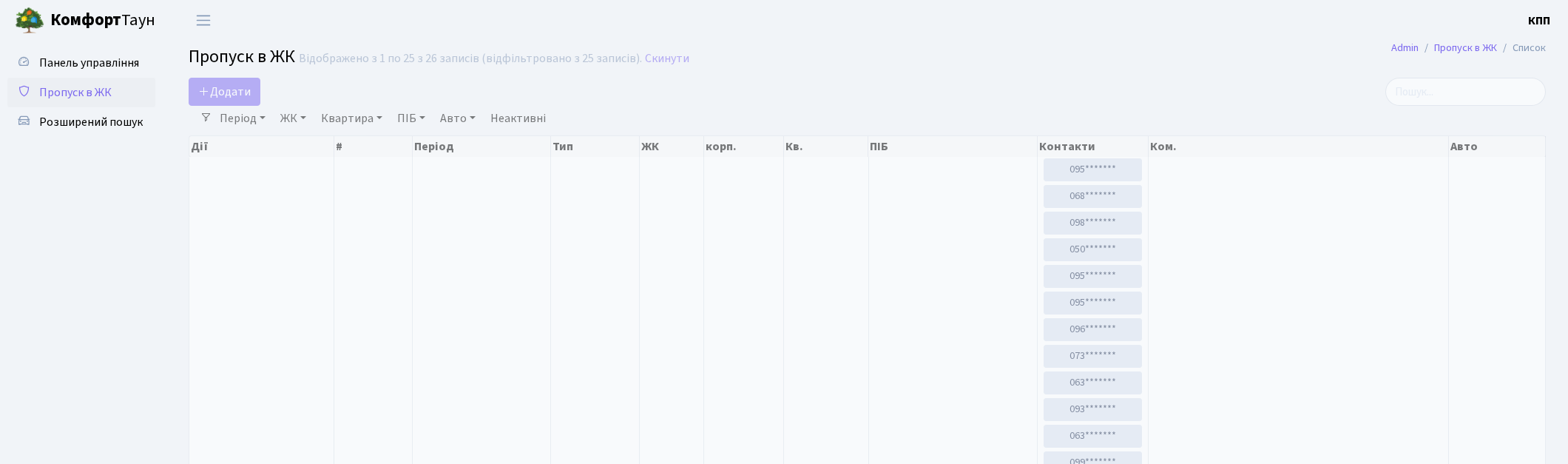
select select "25"
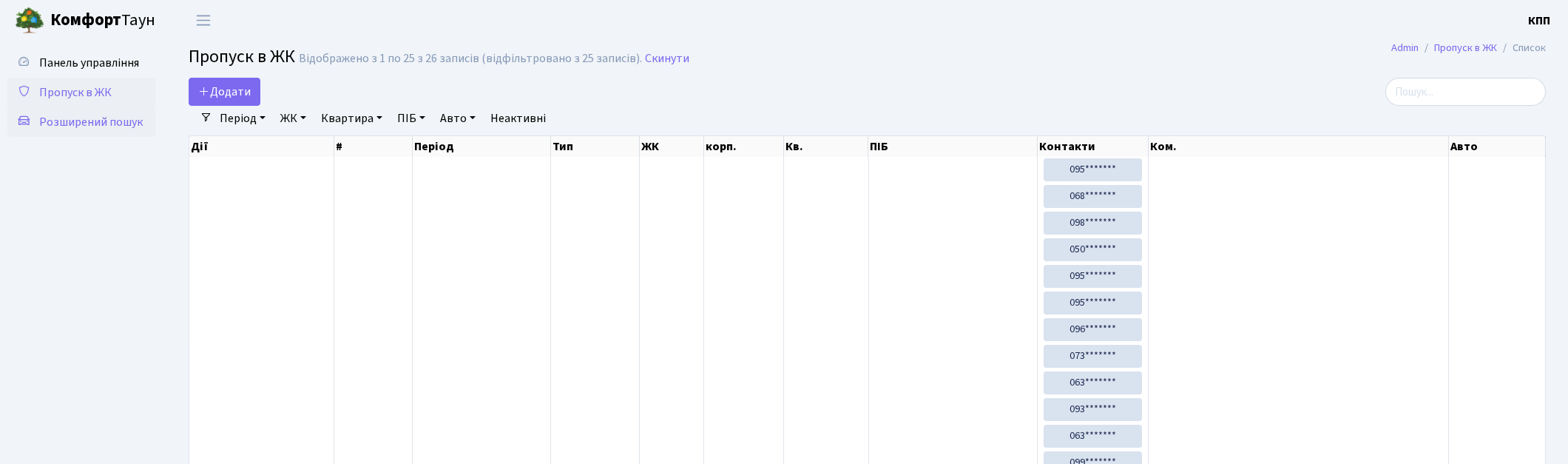
click at [119, 135] on link "Розширений пошук" at bounding box center [81, 121] width 148 height 29
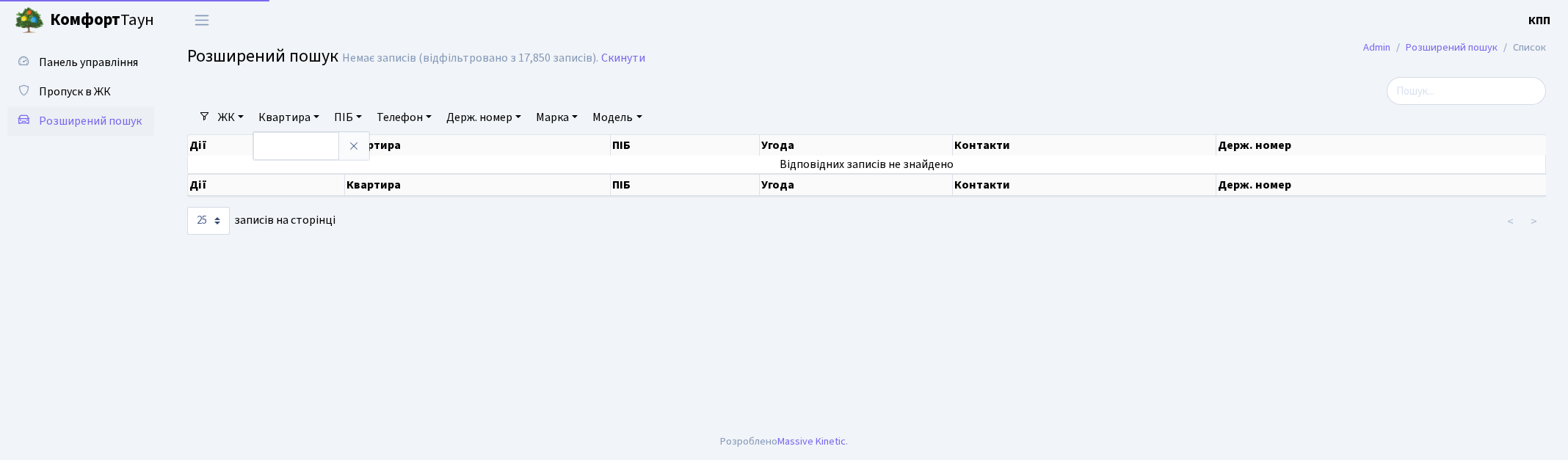
select select "25"
click at [313, 145] on input "text" at bounding box center [296, 146] width 86 height 28
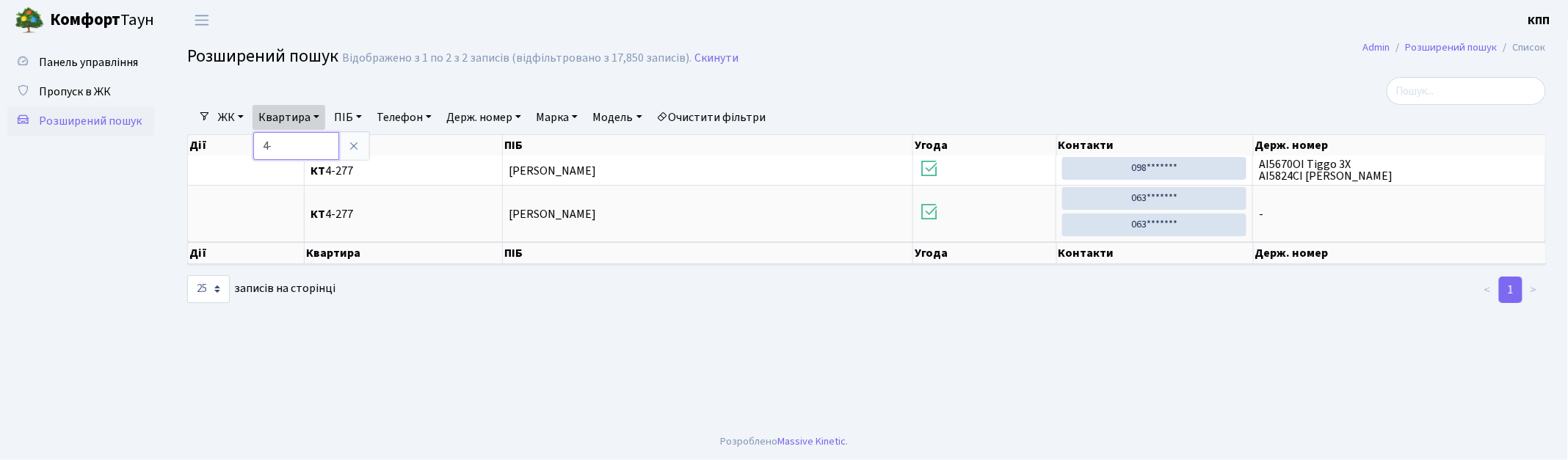
type input "4"
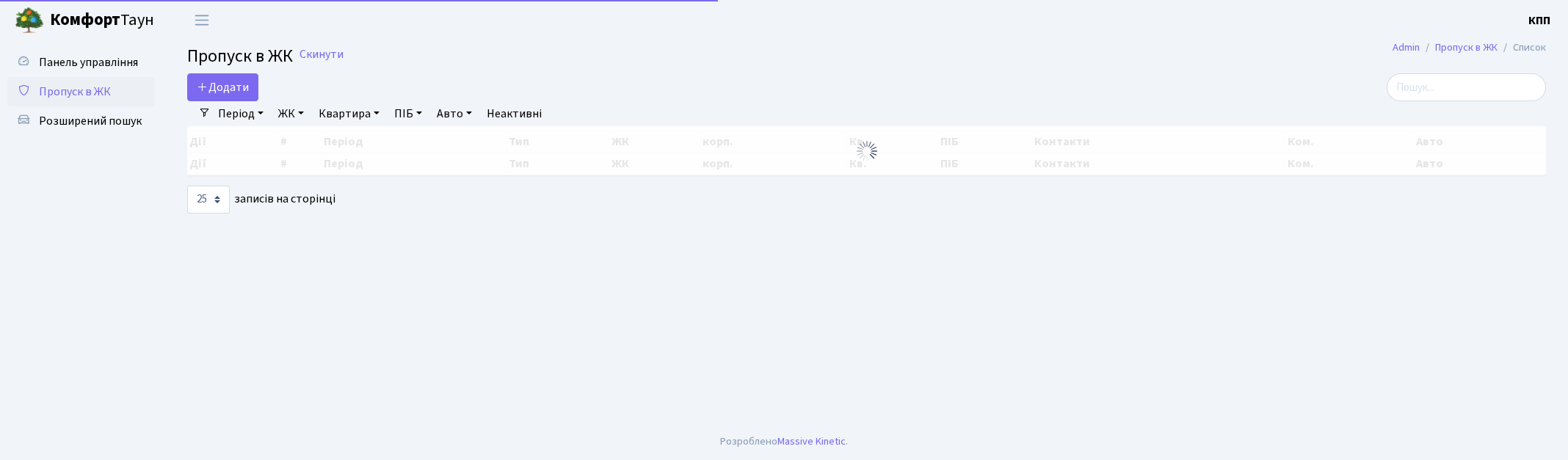
select select "25"
click at [1444, 93] on input "search" at bounding box center [1467, 87] width 159 height 28
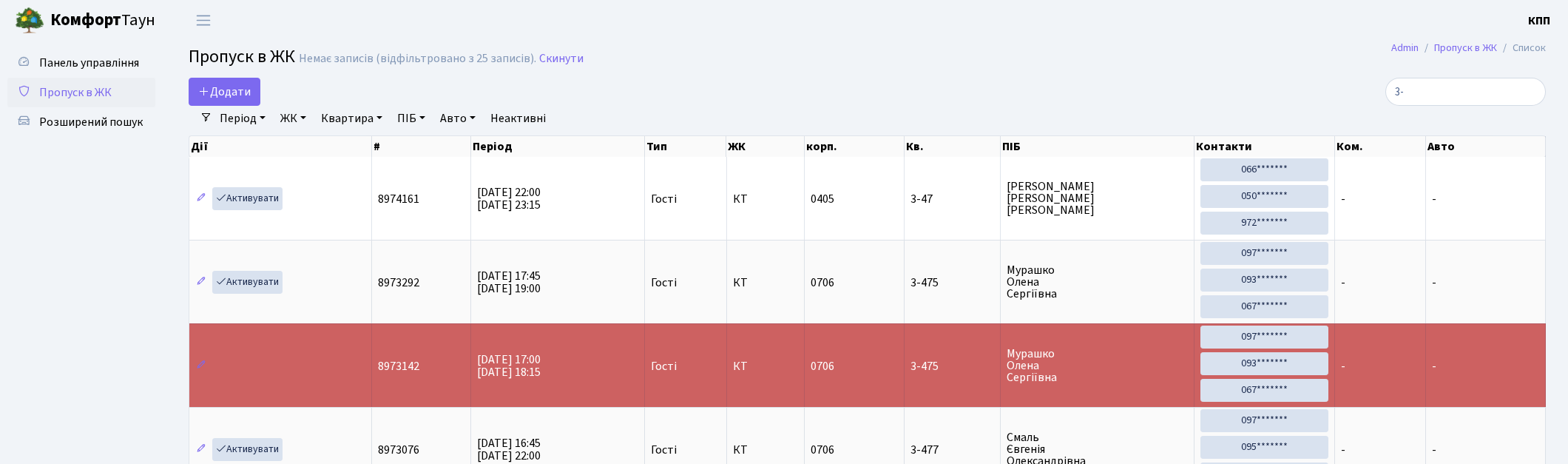
type input "3"
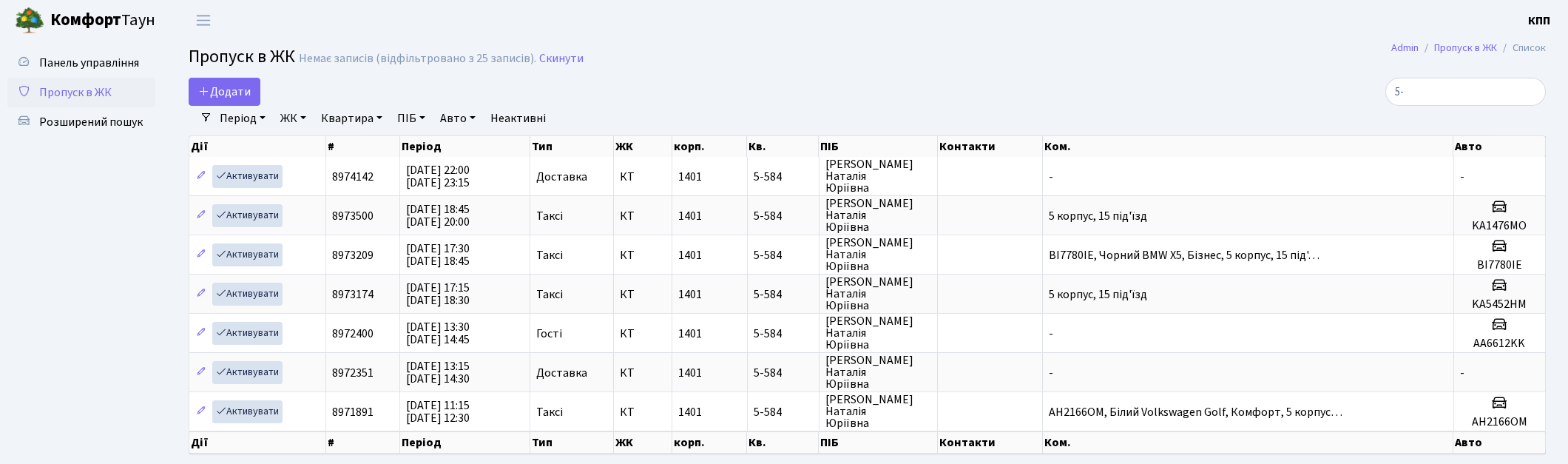
type input "5"
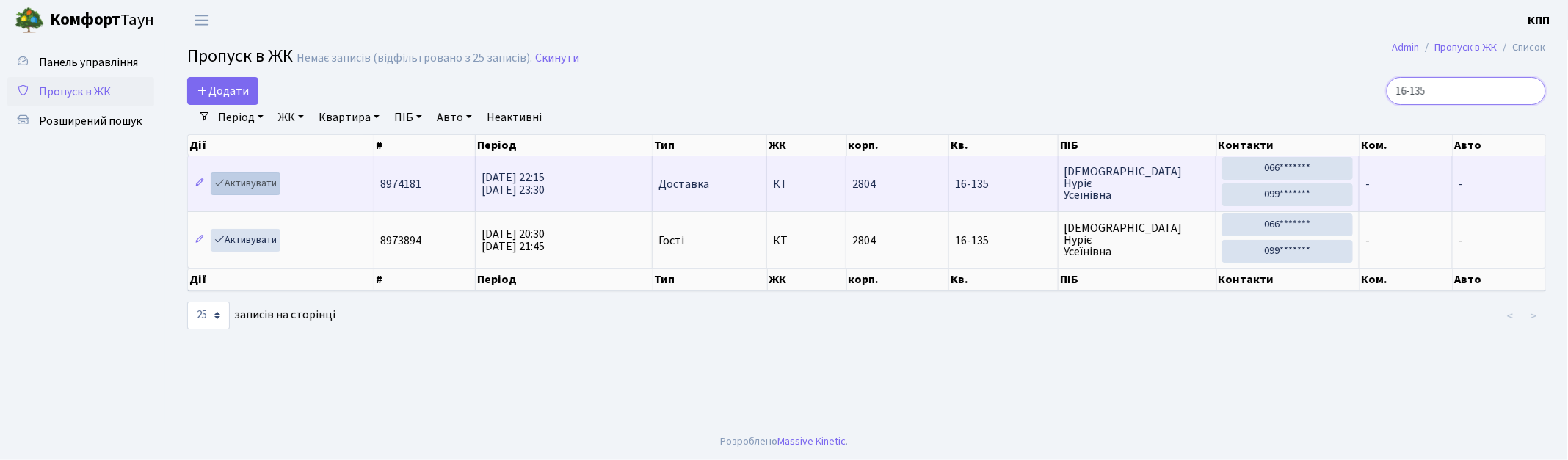
type input "16-135"
click at [221, 186] on icon at bounding box center [219, 182] width 10 height 10
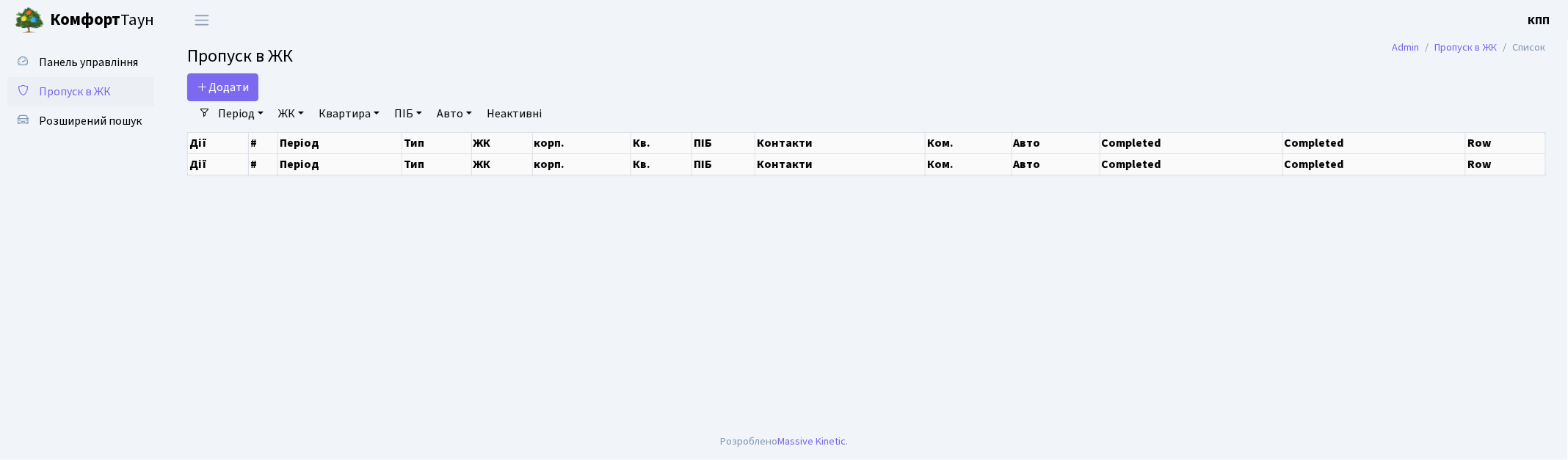
select select "25"
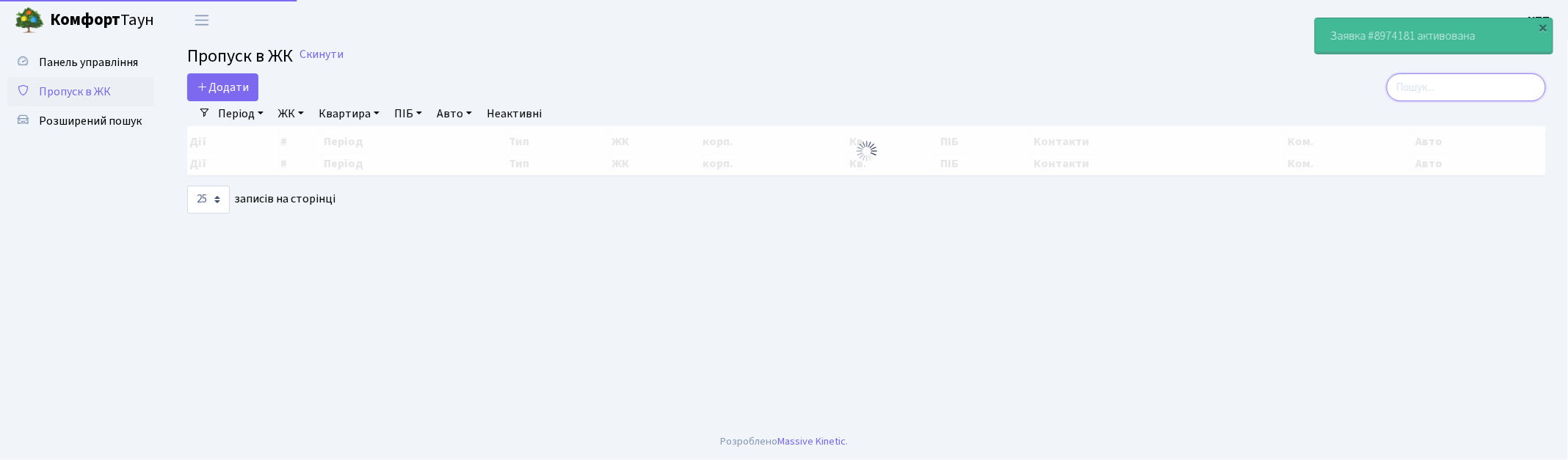
click at [1448, 93] on input "search" at bounding box center [1467, 87] width 159 height 28
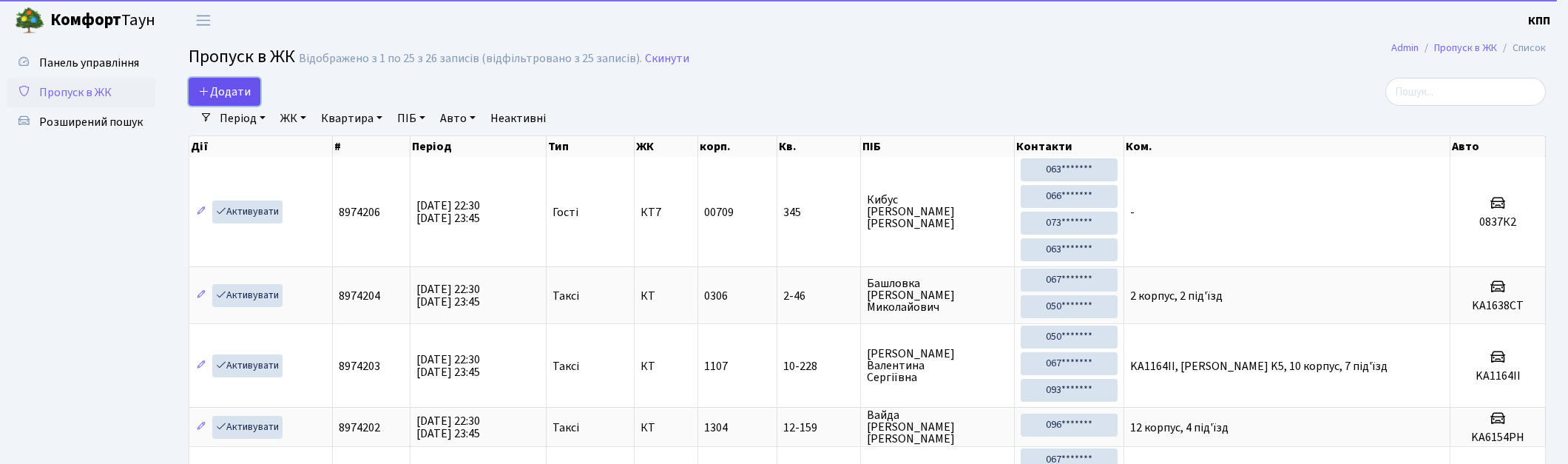
click at [234, 91] on span "Додати" at bounding box center [224, 91] width 53 height 16
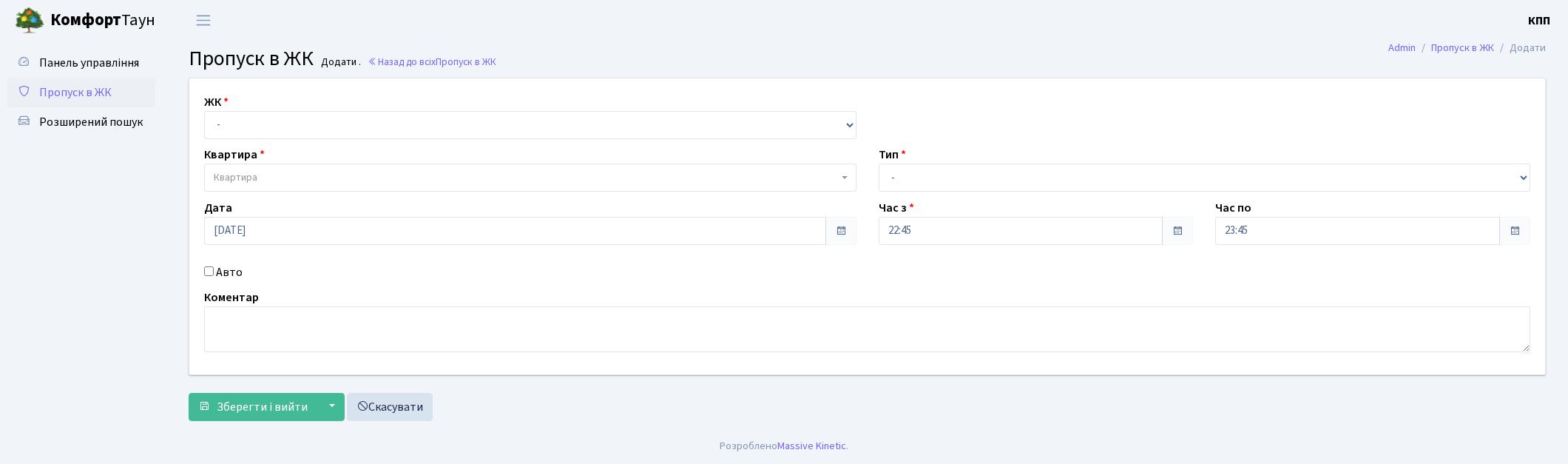
select select "295"
click at [204, 111] on select "- КТ, вул. Регенераторна, 4 КТ2, просп. Соборності, 17 КТ3, вул. Березнева, 16 …" at bounding box center [530, 125] width 653 height 28
select select
click at [256, 181] on span "Квартира" at bounding box center [236, 178] width 43 height 15
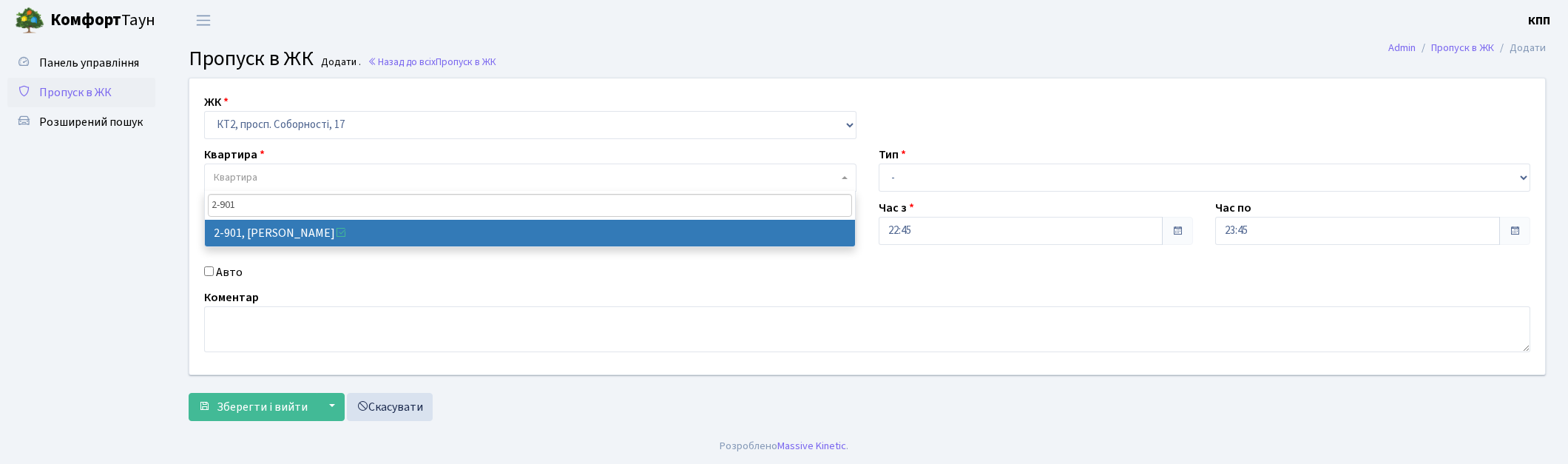
type input "2-901"
select select "15951"
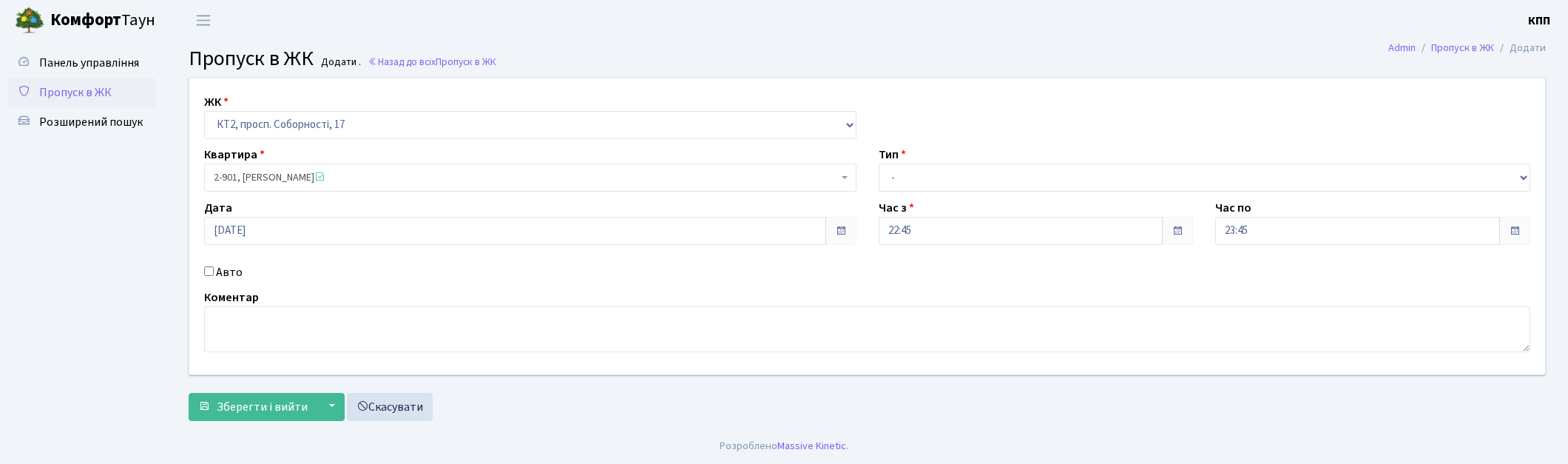
click at [1006, 161] on div "Тип - Доставка Таксі Гості Сервіс" at bounding box center [1204, 168] width 675 height 46
drag, startPoint x: 972, startPoint y: 171, endPoint x: 969, endPoint y: 190, distance: 19.2
click at [972, 171] on select "- Доставка Таксі Гості Сервіс" at bounding box center [1204, 178] width 653 height 28
select select "1"
click at [878, 164] on select "- Доставка Таксі Гості Сервіс" at bounding box center [1204, 178] width 653 height 28
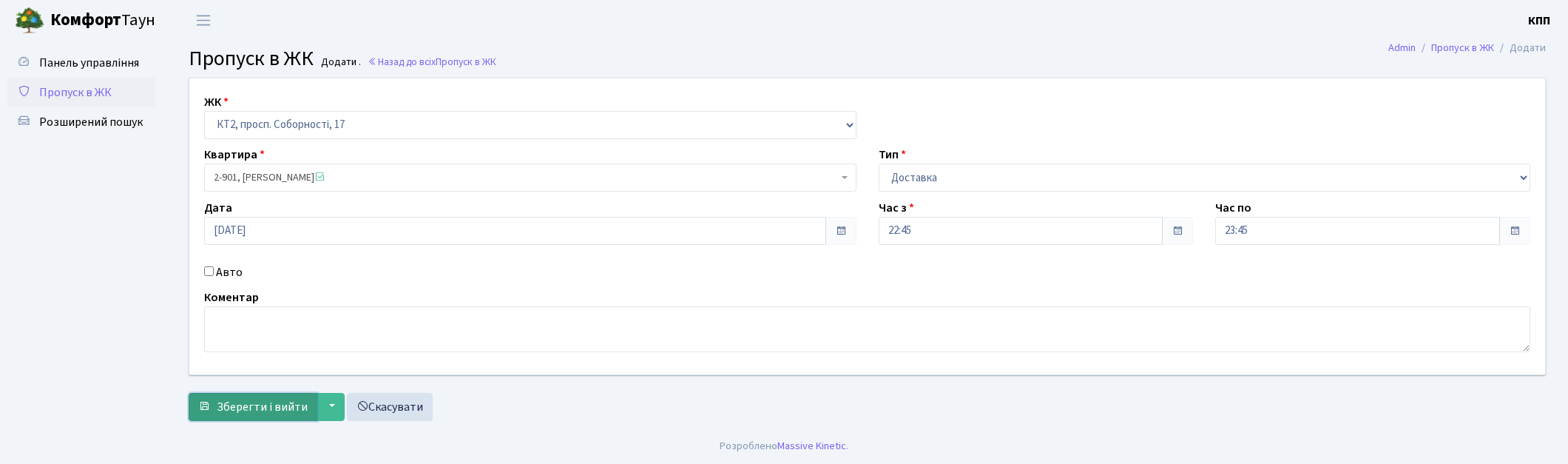
click at [263, 412] on span "Зберегти і вийти" at bounding box center [262, 406] width 91 height 16
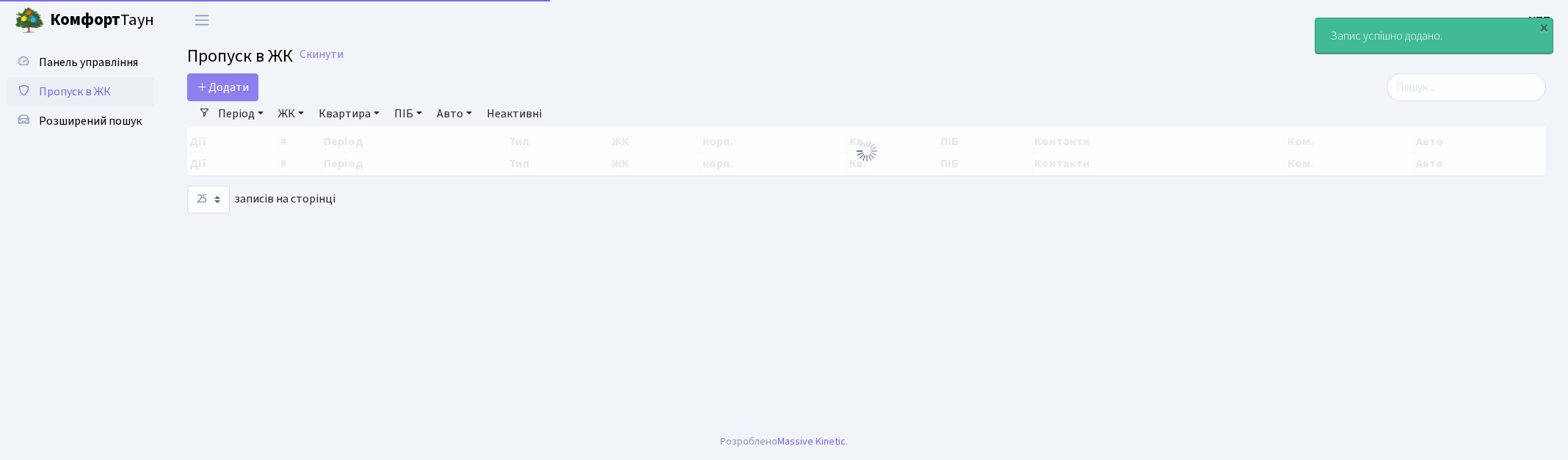
select select "25"
click at [1520, 86] on input "search" at bounding box center [1467, 87] width 159 height 28
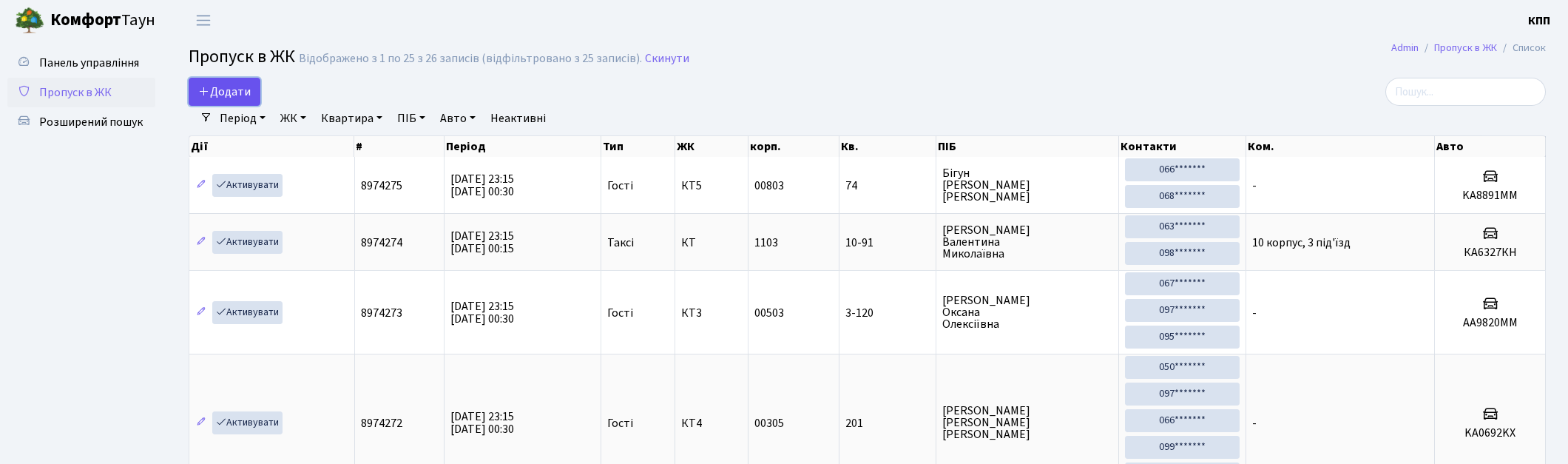
click at [213, 87] on span "Додати" at bounding box center [224, 91] width 53 height 16
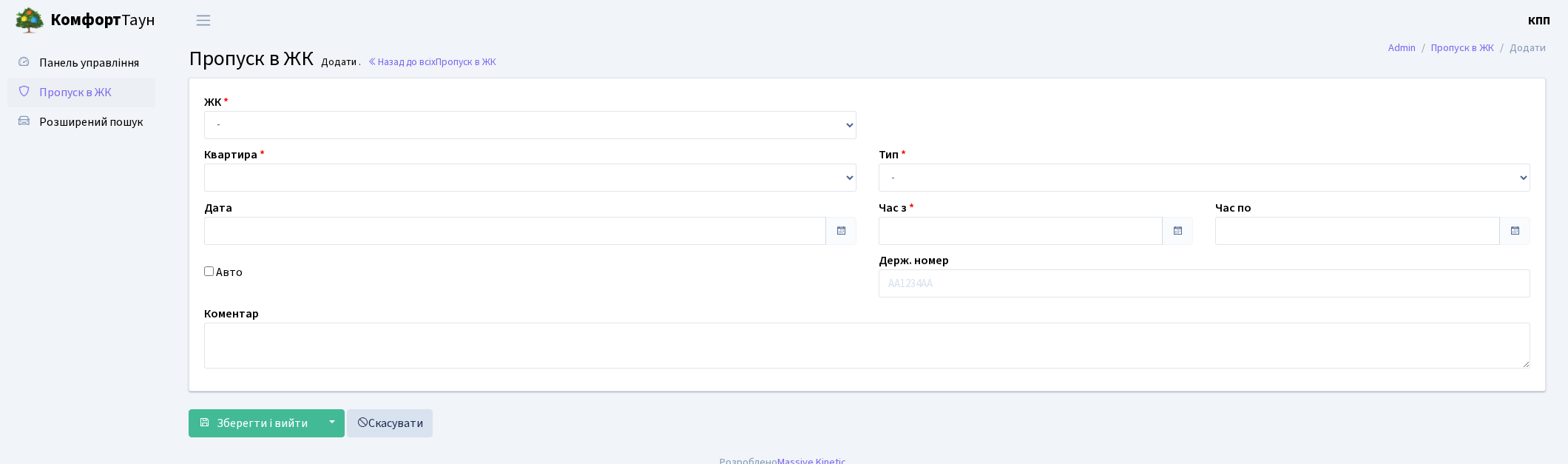
type input "[DATE]"
type input "23:15"
type input "00:15"
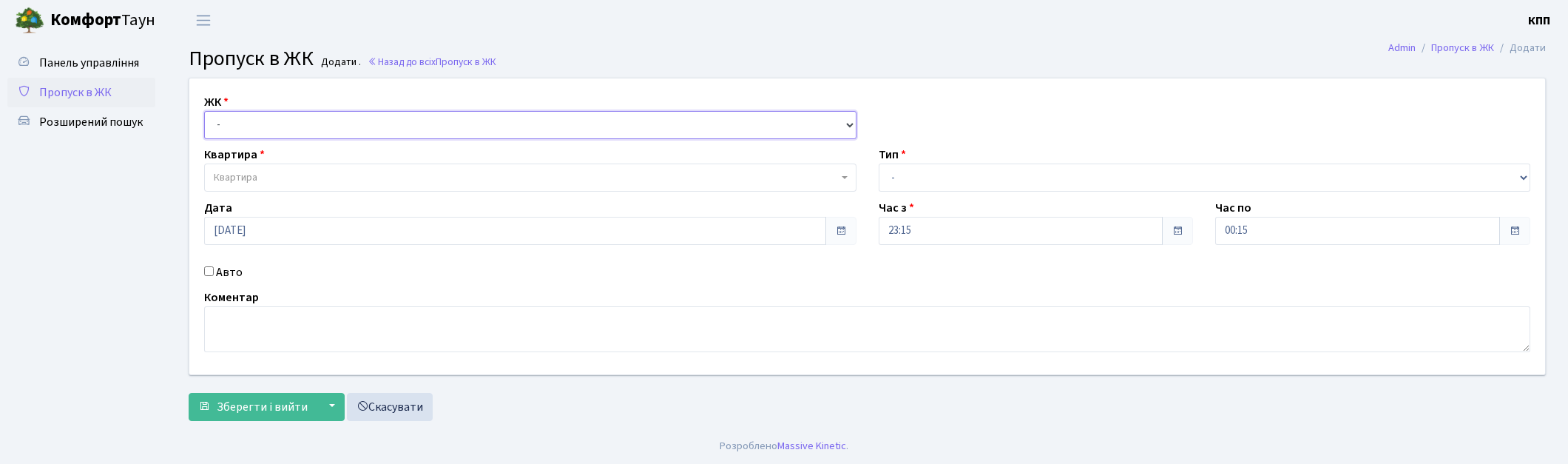
click at [312, 120] on select "- КТ, вул. Регенераторна, 4 КТ2, просп. [STREET_ADDRESS] [STREET_ADDRESS] [PERS…" at bounding box center [530, 125] width 653 height 28
select select "271"
click at [204, 111] on select "- КТ, вул. Регенераторна, 4 КТ2, просп. [STREET_ADDRESS] [STREET_ADDRESS] [PERS…" at bounding box center [530, 125] width 653 height 28
select select
click at [94, 92] on span "Пропуск в ЖК" at bounding box center [75, 92] width 73 height 16
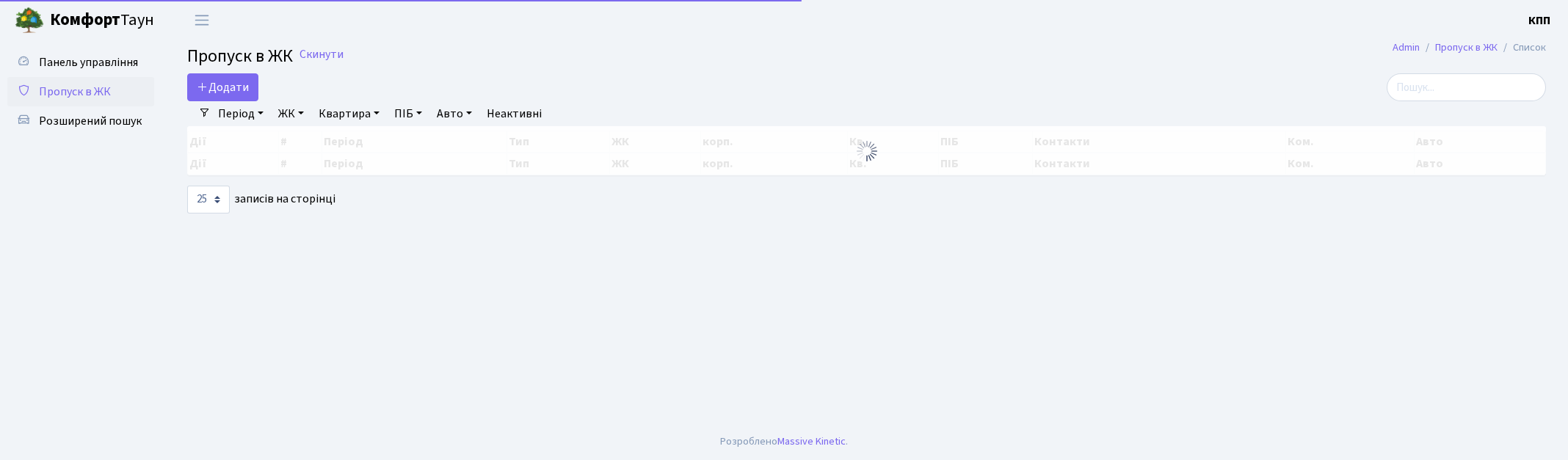
select select "25"
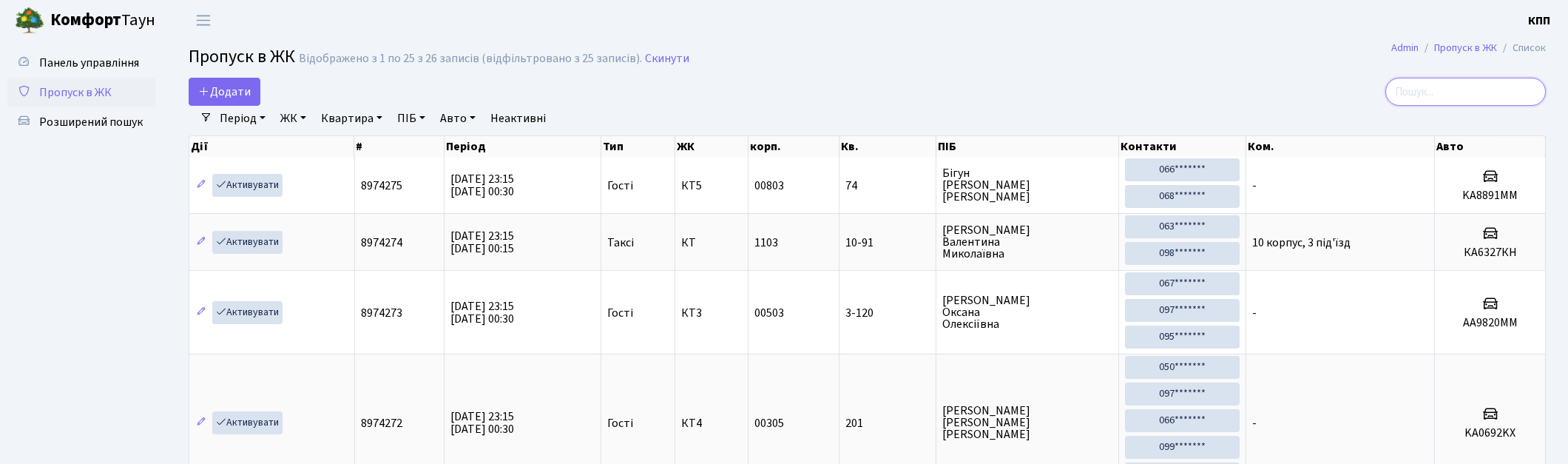
click at [1423, 80] on input "search" at bounding box center [1466, 92] width 160 height 28
